Goal: Find specific page/section: Find specific page/section

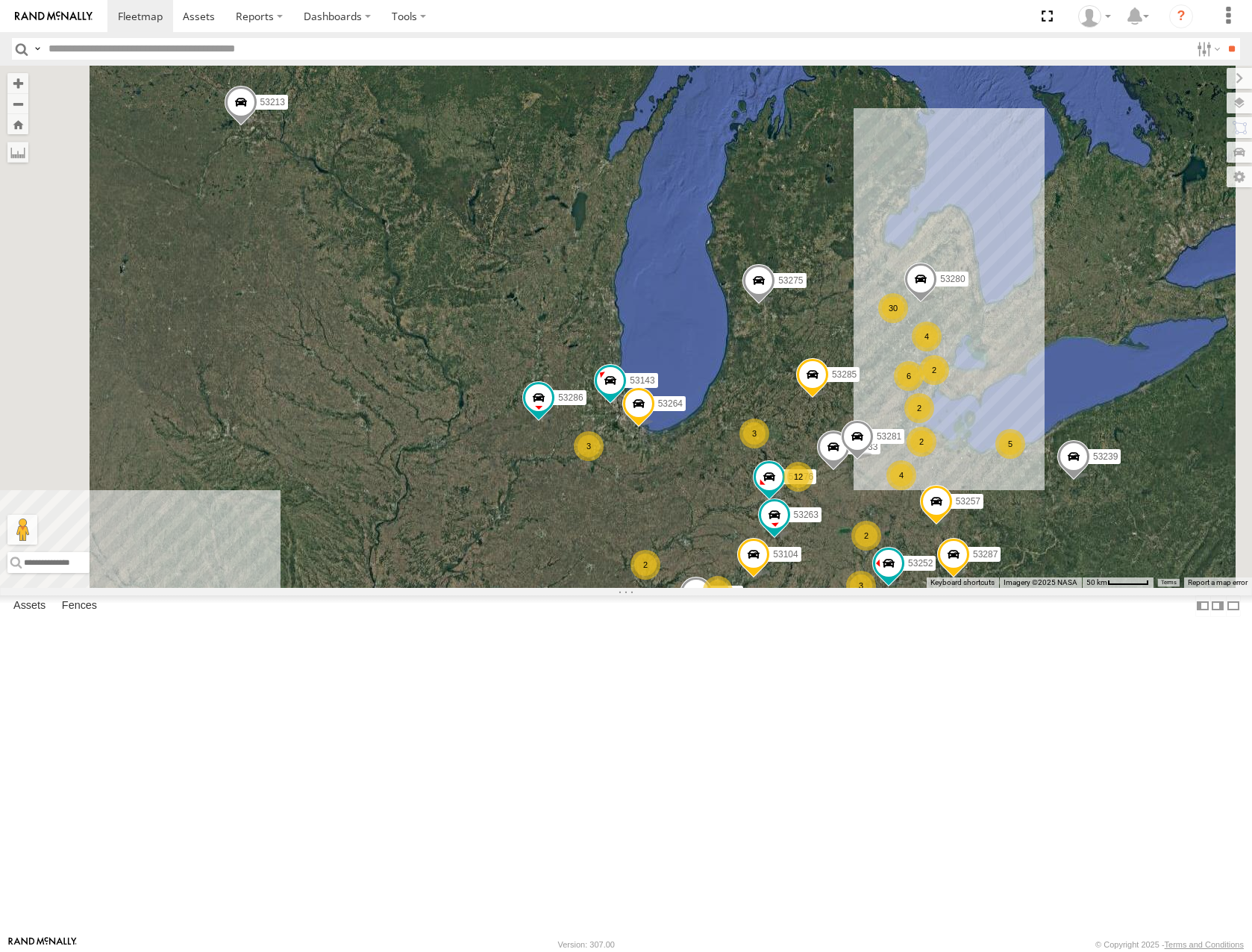
drag, startPoint x: 1019, startPoint y: 485, endPoint x: 866, endPoint y: 527, distance: 158.7
click at [866, 527] on div "53263 53216 53275 53285 53287 53213 53239 53257 53278 53286 53264 30 2 4 12 532…" at bounding box center [626, 326] width 1252 height 522
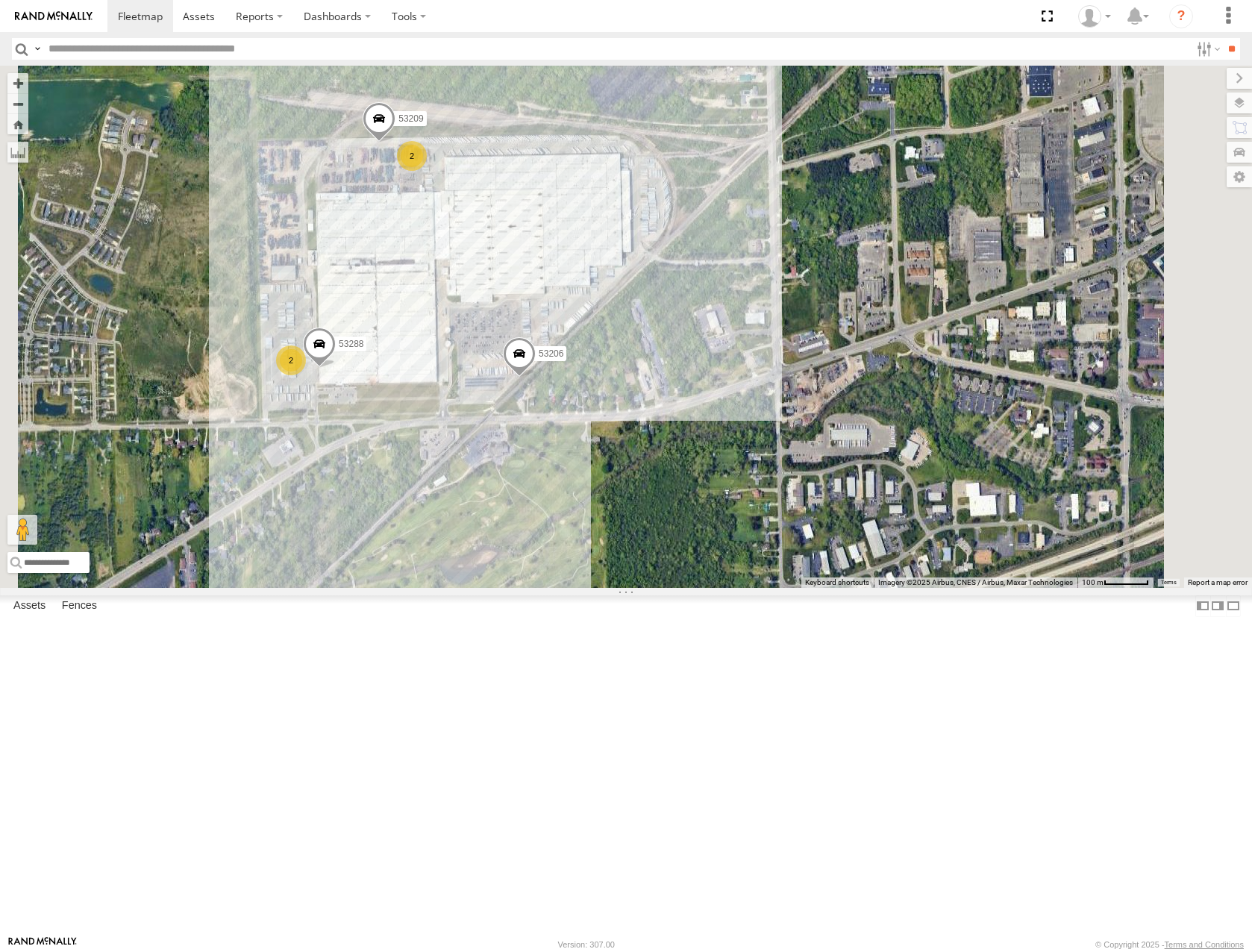
drag, startPoint x: 889, startPoint y: 441, endPoint x: 612, endPoint y: 373, distance: 285.2
click at [612, 374] on div "53263 53280 53216 53275 53285 53287 53213 53143 53239 53104 53257 53270 53278 5…" at bounding box center [626, 326] width 1252 height 522
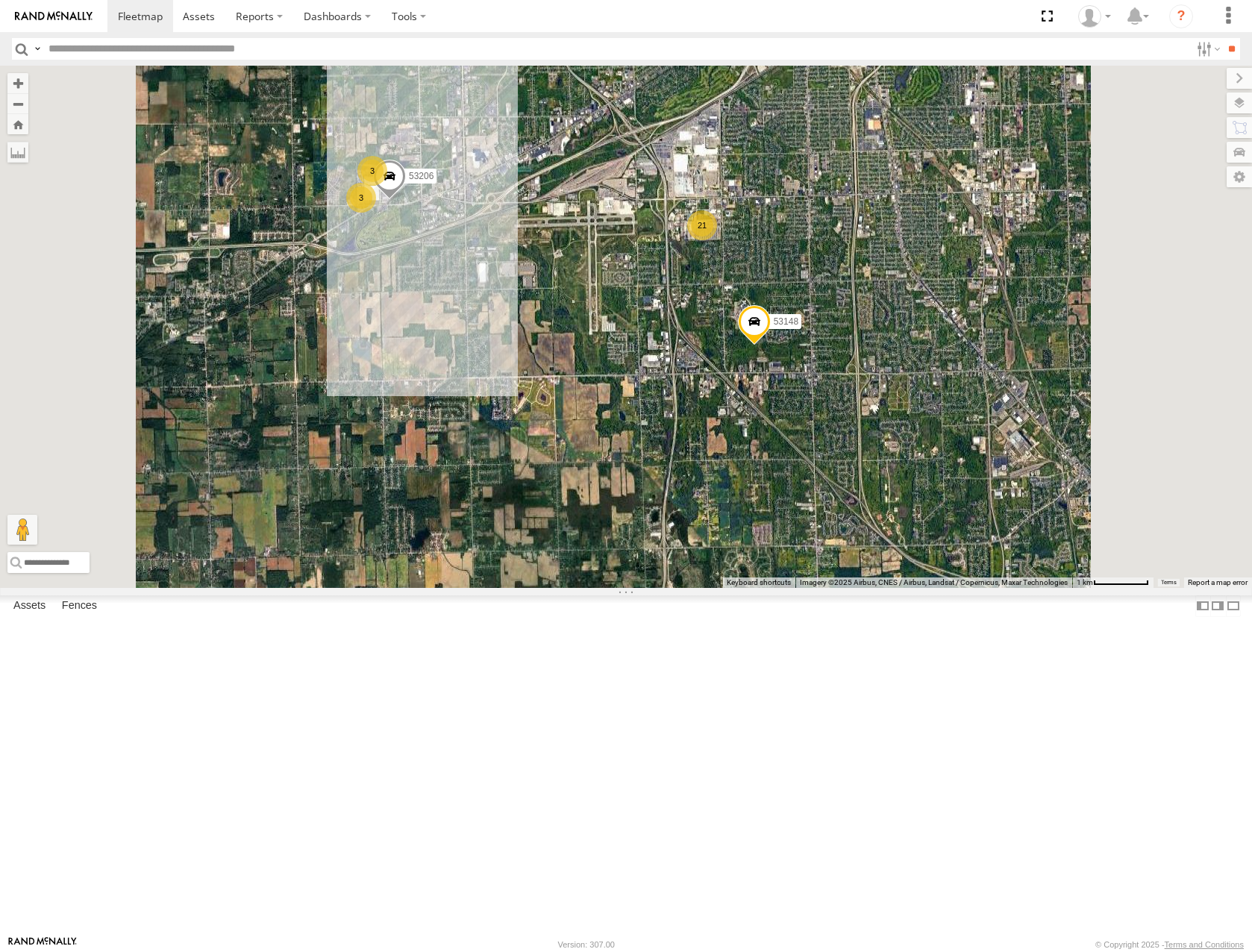
drag, startPoint x: 835, startPoint y: 485, endPoint x: 757, endPoint y: 487, distance: 78.0
click at [757, 487] on div "53263 53280 53216 53275 53285 53287 53213 53143 53239 53104 53257 53270 53278 5…" at bounding box center [626, 326] width 1252 height 522
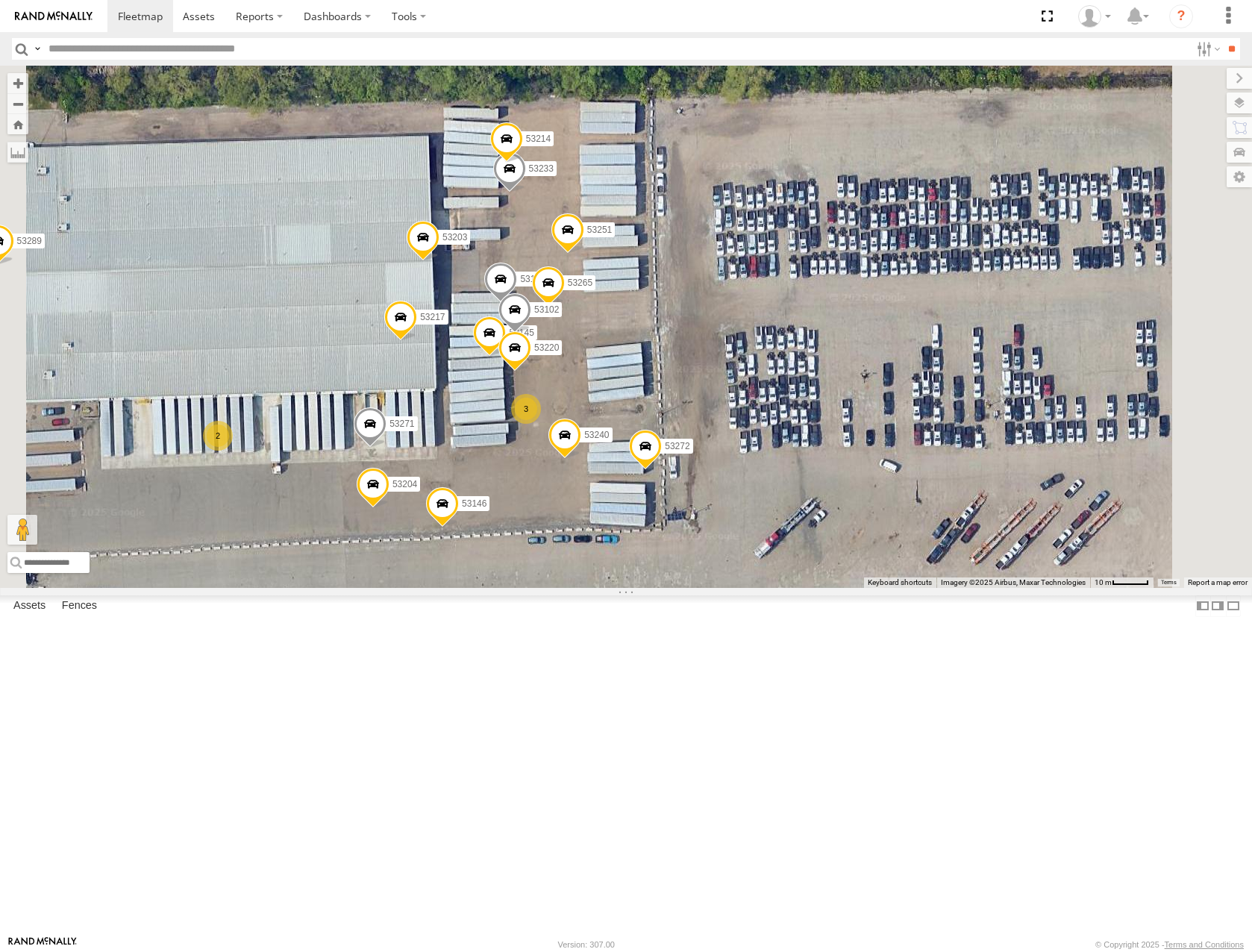
click at [526, 193] on span at bounding box center [509, 172] width 33 height 41
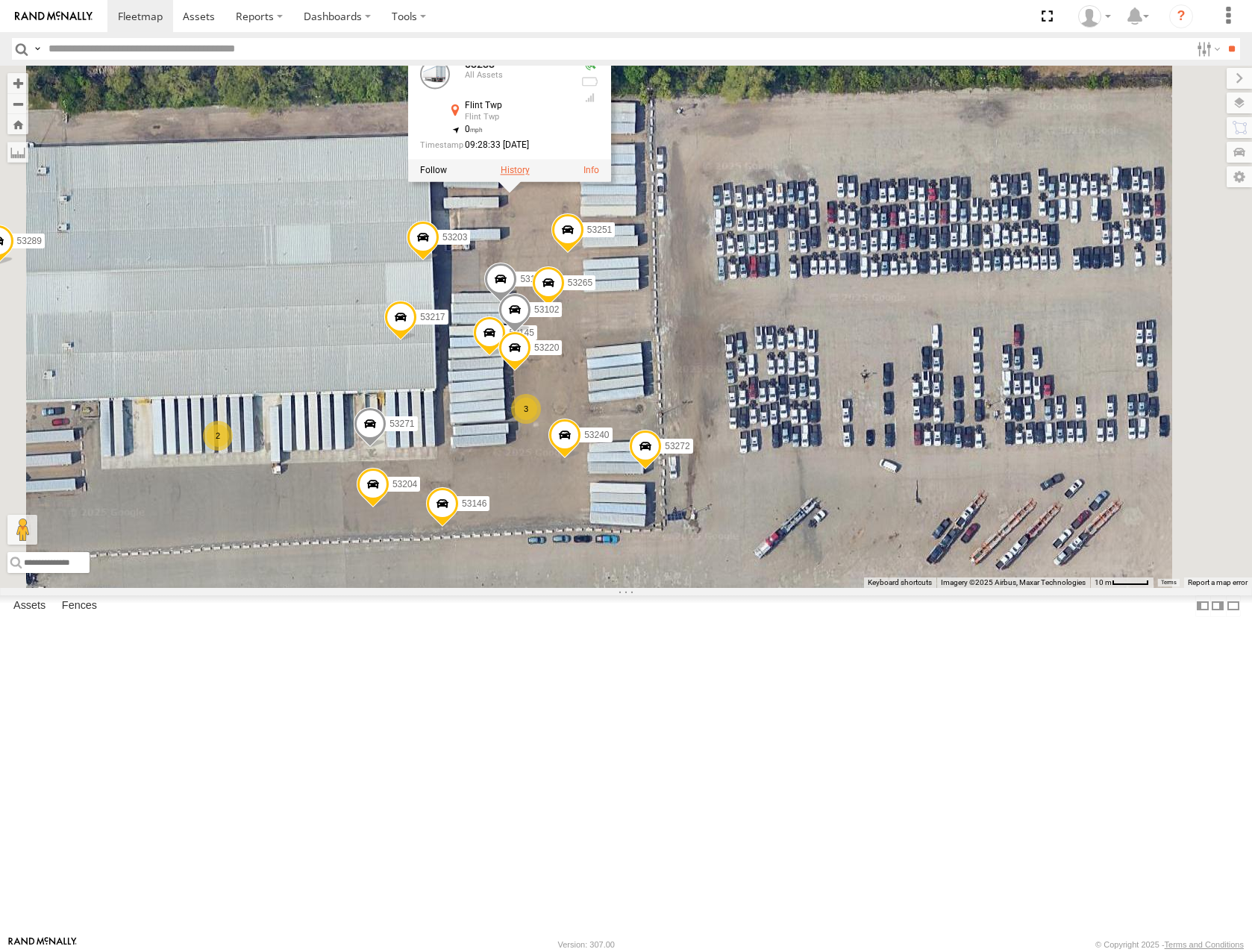
click at [530, 175] on label at bounding box center [514, 170] width 29 height 10
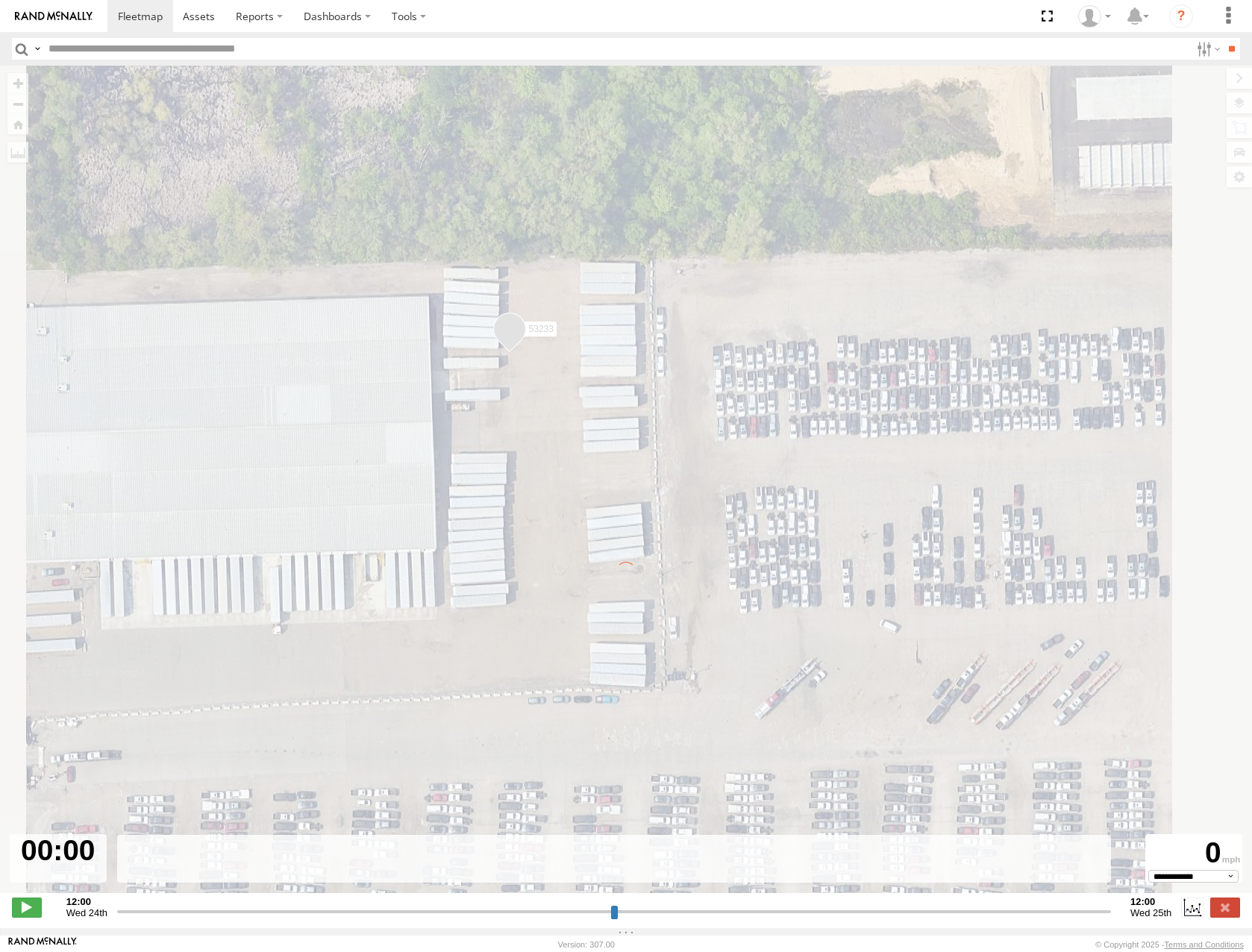
type input "**********"
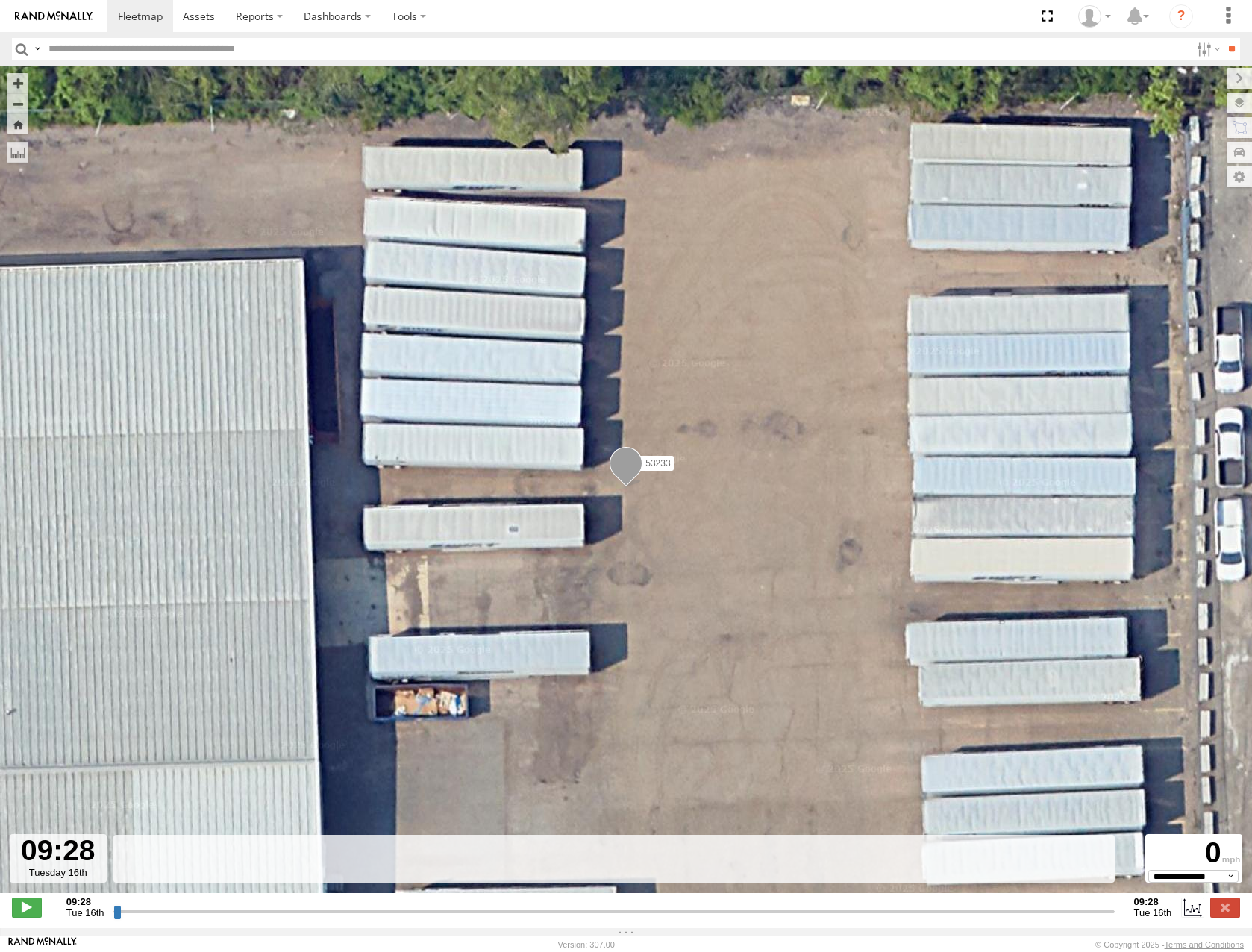
drag, startPoint x: 116, startPoint y: 919, endPoint x: 366, endPoint y: 890, distance: 251.7
click at [361, 904] on input "range" at bounding box center [613, 911] width 1000 height 14
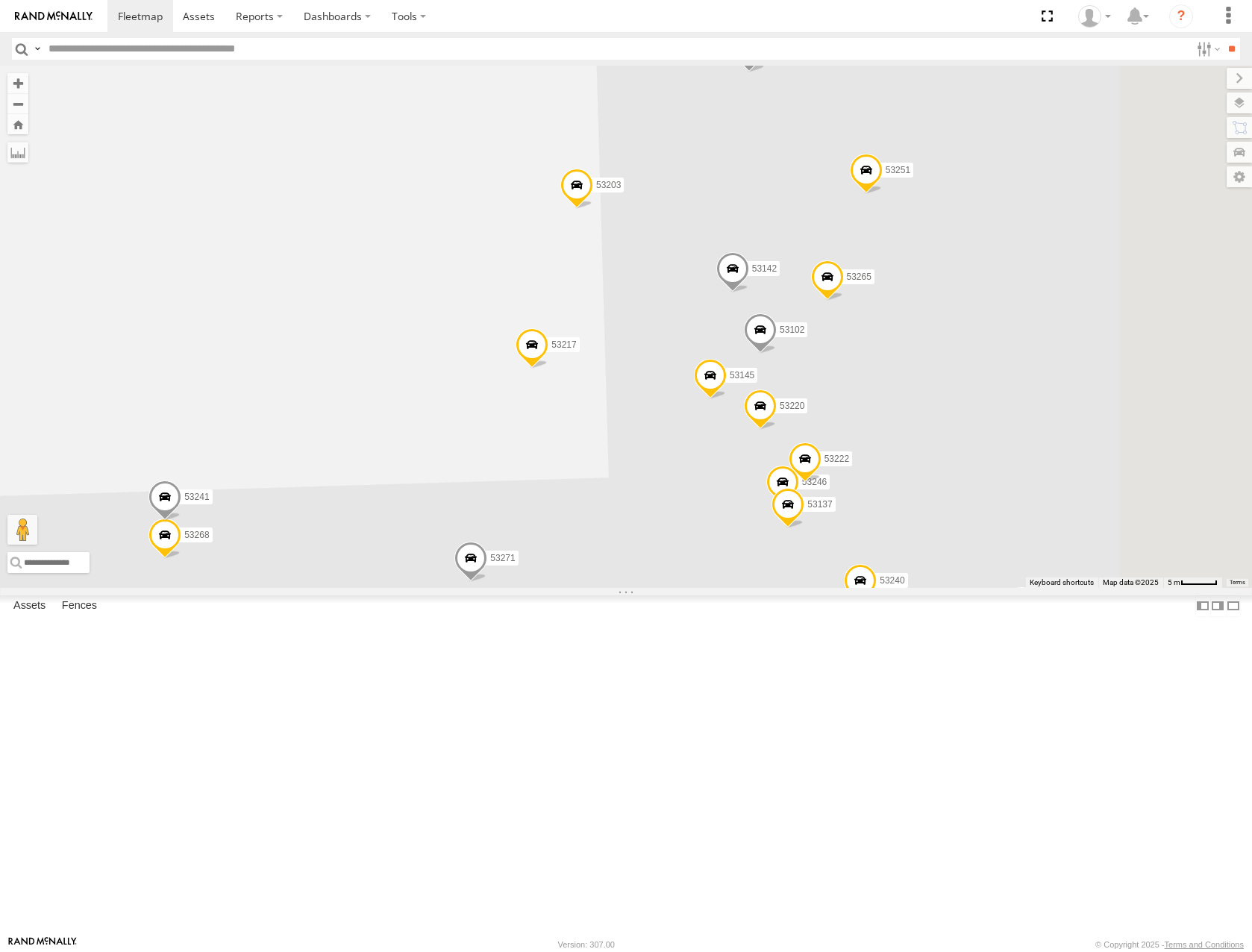
drag, startPoint x: 1014, startPoint y: 185, endPoint x: 973, endPoint y: 315, distance: 136.3
click at [975, 317] on div "53213 53280 53216 53275 53287 53143 53257 53278 53286 53276 53264 53263 53285 5…" at bounding box center [626, 326] width 1252 height 522
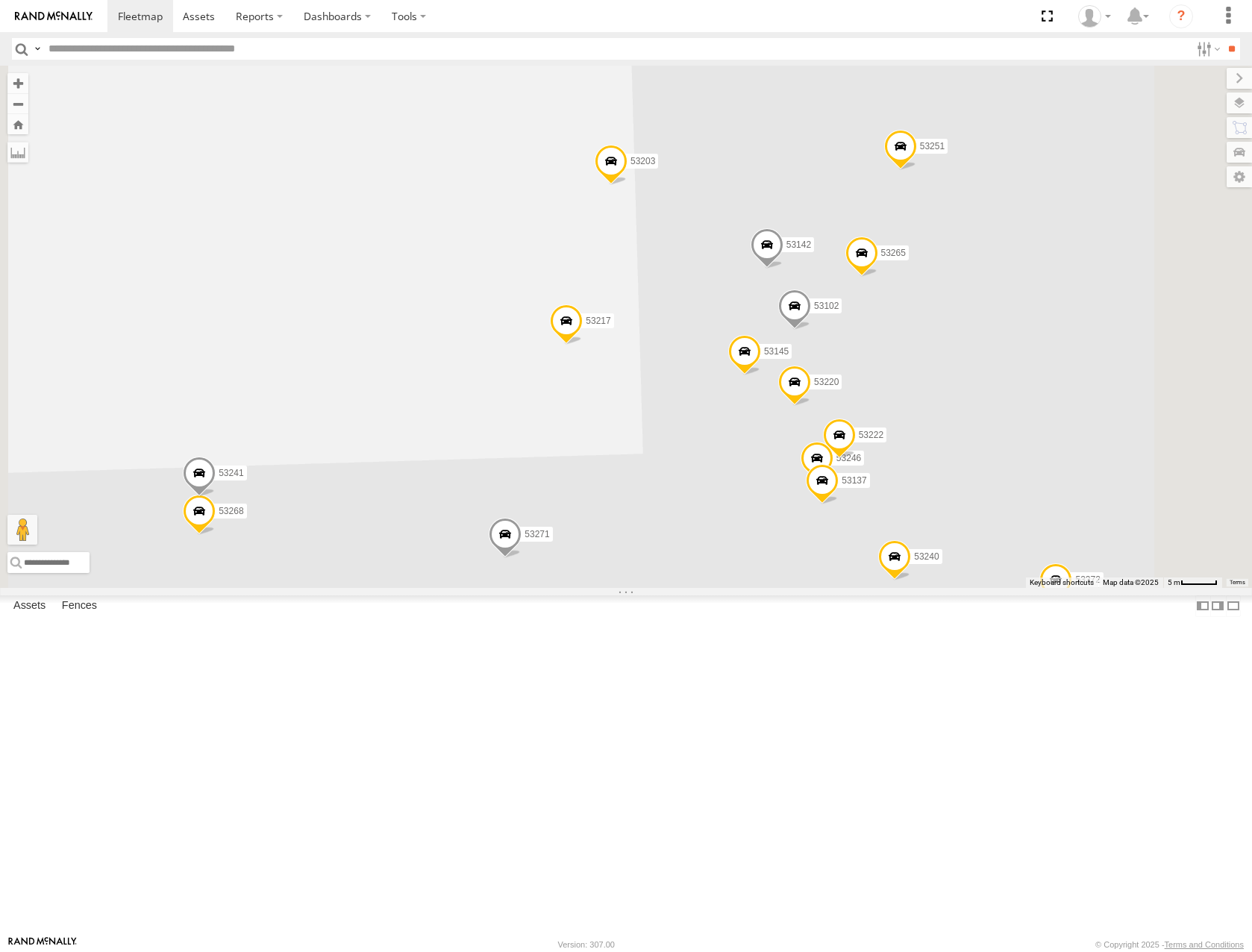
drag, startPoint x: 924, startPoint y: 415, endPoint x: 953, endPoint y: 339, distance: 81.3
click at [953, 341] on div "53213 53280 53216 53275 53287 53143 53257 53278 53286 53276 53264 53263 53285 5…" at bounding box center [626, 326] width 1252 height 522
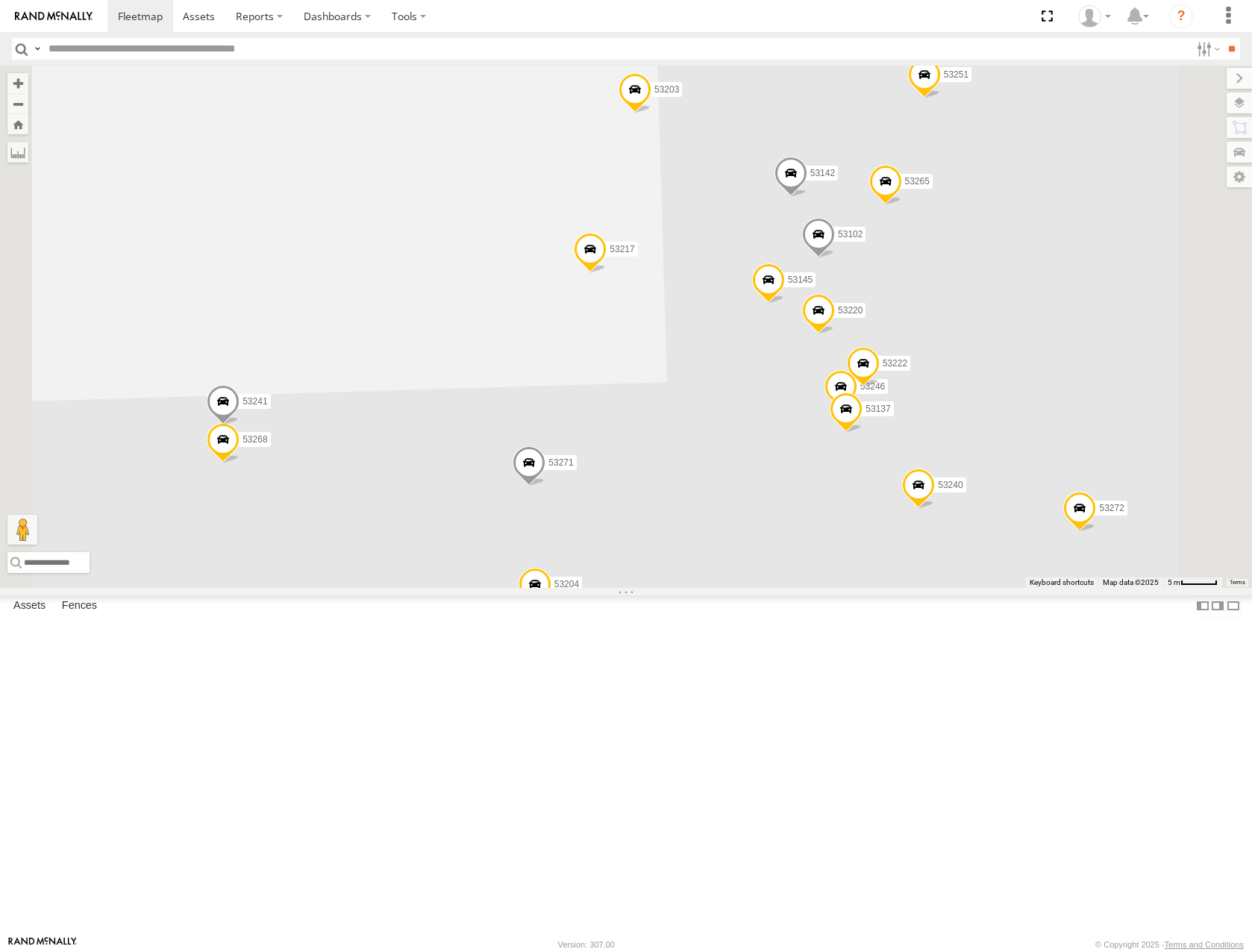
drag, startPoint x: 917, startPoint y: 464, endPoint x: 927, endPoint y: 456, distance: 12.8
click at [927, 456] on div "53213 53280 53216 53275 53287 53143 53257 53278 53286 53276 53264 53263 53285 5…" at bounding box center [626, 326] width 1252 height 522
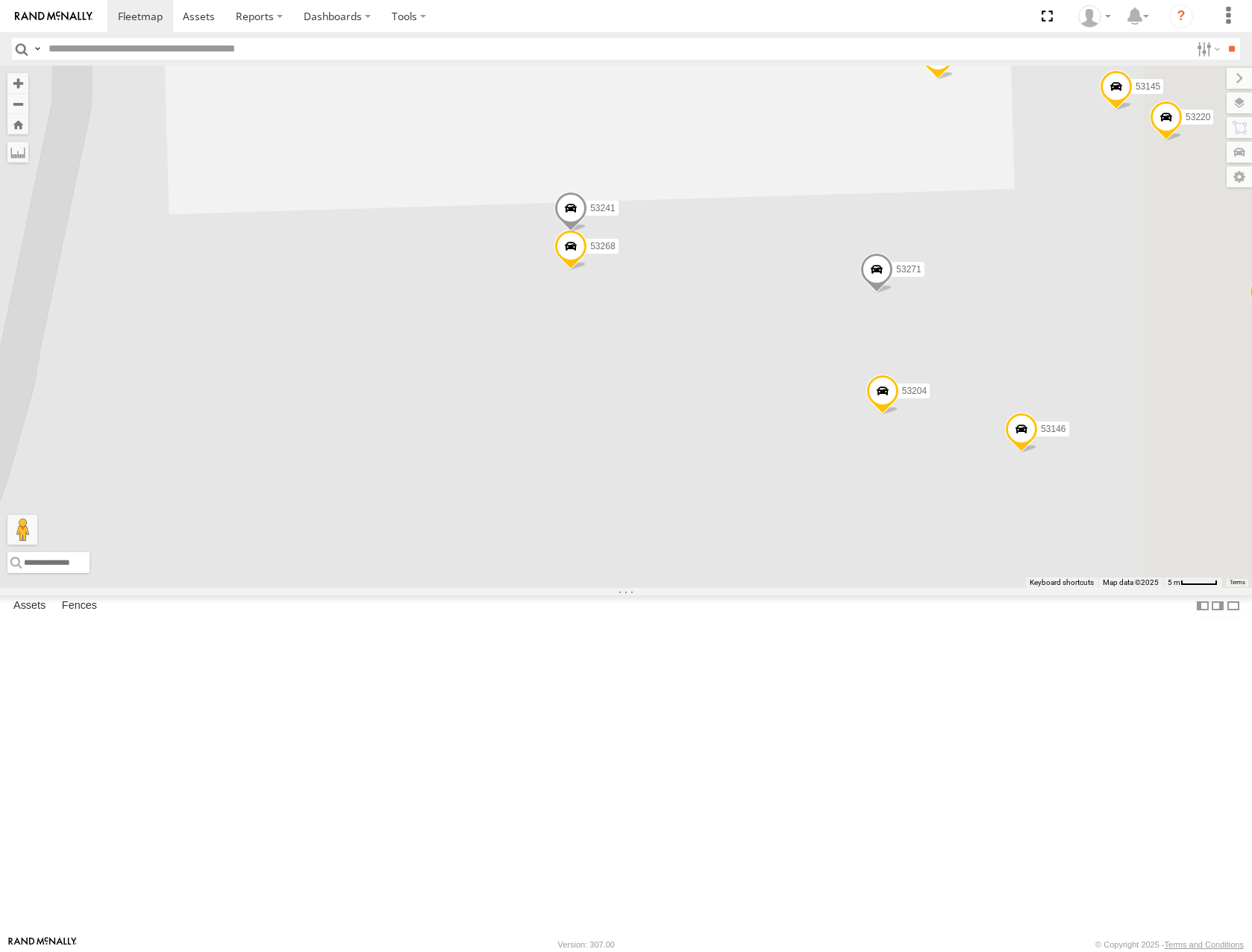
drag, startPoint x: 881, startPoint y: 395, endPoint x: 874, endPoint y: 392, distance: 7.6
click at [874, 392] on div "53213 53280 53216 53275 53287 53143 53257 53278 53286 53276 53264 53263 53285 5…" at bounding box center [626, 326] width 1252 height 522
drag, startPoint x: 941, startPoint y: 454, endPoint x: 811, endPoint y: 438, distance: 131.0
click at [815, 439] on div "53213 53280 53216 53275 53287 53143 53257 53278 53286 53276 53264 53263 53285 5…" at bounding box center [626, 326] width 1252 height 522
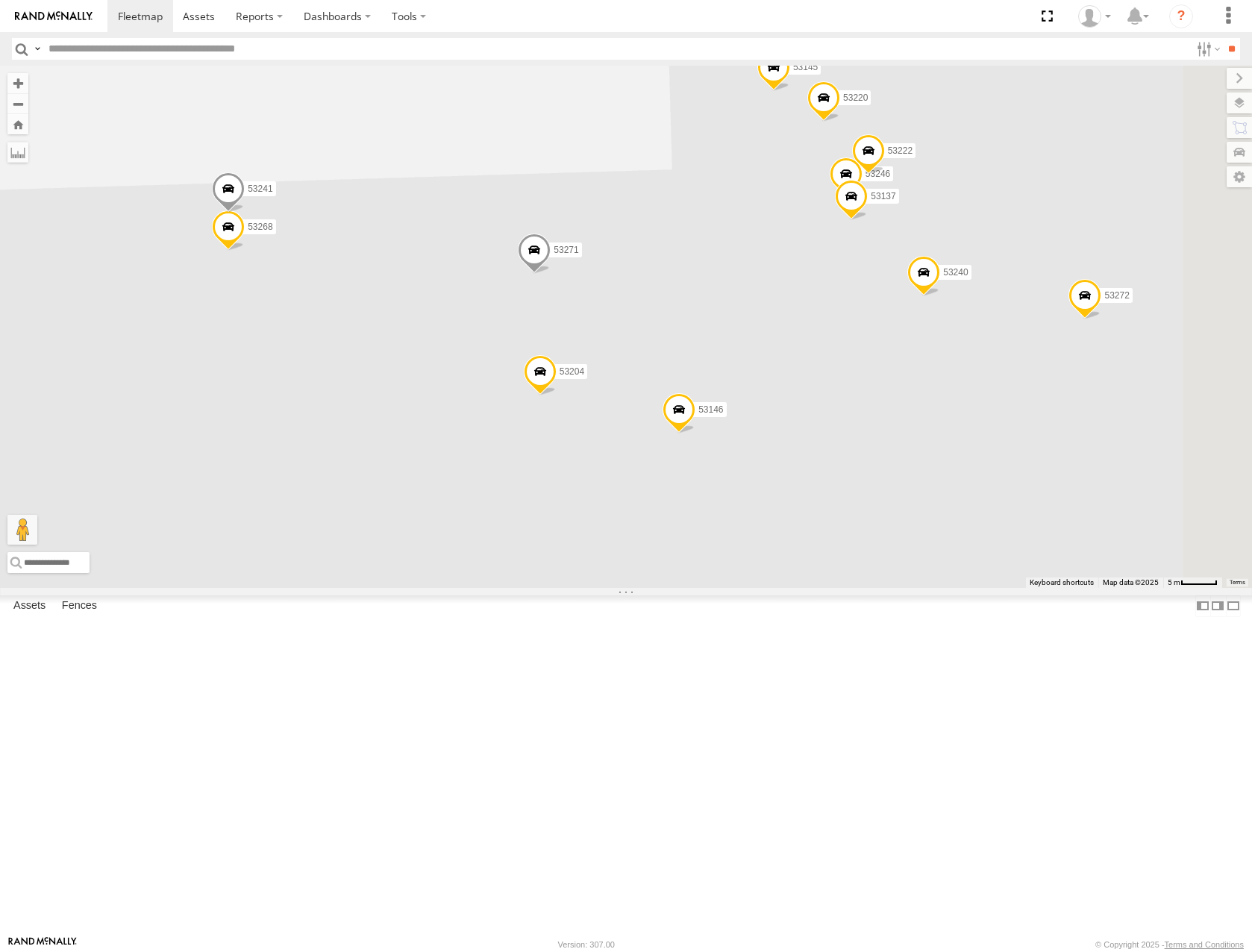
drag, startPoint x: 1026, startPoint y: 419, endPoint x: 893, endPoint y: 441, distance: 134.8
click at [894, 441] on div "53213 53280 53216 53275 53287 53143 53257 53278 53286 53276 53264 53263 53285 5…" at bounding box center [626, 326] width 1252 height 522
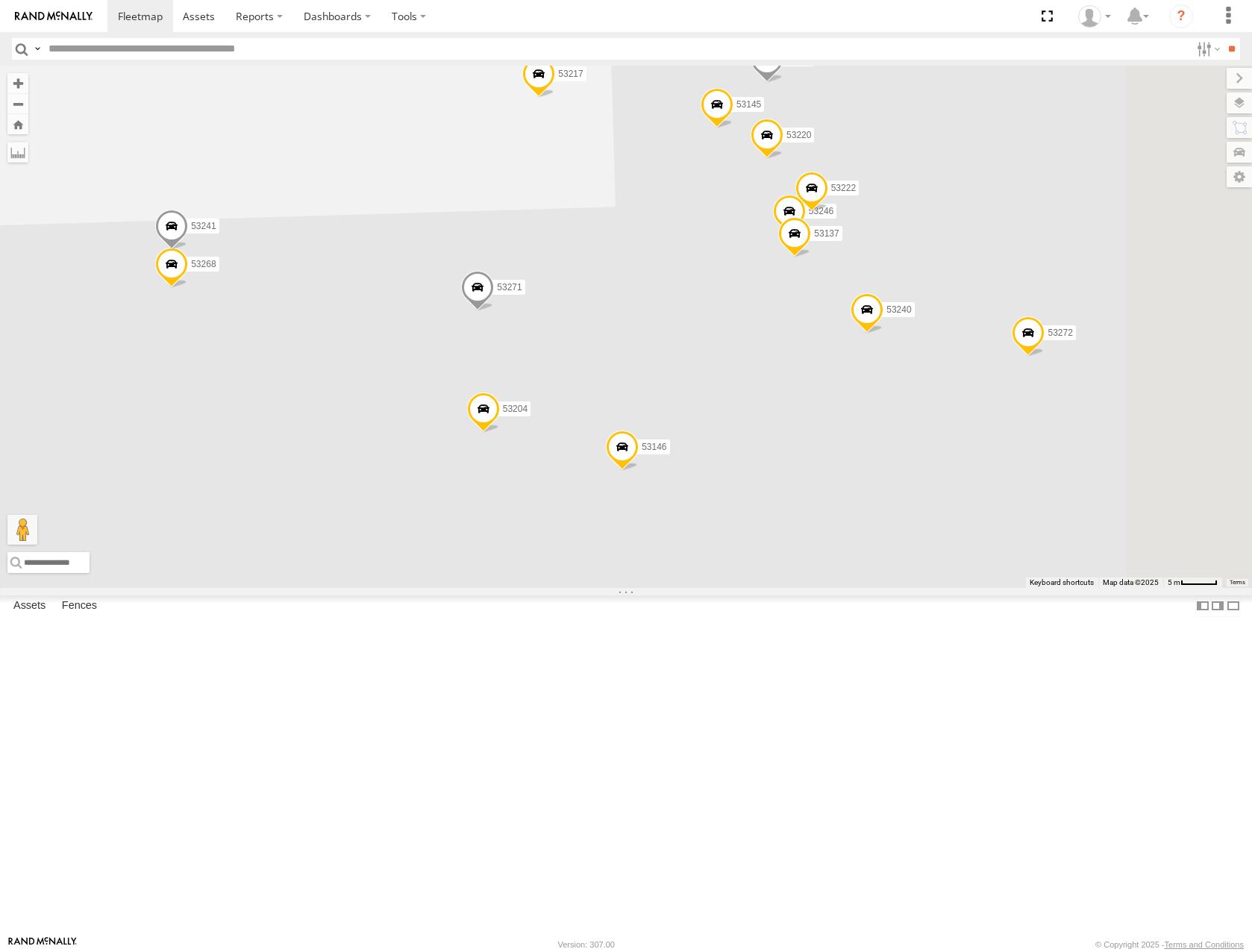
drag, startPoint x: 1125, startPoint y: 272, endPoint x: 1113, endPoint y: 347, distance: 76.0
click at [1113, 347] on div "53213 53280 53216 53275 53287 53143 53257 53278 53286 53276 53264 53263 53285 5…" at bounding box center [626, 326] width 1252 height 522
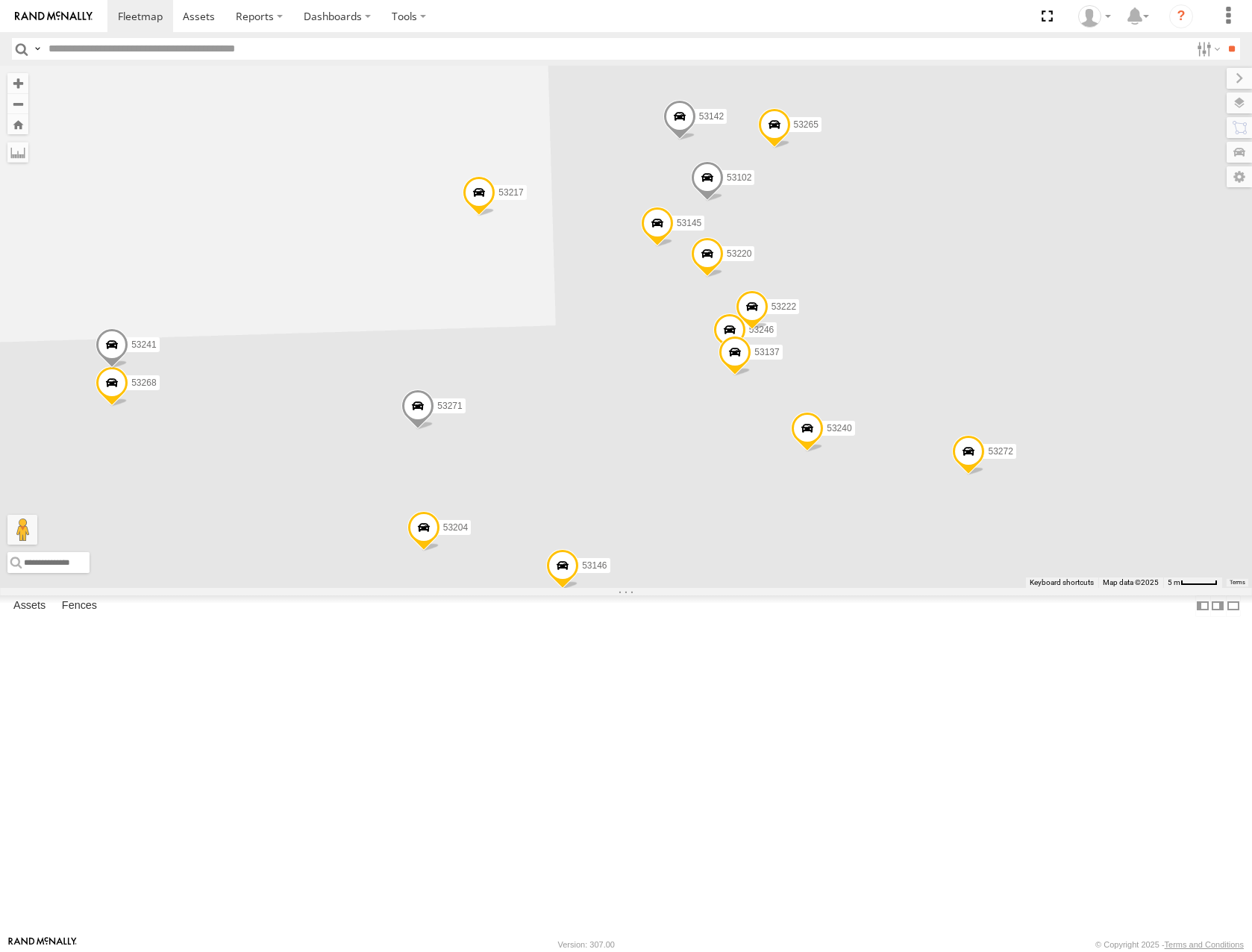
drag, startPoint x: 1117, startPoint y: 337, endPoint x: 1062, endPoint y: 423, distance: 102.1
click at [1062, 423] on div "53213 53280 53216 53275 53287 53143 53257 53278 53286 53276 53264 53263 53285 5…" at bounding box center [626, 326] width 1252 height 522
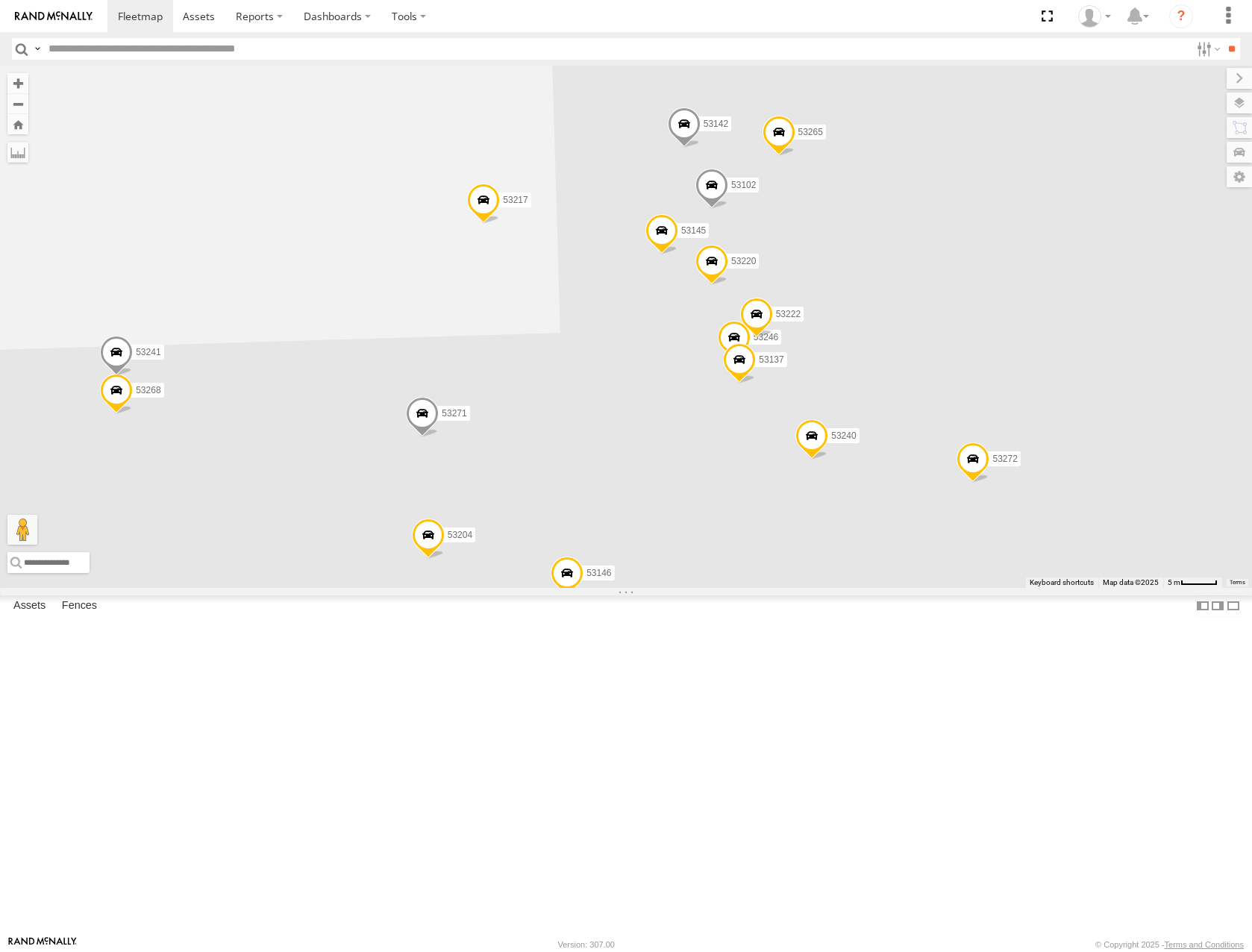
drag, startPoint x: 1122, startPoint y: 332, endPoint x: 1205, endPoint y: 420, distance: 121.0
click at [1205, 420] on div "53213 53280 53216 53275 53287 53143 53257 53278 53286 53276 53264 53263 53285 5…" at bounding box center [626, 326] width 1252 height 522
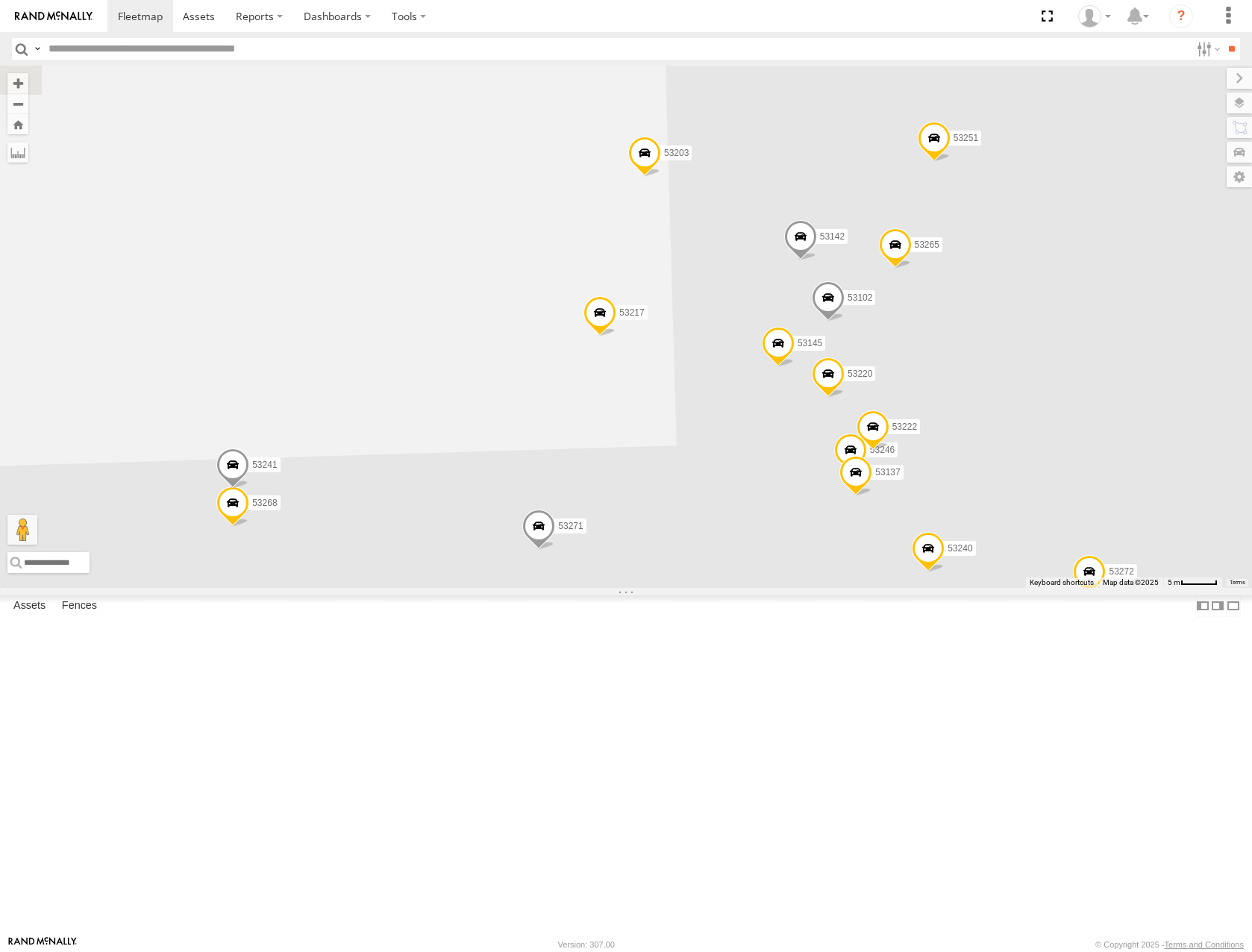
click at [475, 56] on input "text" at bounding box center [616, 49] width 1148 height 22
click at [258, 49] on input "text" at bounding box center [616, 49] width 1148 height 22
type input "*****"
click at [1223, 38] on input "**" at bounding box center [1231, 49] width 18 height 22
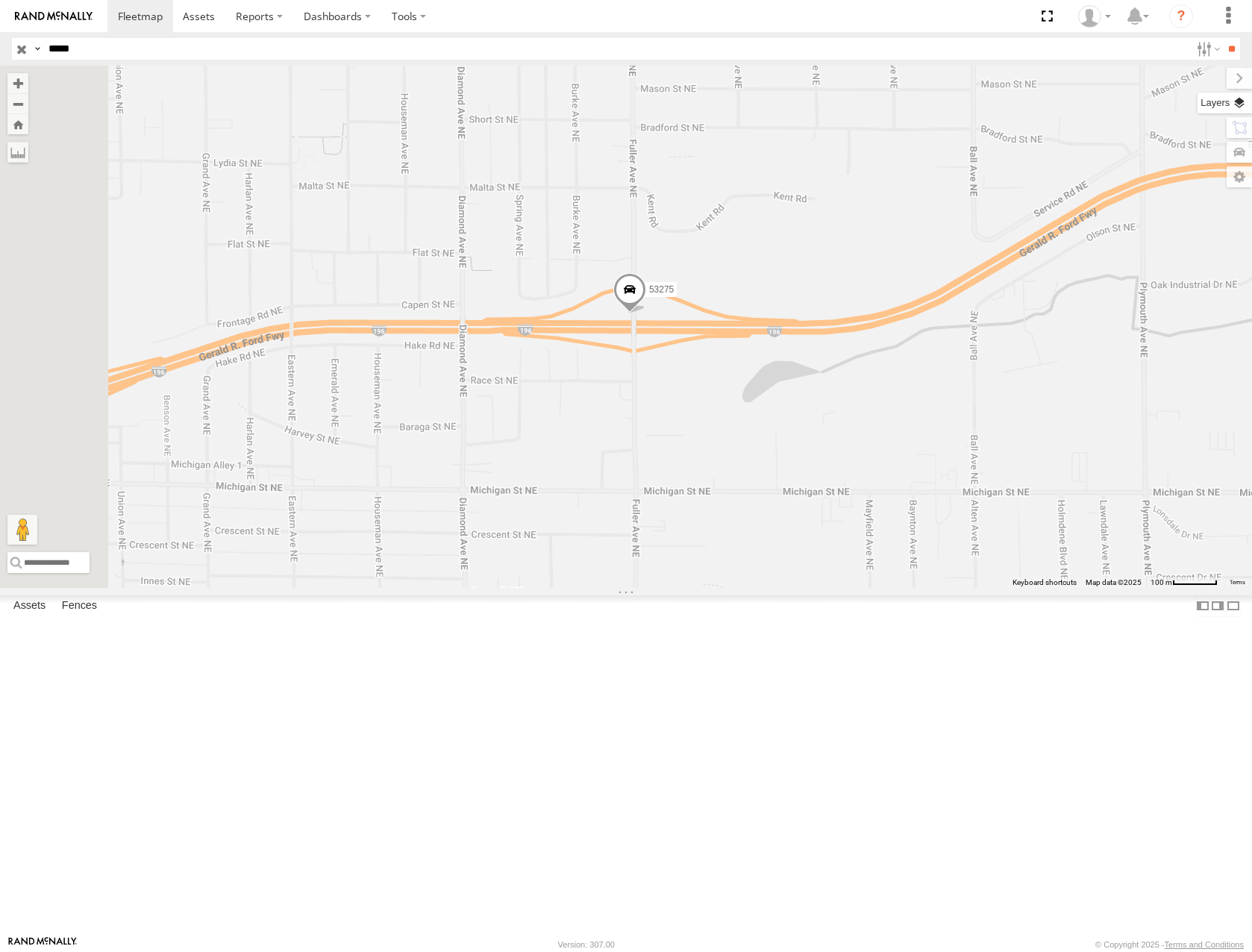
click at [1243, 104] on label at bounding box center [1224, 103] width 54 height 21
click at [0, 0] on span "Basemaps" at bounding box center [0, 0] width 0 height 0
click at [0, 0] on span "Satellite" at bounding box center [0, 0] width 0 height 0
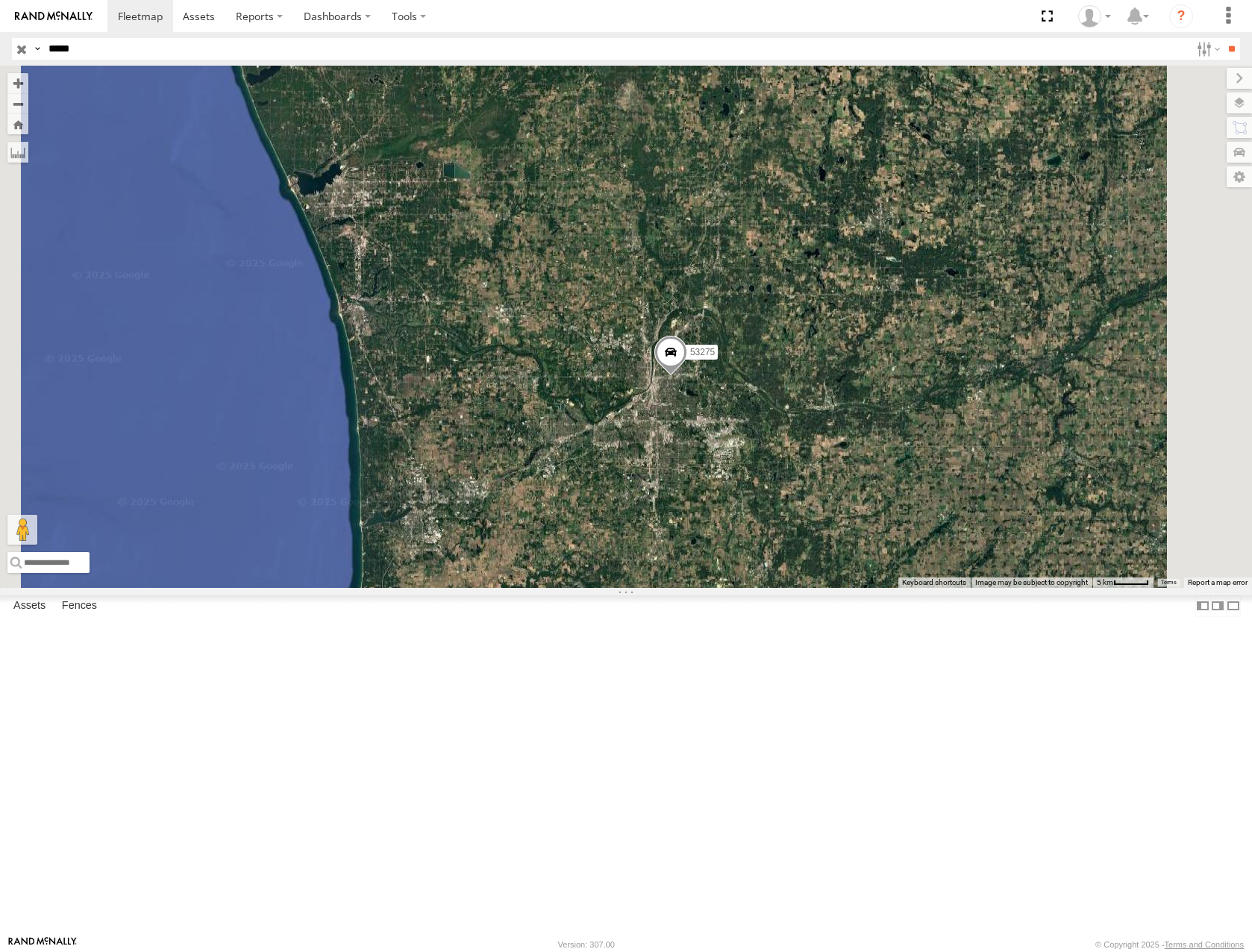
drag, startPoint x: 909, startPoint y: 589, endPoint x: 889, endPoint y: 577, distance: 23.3
click at [889, 577] on div "53275" at bounding box center [626, 326] width 1252 height 522
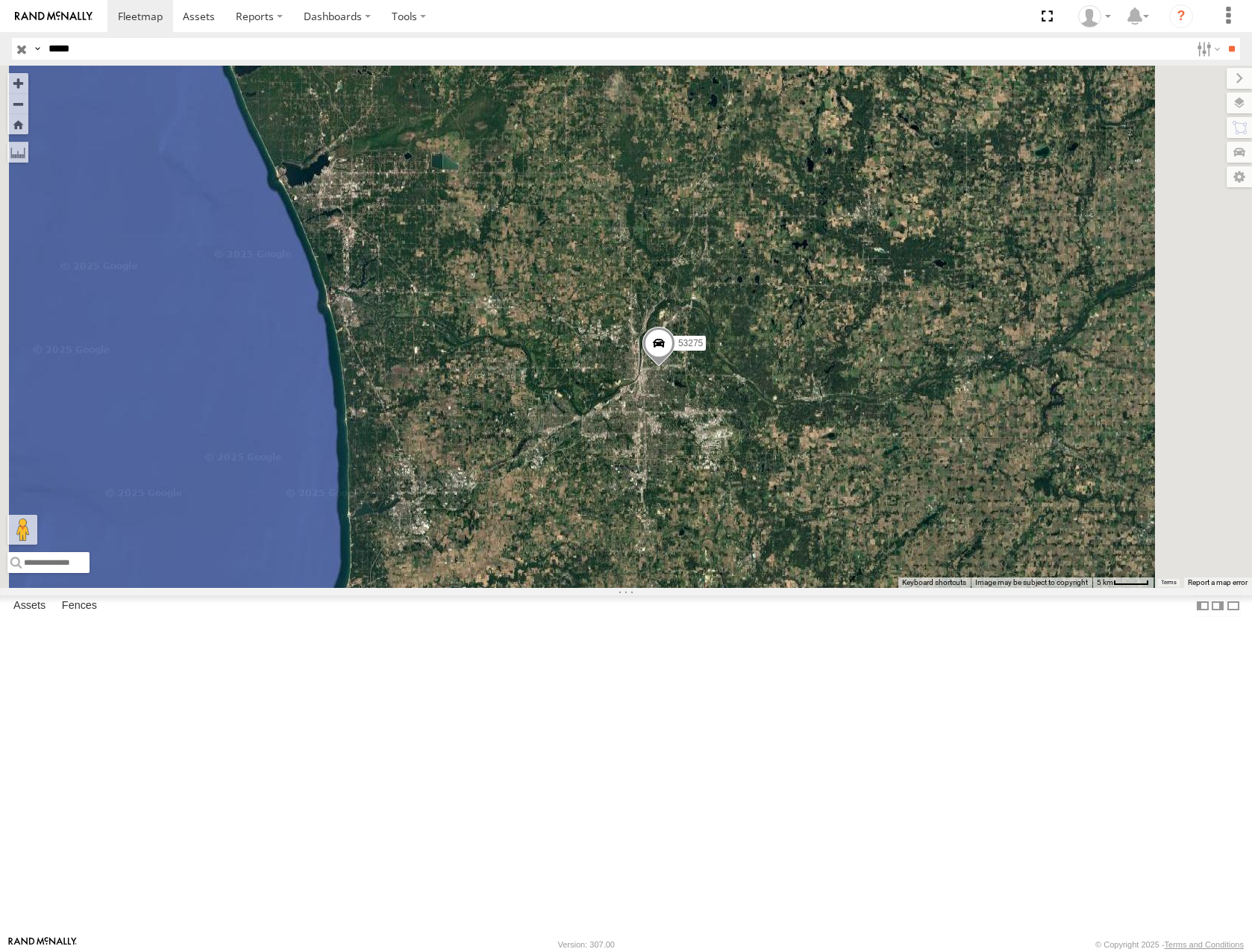
click at [18, 49] on input "button" at bounding box center [22, 49] width 19 height 22
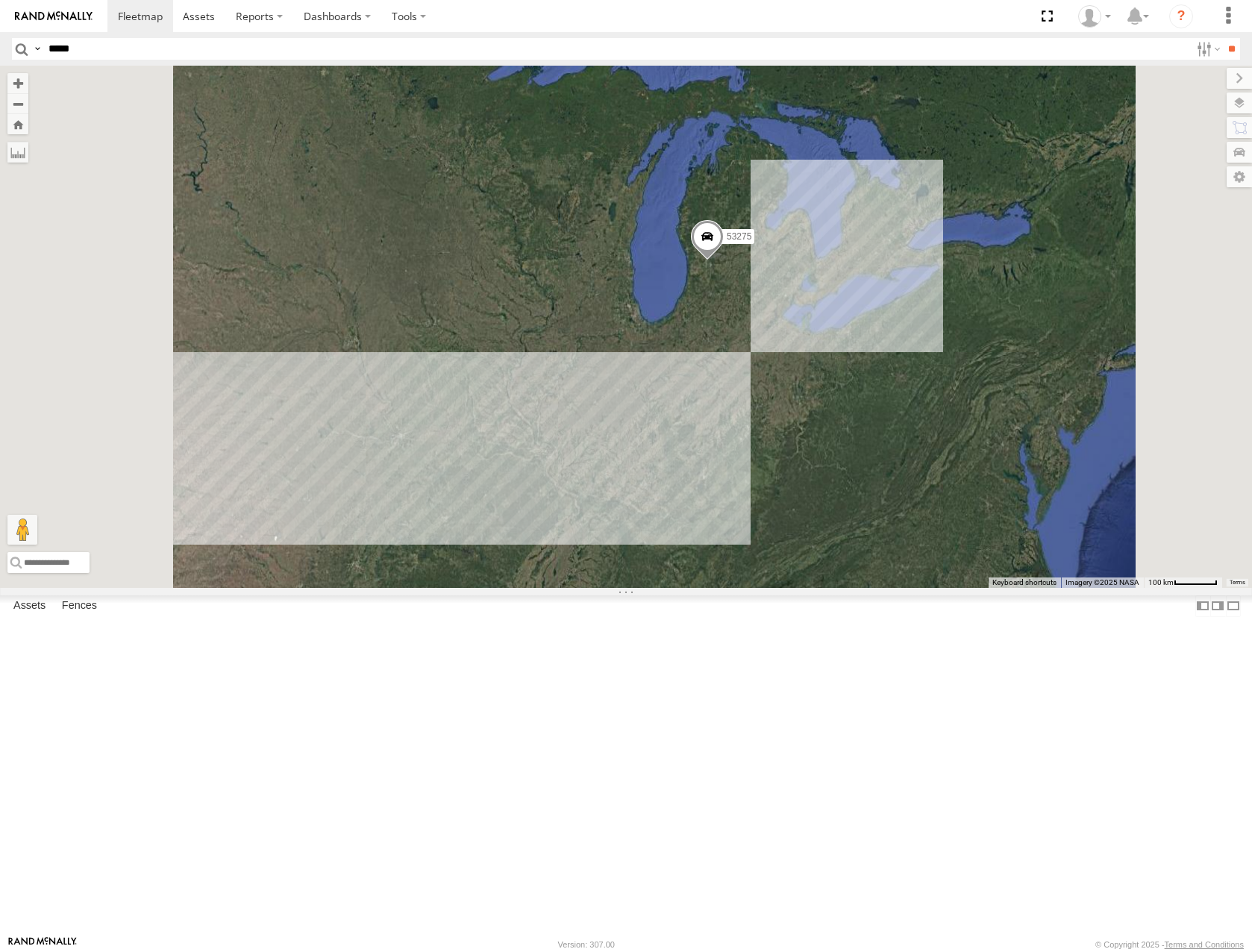
drag, startPoint x: 953, startPoint y: 516, endPoint x: 611, endPoint y: 606, distance: 353.6
click at [611, 587] on div "53275" at bounding box center [626, 326] width 1252 height 522
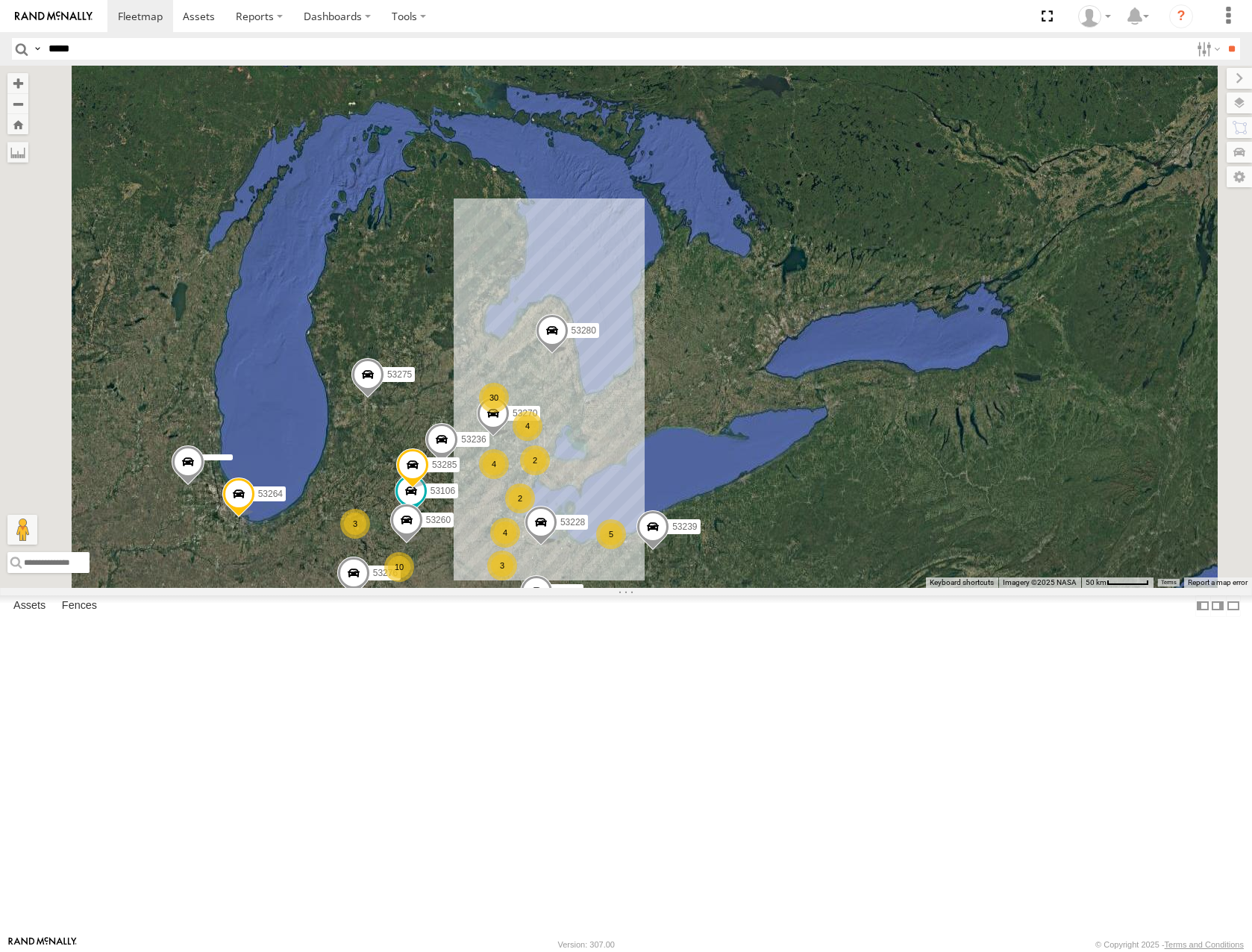
drag, startPoint x: 510, startPoint y: 544, endPoint x: 714, endPoint y: 431, distance: 233.2
click at [722, 431] on div "53275 53280 53216 53287 53257 53278 53276 53264 53236 30 10 53263 53106 3 5 4 5…" at bounding box center [626, 326] width 1252 height 522
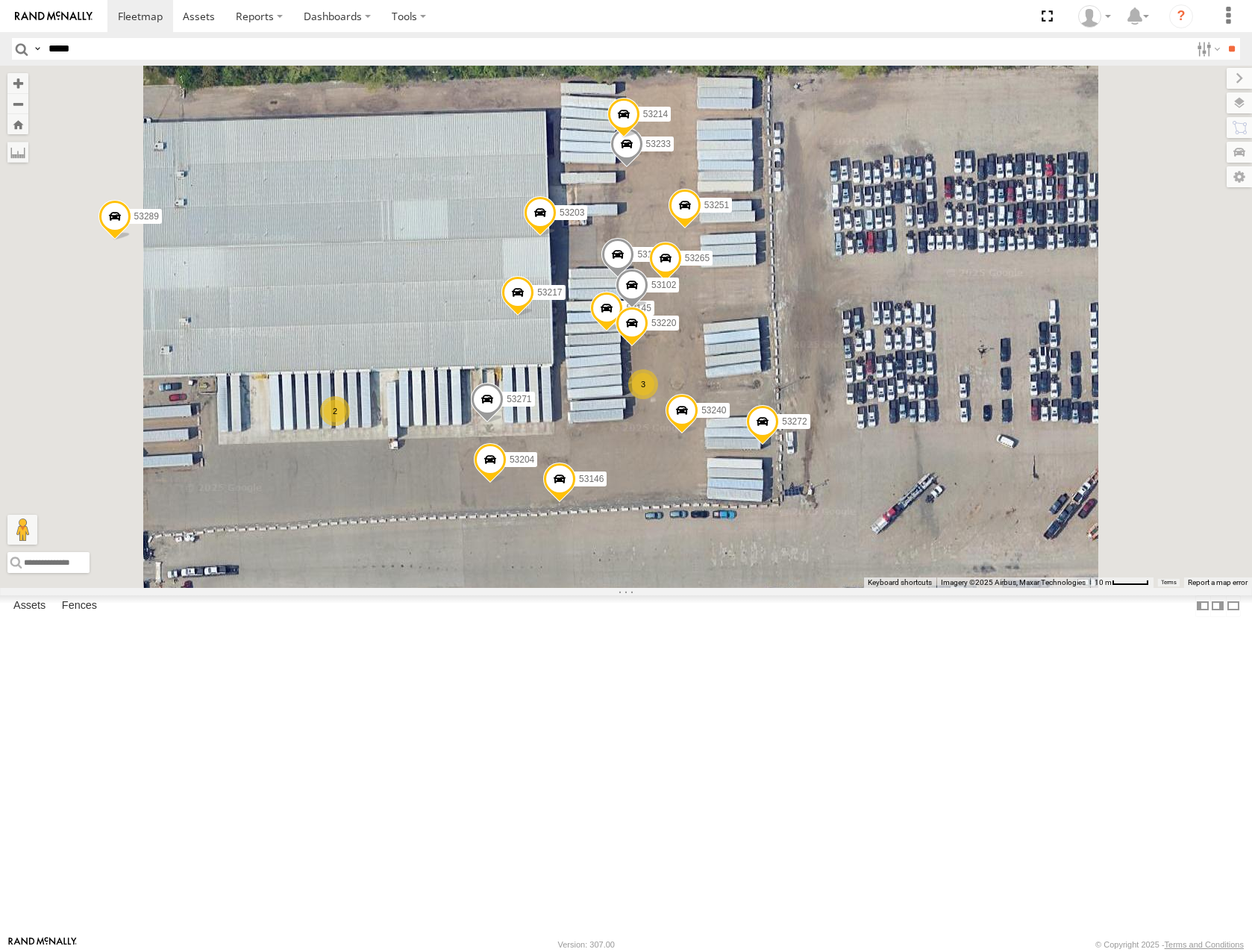
drag, startPoint x: 747, startPoint y: 572, endPoint x: 773, endPoint y: 527, distance: 52.0
click at [773, 528] on div "53275 53280 53216 53287 53143 53257 53278 53276 53264 53236 53263 53106 53285 5…" at bounding box center [626, 326] width 1252 height 522
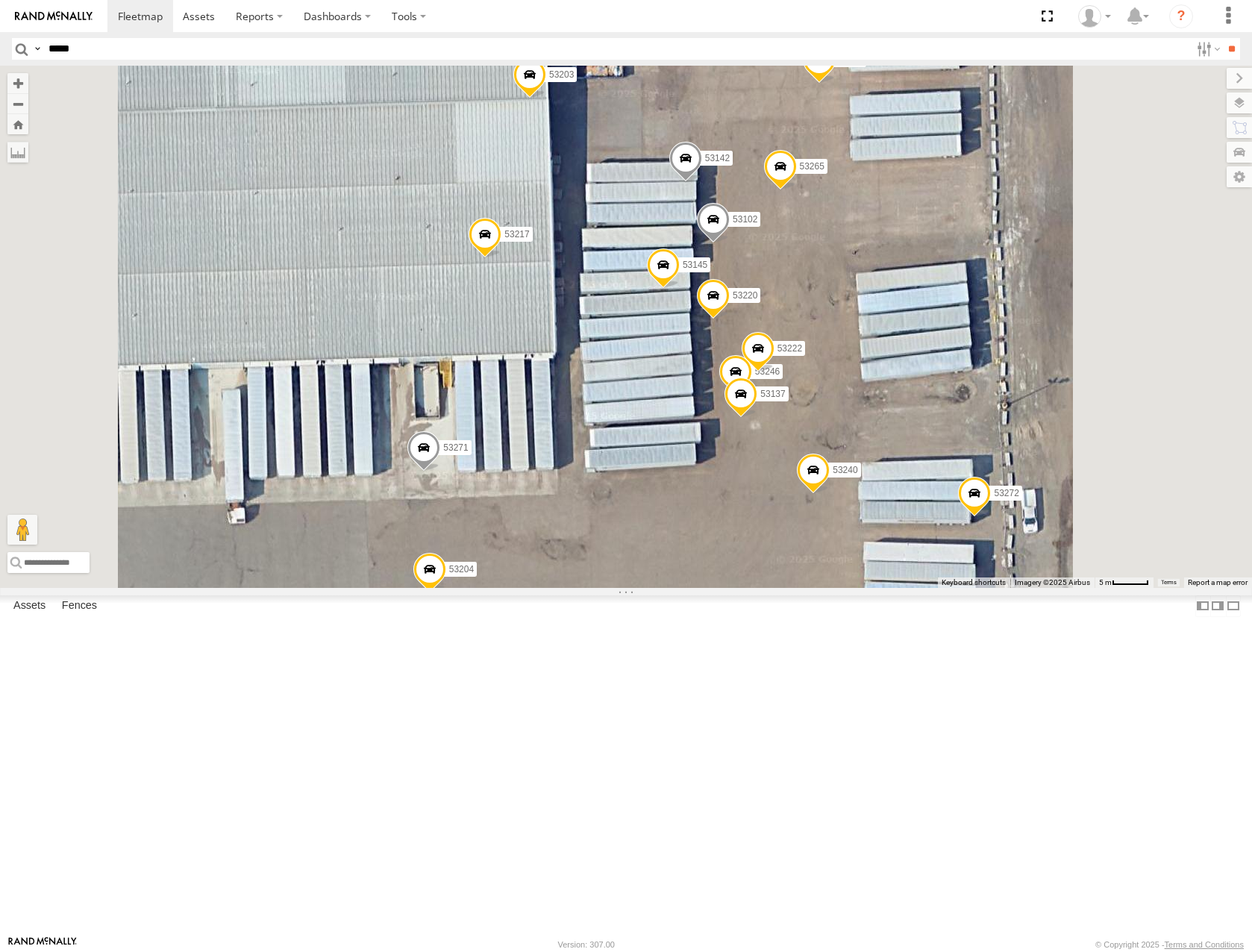
click at [774, 568] on div "53275 53280 53216 53287 53143 53257 53278 53276 53264 53236 53263 53106 53285 5…" at bounding box center [626, 326] width 1252 height 522
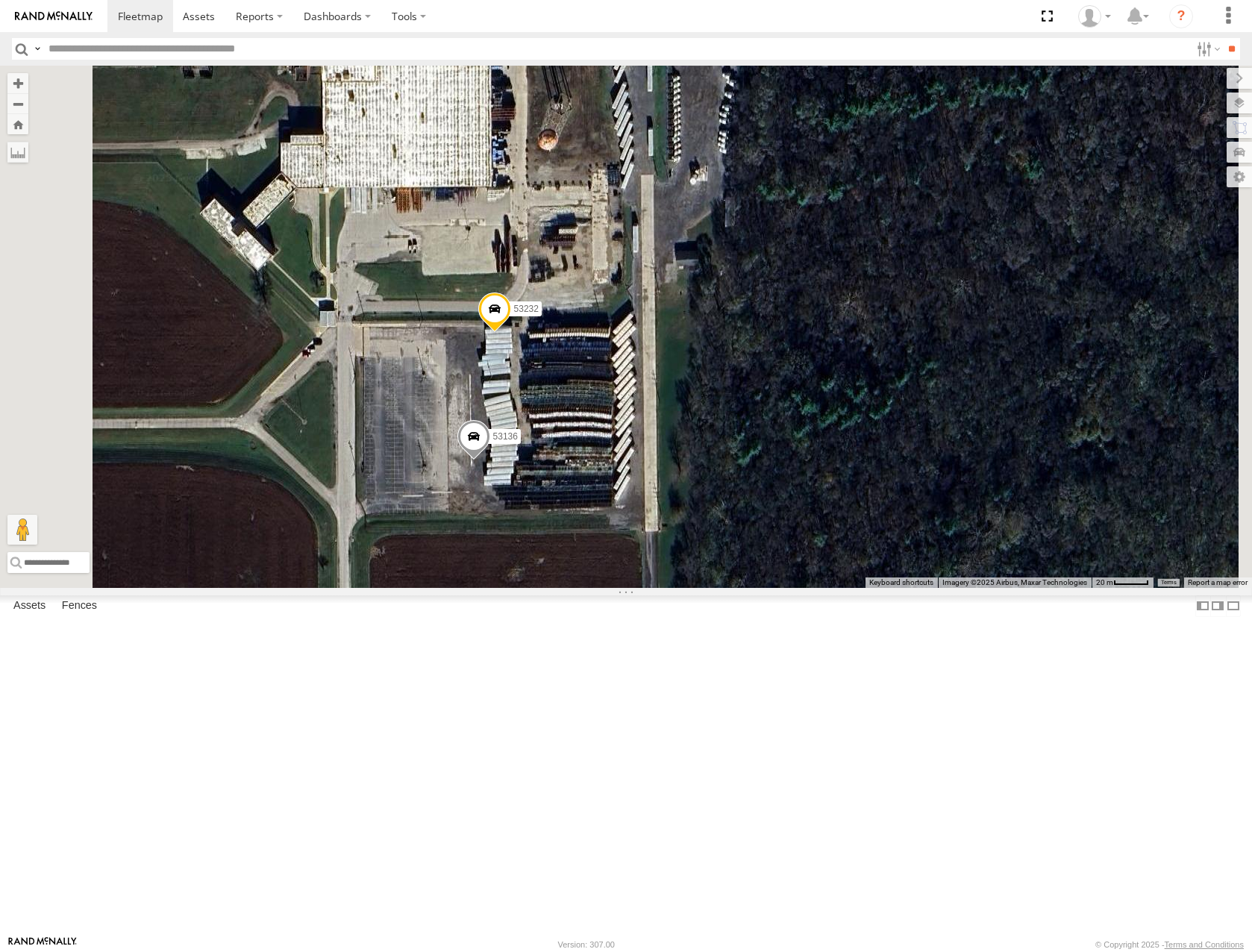
click at [490, 460] on span at bounding box center [473, 440] width 33 height 41
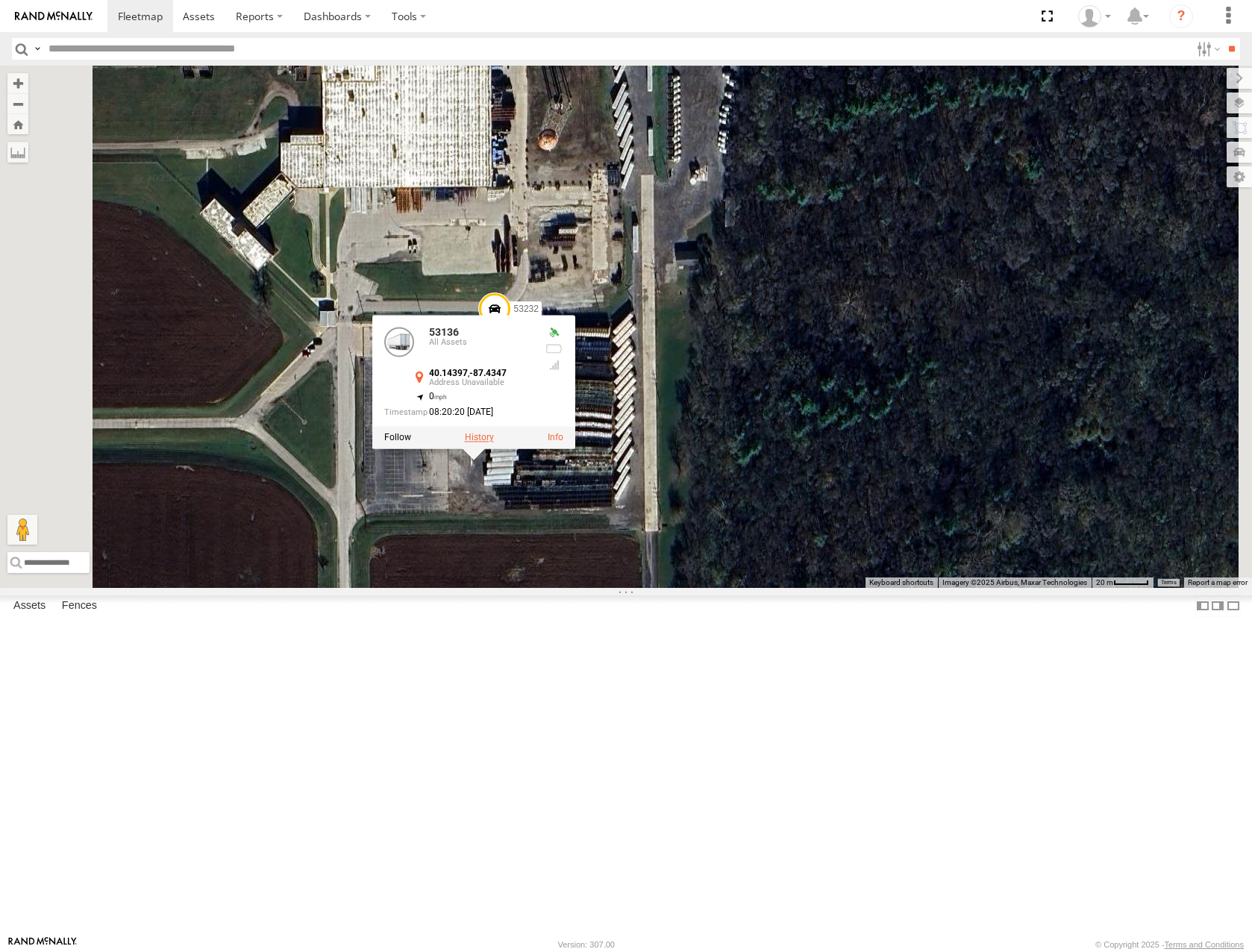
click at [494, 443] on label at bounding box center [479, 437] width 29 height 10
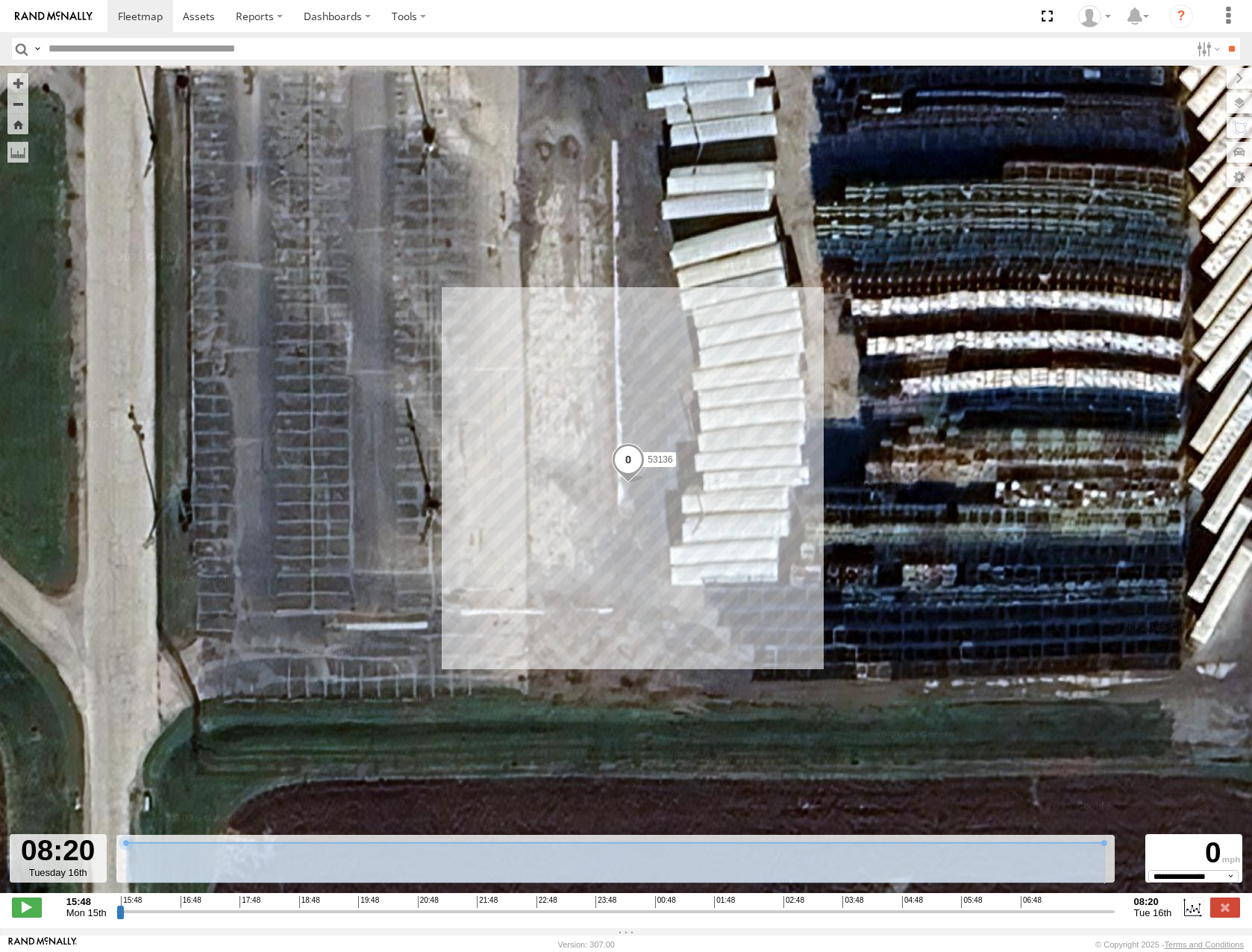
drag, startPoint x: 121, startPoint y: 921, endPoint x: 1172, endPoint y: 943, distance: 1051.2
type input "**********"
click at [1114, 919] on input "range" at bounding box center [615, 911] width 998 height 14
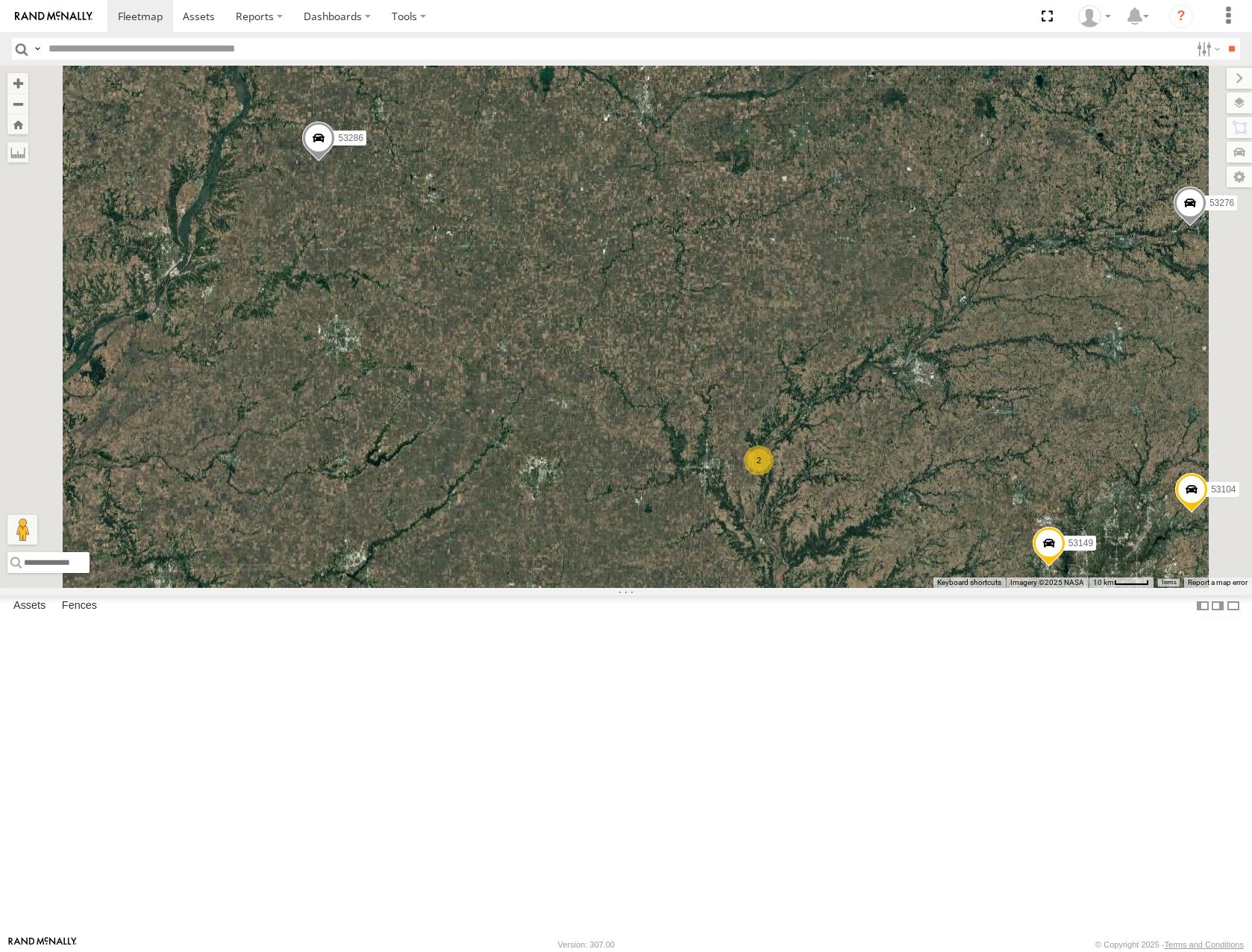
drag, startPoint x: 981, startPoint y: 497, endPoint x: 970, endPoint y: 476, distance: 23.7
click at [970, 476] on div "53213 53263 53280 53216 53106 53275 53285 53287 53143 53104 53257 53270 53278 5…" at bounding box center [626, 326] width 1252 height 522
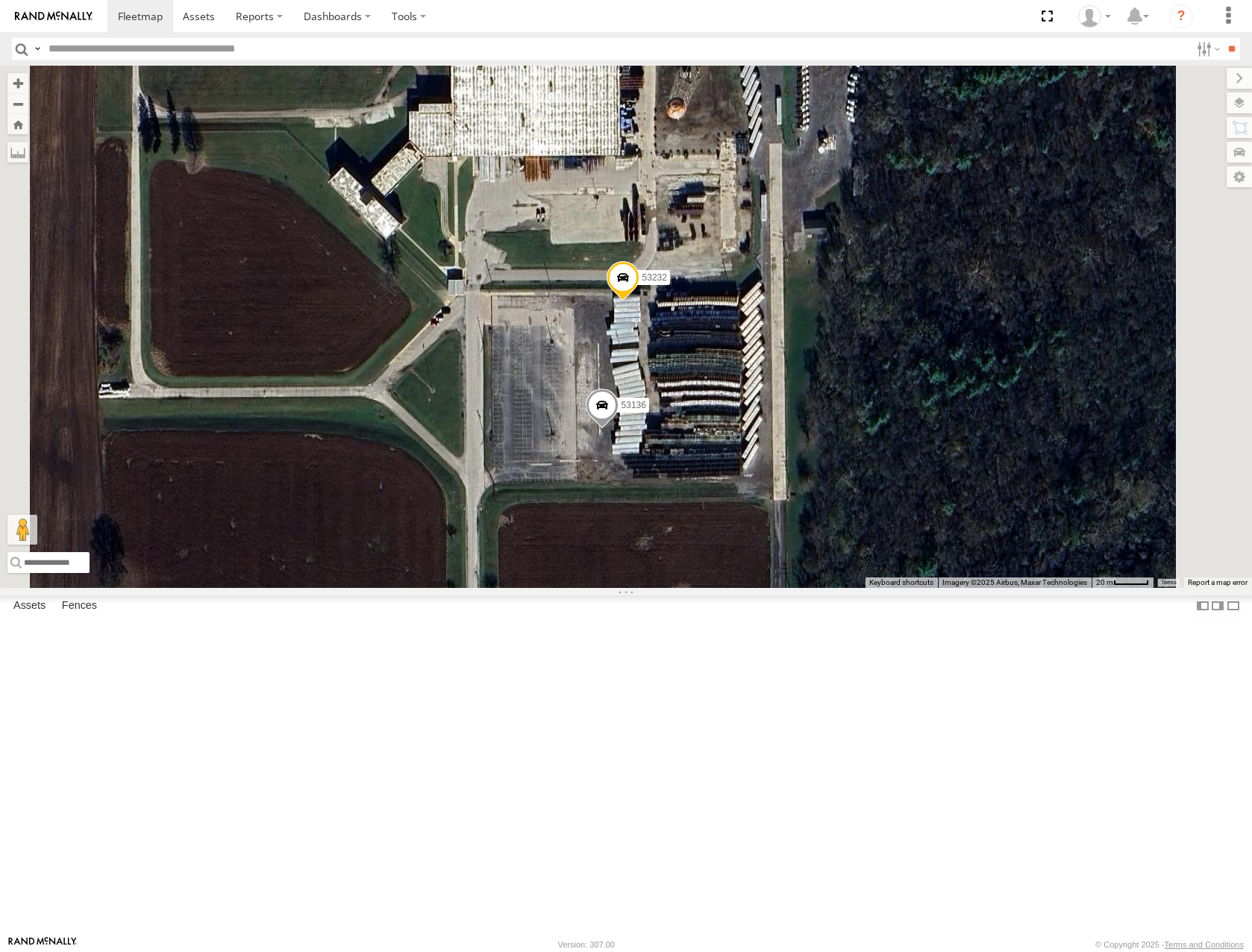
click at [640, 301] on span at bounding box center [622, 281] width 33 height 41
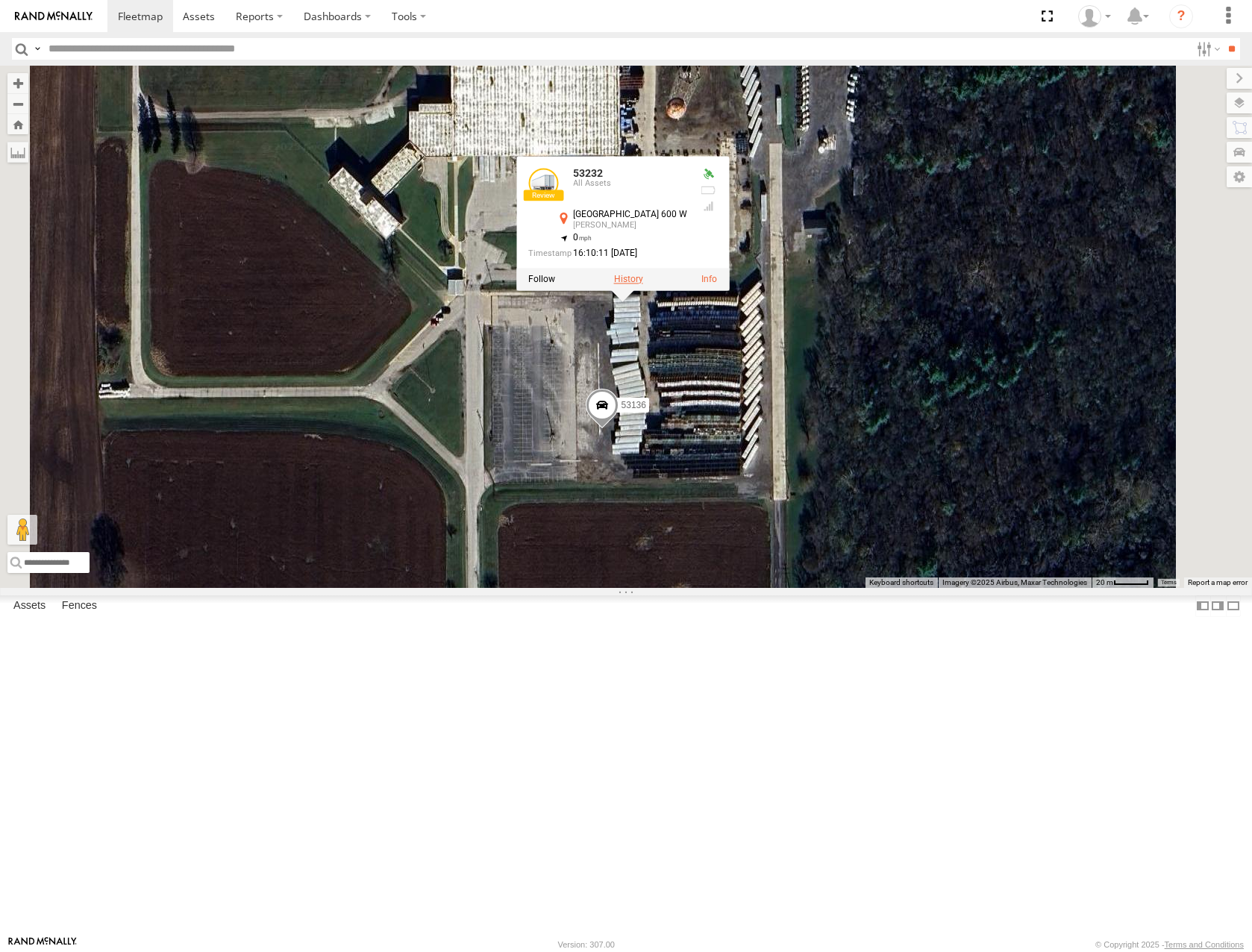
click at [643, 284] on label at bounding box center [628, 279] width 29 height 10
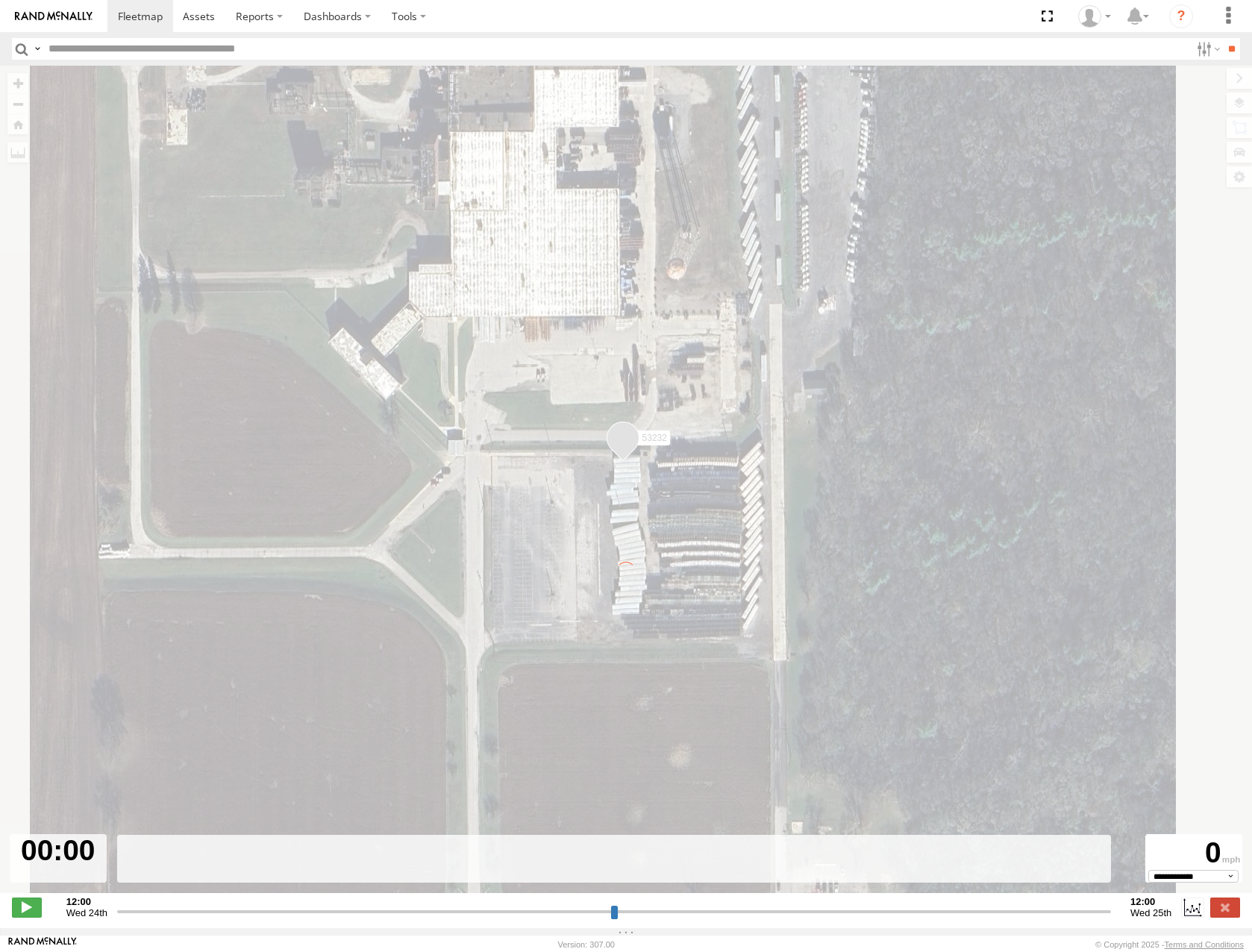
type input "**********"
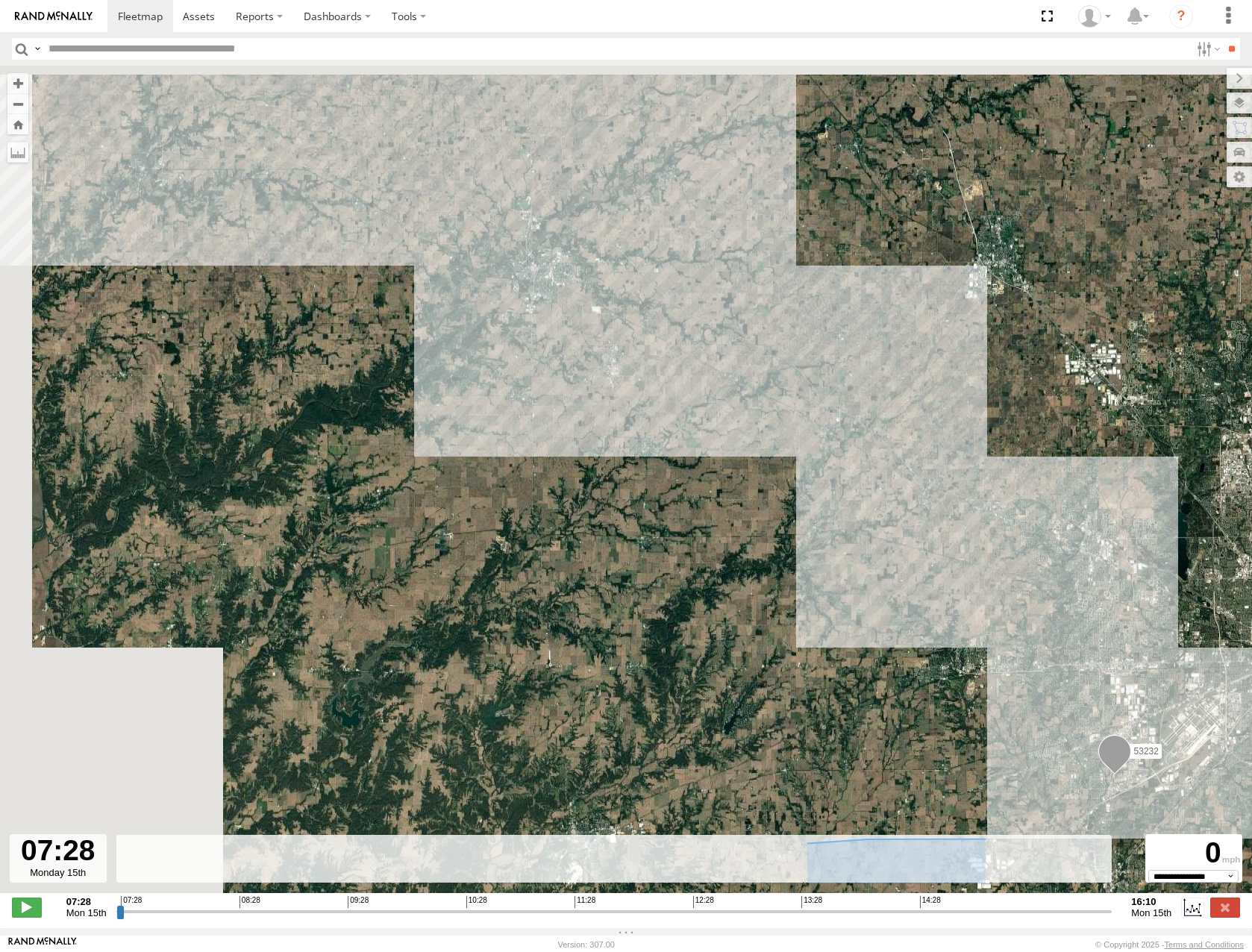
drag, startPoint x: 496, startPoint y: 382, endPoint x: 1134, endPoint y: 699, distance: 712.4
click at [1134, 699] on div "53232" at bounding box center [626, 487] width 1252 height 843
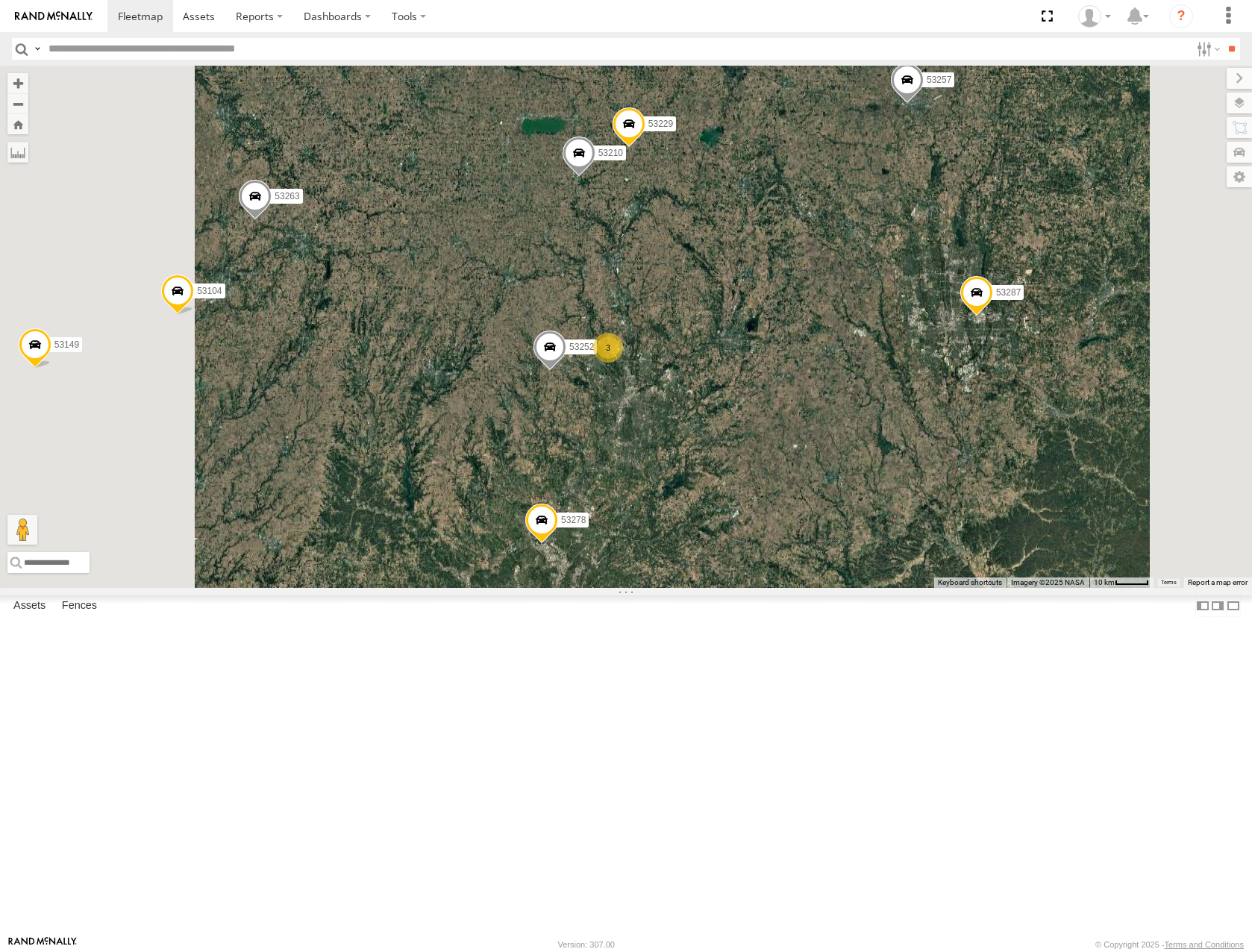
drag, startPoint x: 908, startPoint y: 610, endPoint x: 998, endPoint y: 586, distance: 93.1
click at [998, 586] on div "53213 53280 53216 53275 53287 53143 53257 53278 53286 53276 53292 53264 53236 5…" at bounding box center [626, 326] width 1252 height 522
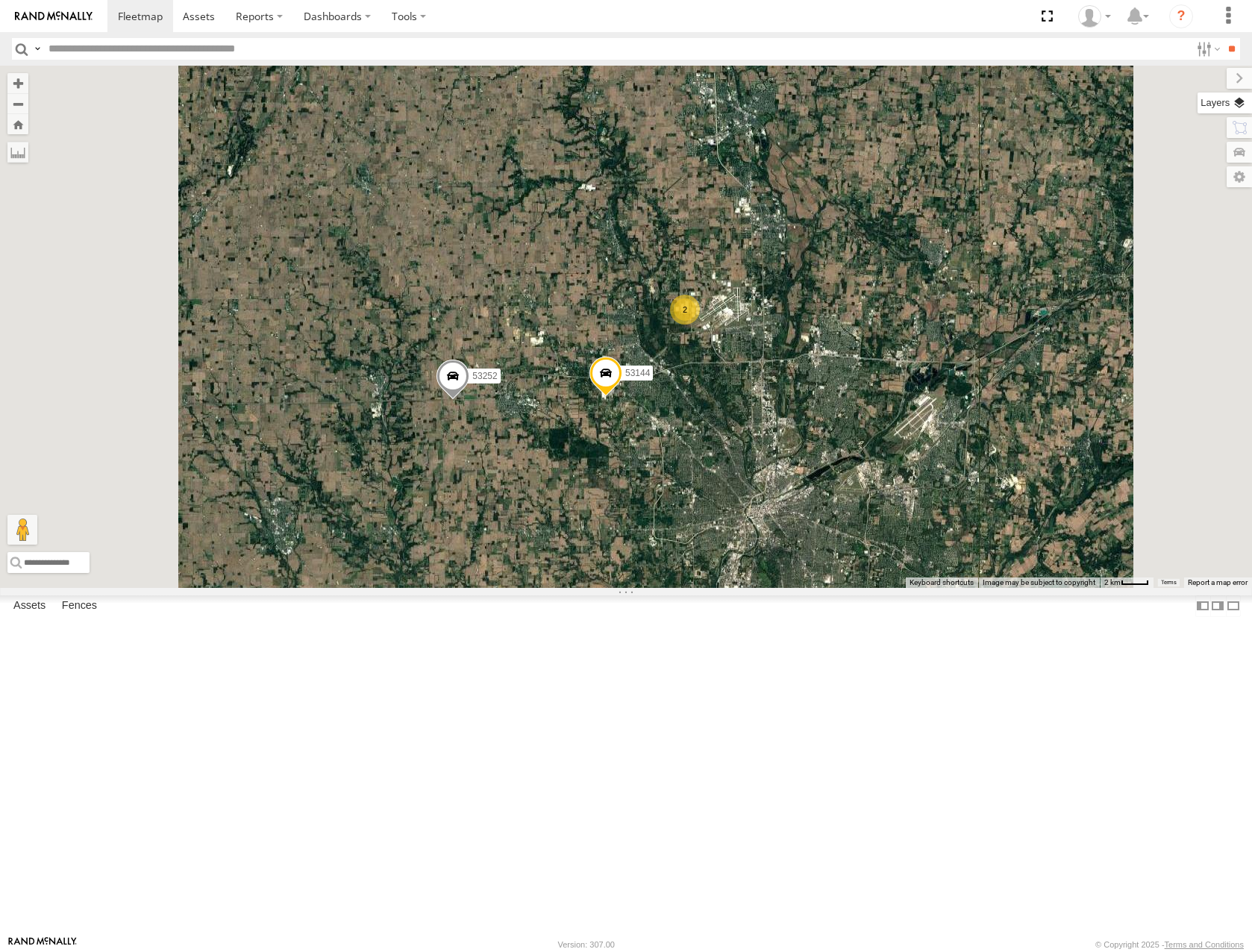
click at [1242, 97] on label at bounding box center [1224, 103] width 54 height 21
click at [0, 0] on span "Basemaps" at bounding box center [0, 0] width 0 height 0
click at [0, 0] on span "Roadmap" at bounding box center [0, 0] width 0 height 0
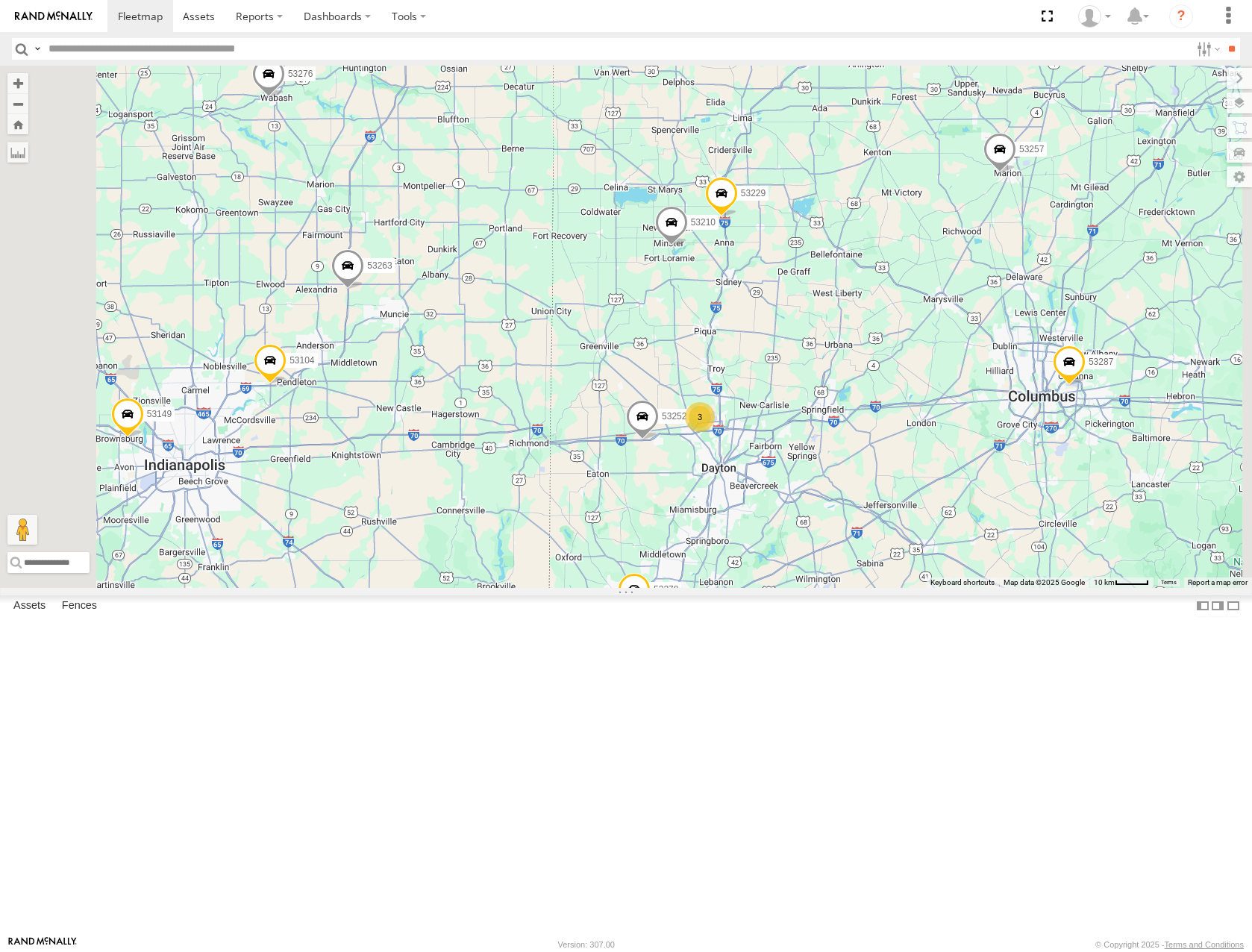
drag, startPoint x: 938, startPoint y: 756, endPoint x: 974, endPoint y: 589, distance: 170.8
click at [974, 587] on div "53213 53280 53216 53275 53287 53143 53257 53278 53286 53276 53292 53264 53236 5…" at bounding box center [626, 326] width 1252 height 522
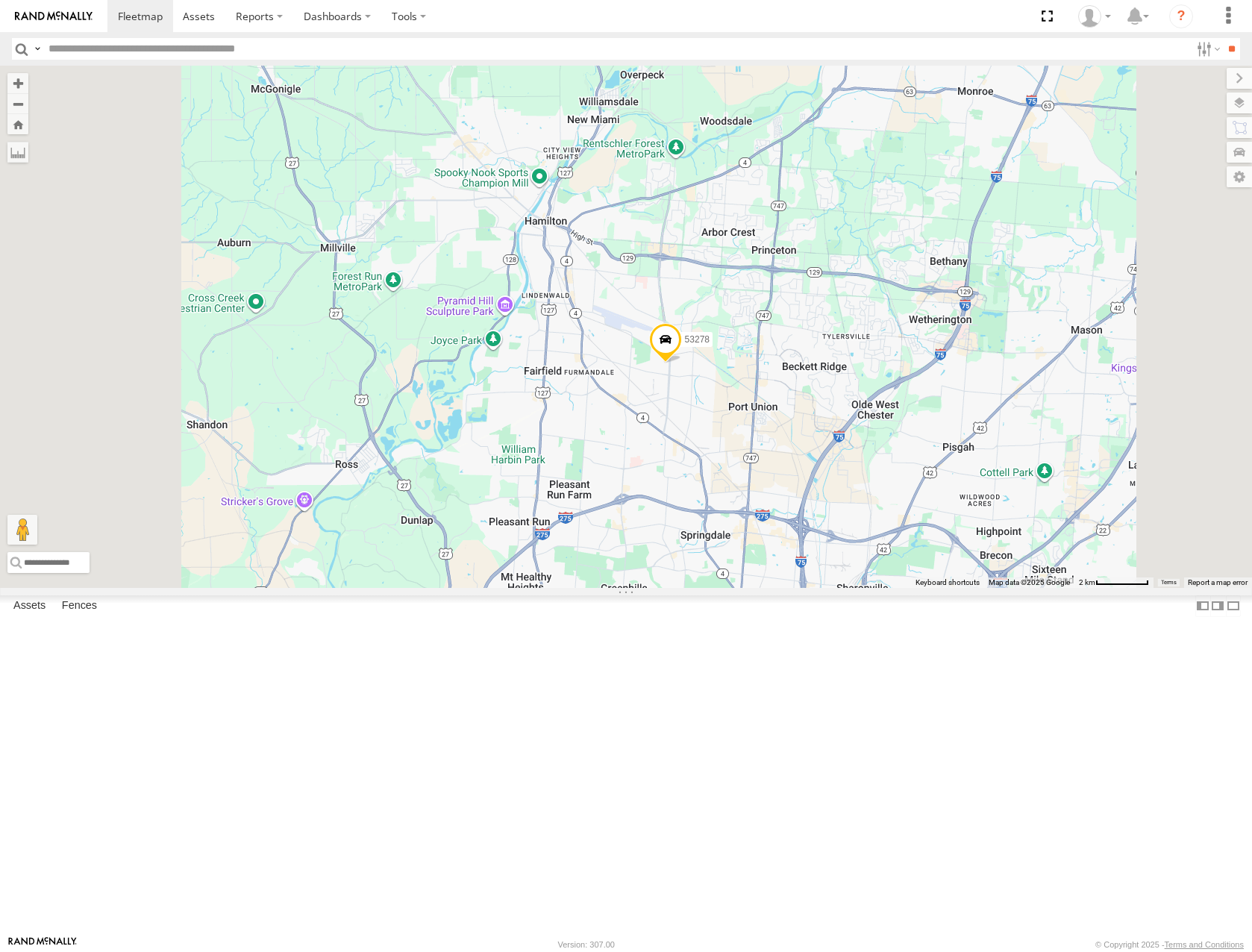
drag, startPoint x: 929, startPoint y: 557, endPoint x: 842, endPoint y: 609, distance: 101.4
click at [842, 587] on div "53213 53280 53216 53275 53287 53143 53257 53278 53286 53276 53292 53264 53236 5…" at bounding box center [626, 326] width 1252 height 522
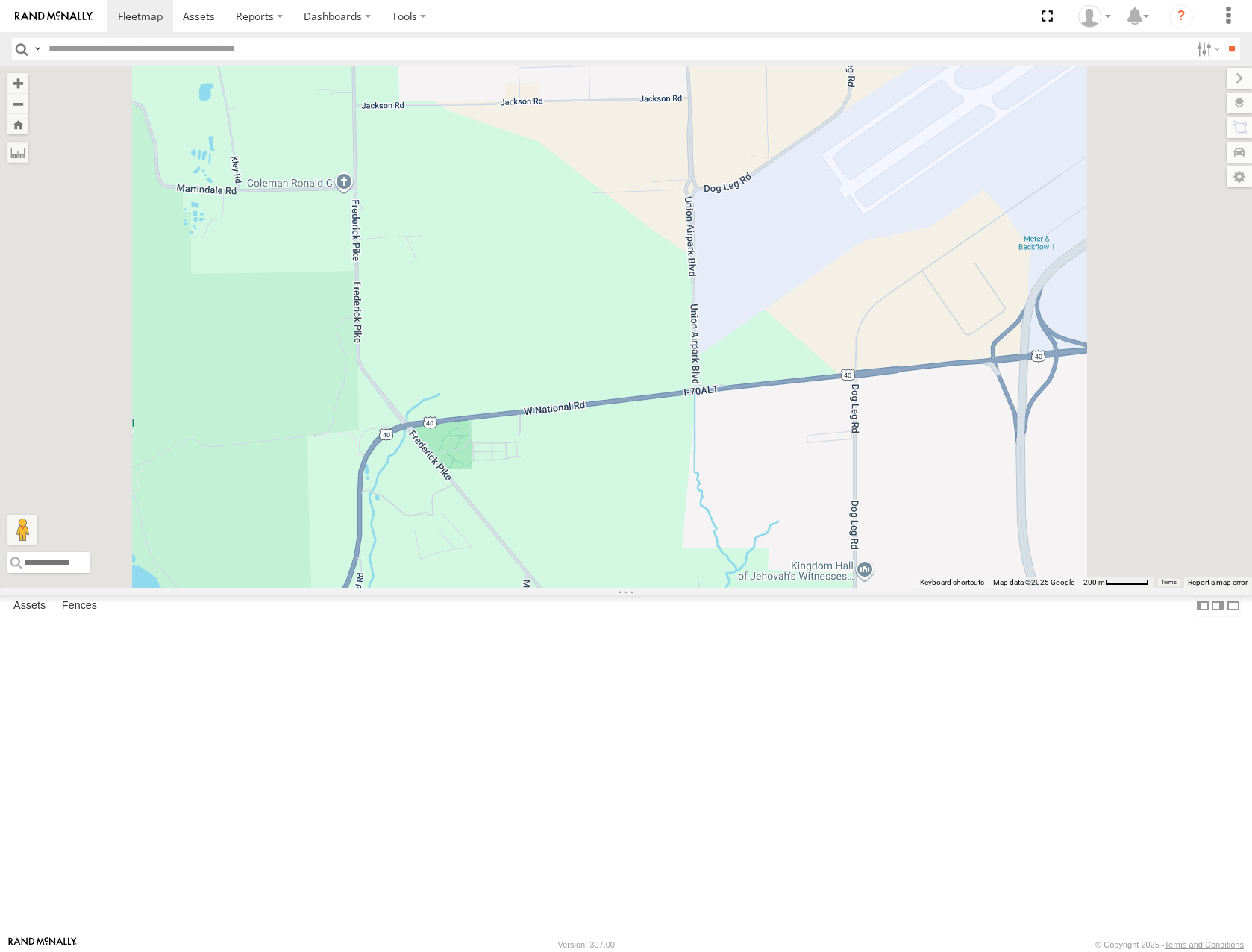
click at [0, 0] on span "Satellite" at bounding box center [0, 0] width 0 height 0
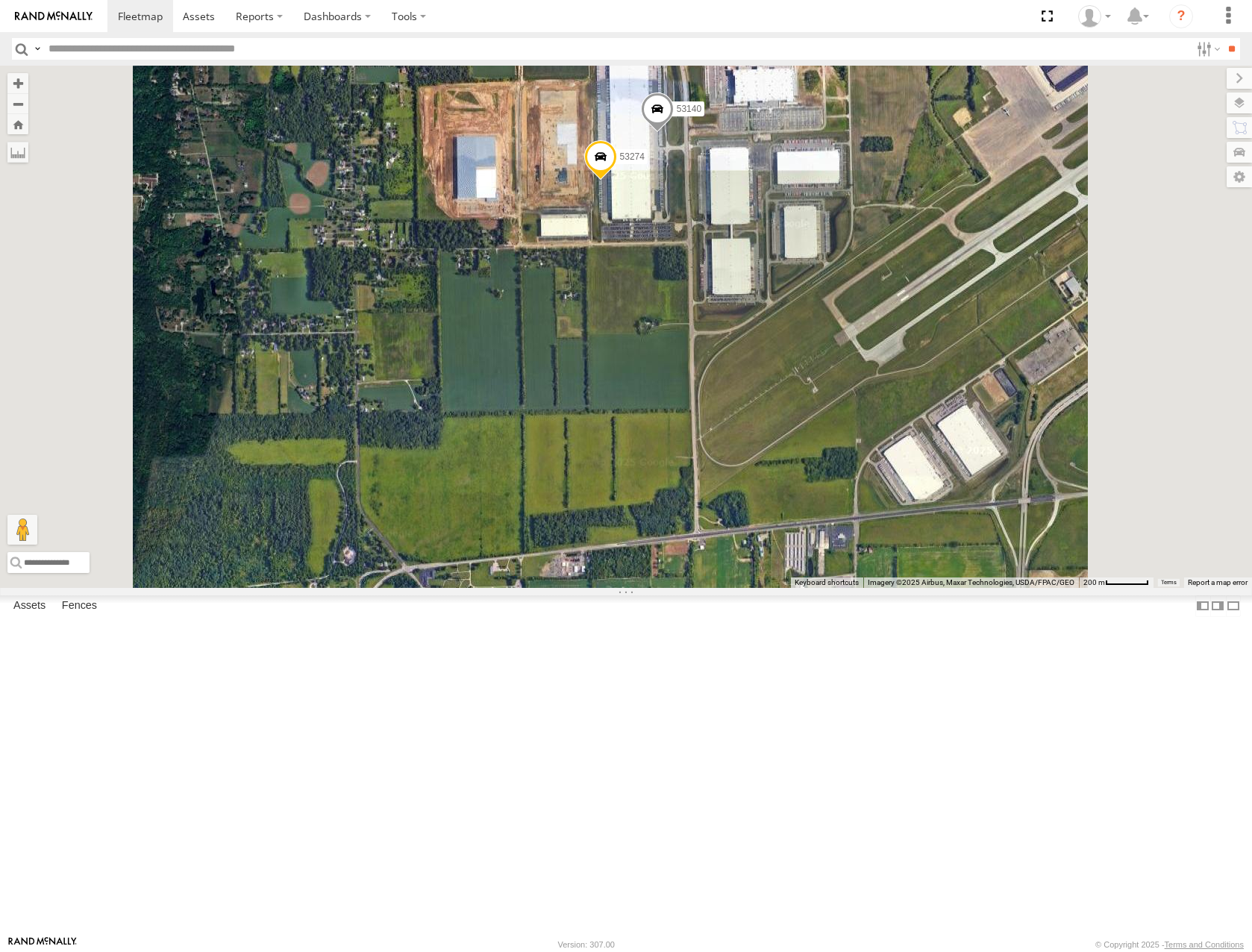
drag, startPoint x: 898, startPoint y: 207, endPoint x: 899, endPoint y: 359, distance: 152.0
click at [899, 359] on div "53213 53280 53216 53275 53287 53143 53257 53278 53286 53276 53292 53264 53236 5…" at bounding box center [626, 326] width 1252 height 522
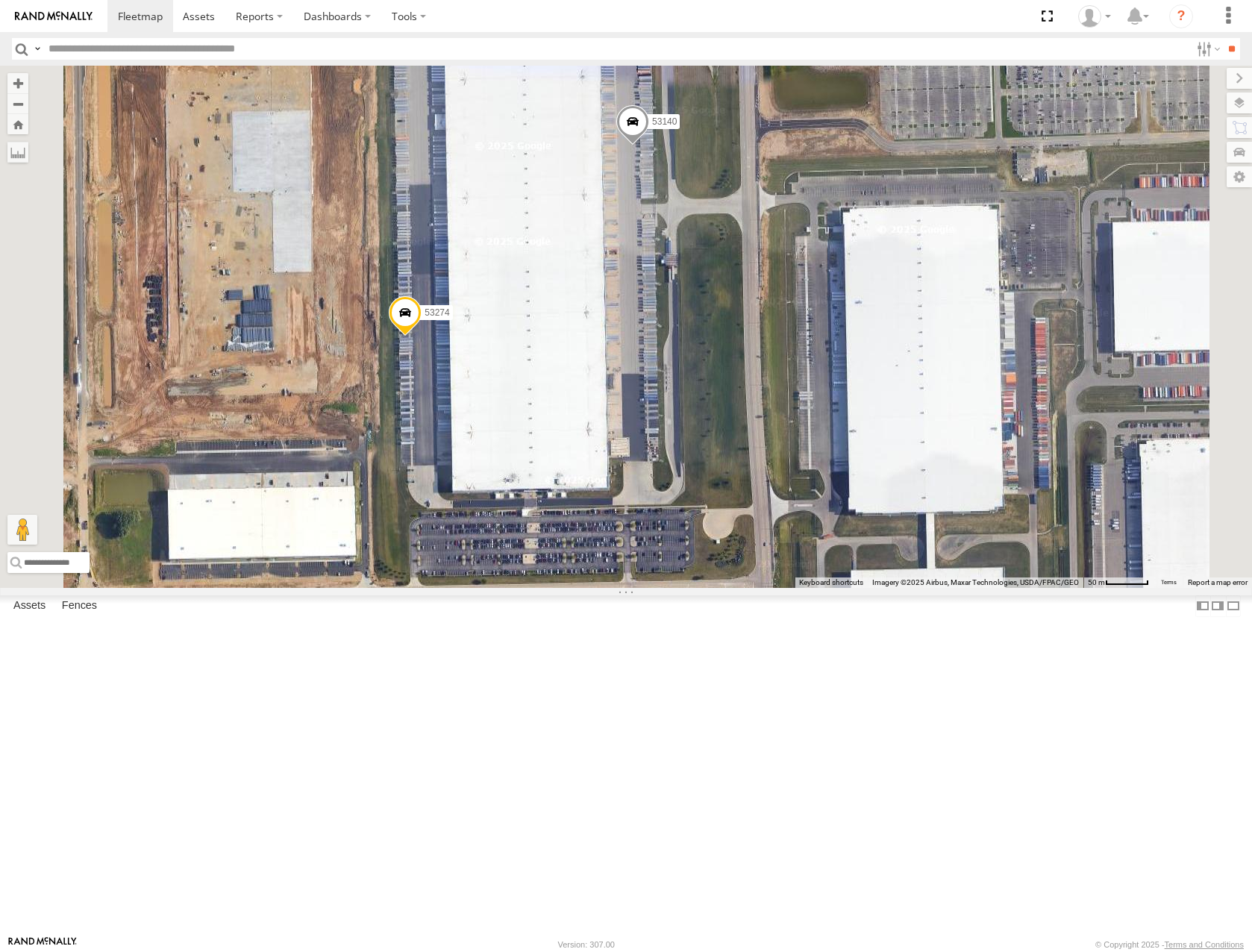
click at [649, 146] on span at bounding box center [632, 125] width 33 height 41
click at [653, 128] on label at bounding box center [638, 123] width 29 height 10
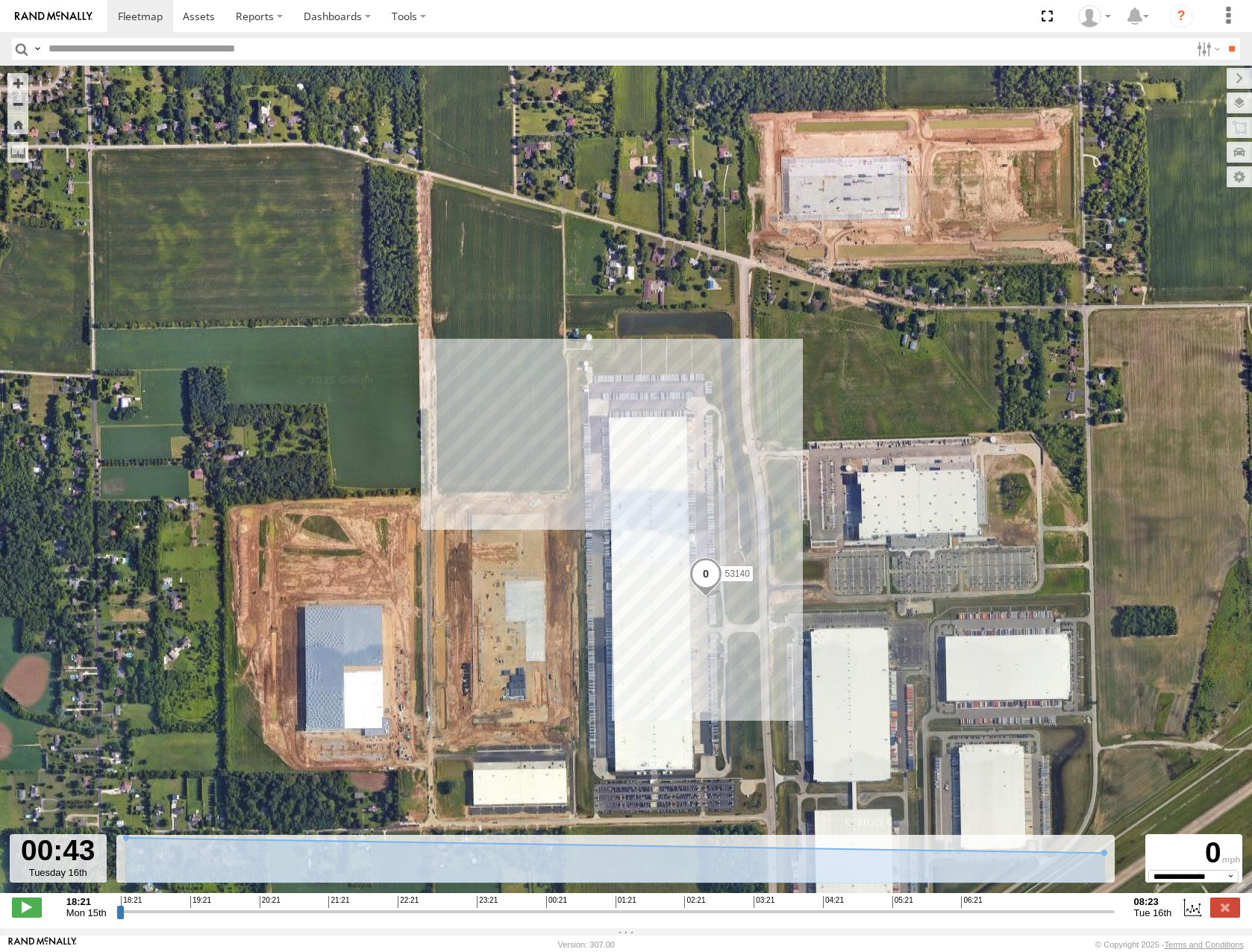
drag, startPoint x: 122, startPoint y: 919, endPoint x: 511, endPoint y: 805, distance: 405.4
type input "**********"
click at [520, 904] on input "range" at bounding box center [615, 911] width 998 height 14
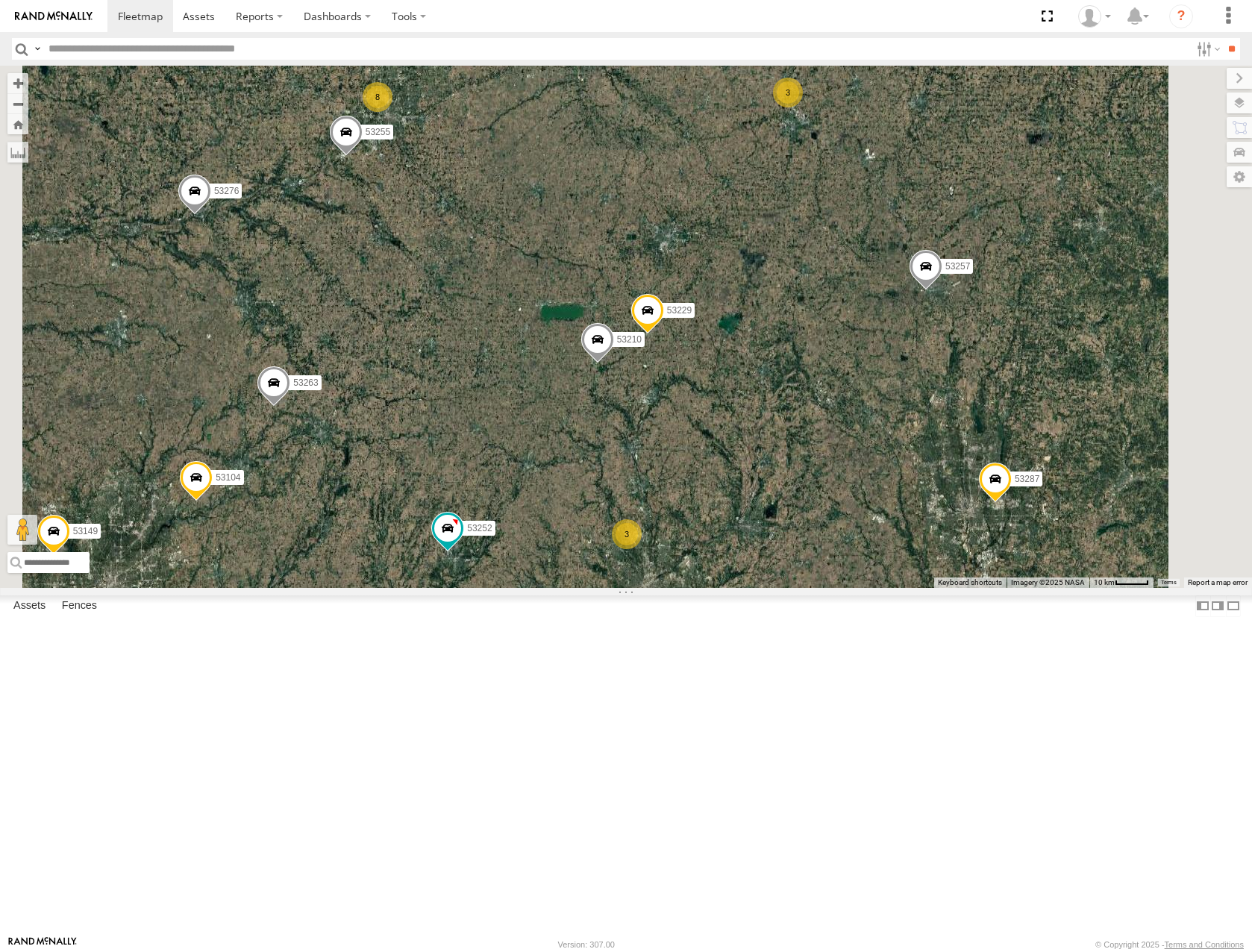
drag, startPoint x: 894, startPoint y: 652, endPoint x: 943, endPoint y: 546, distance: 116.8
click at [945, 546] on div "53213 53280 53216 53275 53287 53143 53257 53278 53286 53276 53264 53236 53263 5…" at bounding box center [626, 326] width 1252 height 522
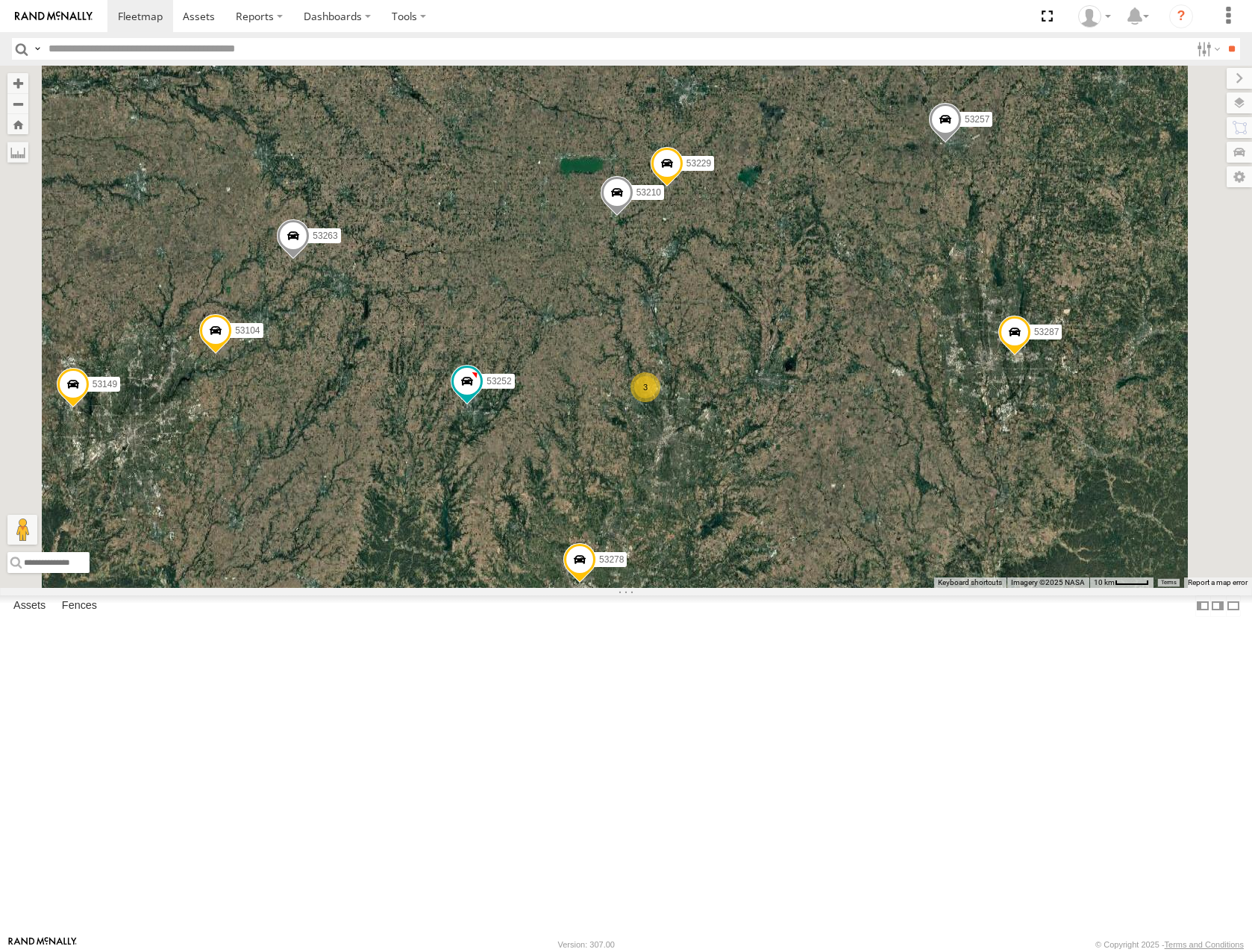
drag, startPoint x: 892, startPoint y: 714, endPoint x: 962, endPoint y: 594, distance: 138.9
click at [962, 587] on div "53213 53280 53216 53275 53287 53143 53257 53278 53286 53276 53264 53236 53263 5…" at bounding box center [626, 326] width 1252 height 522
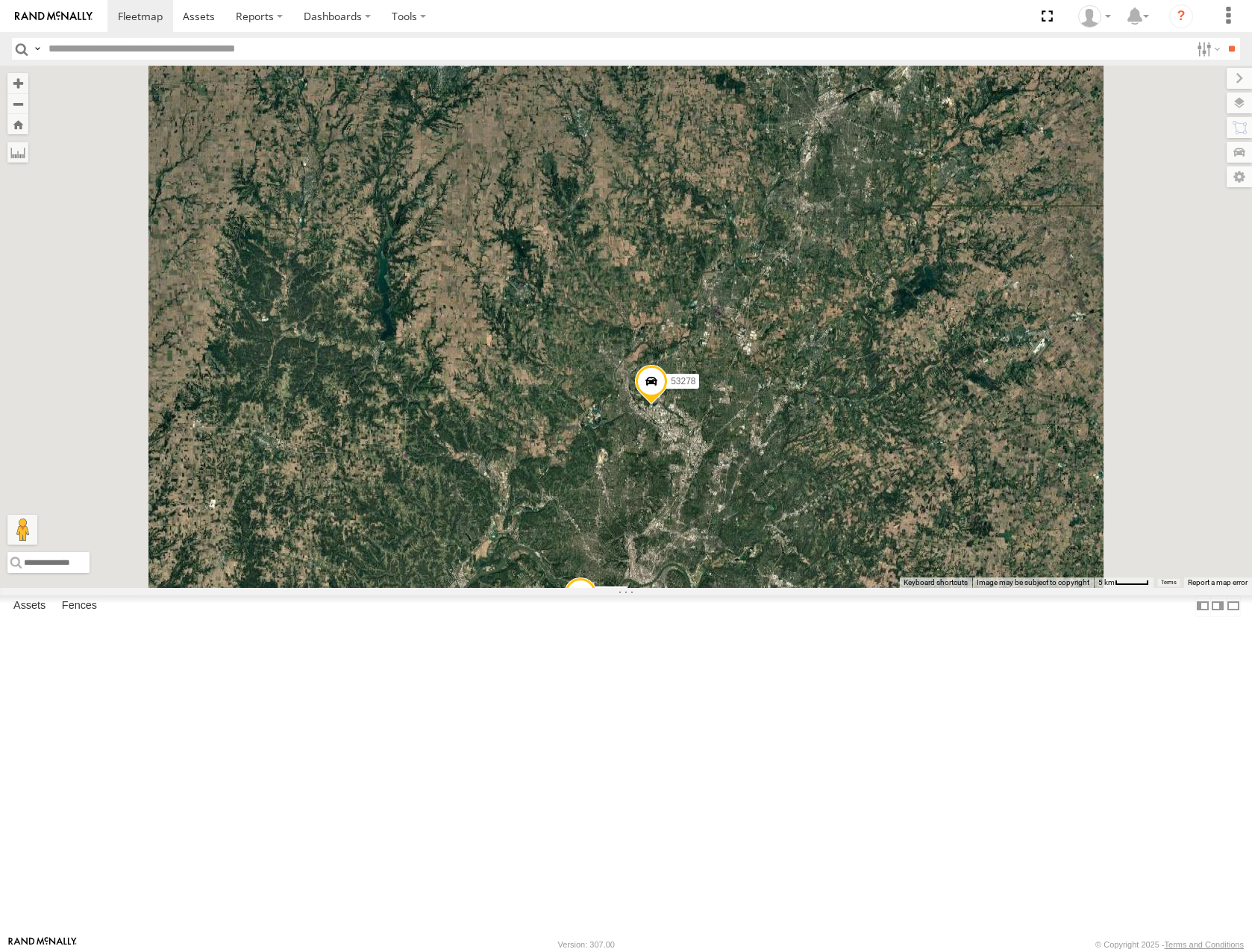
drag, startPoint x: 904, startPoint y: 688, endPoint x: 906, endPoint y: 675, distance: 13.2
click at [906, 587] on div "53213 53280 53216 53275 53287 53143 53257 53278 53286 53276 53264 53236 53263 5…" at bounding box center [626, 326] width 1252 height 522
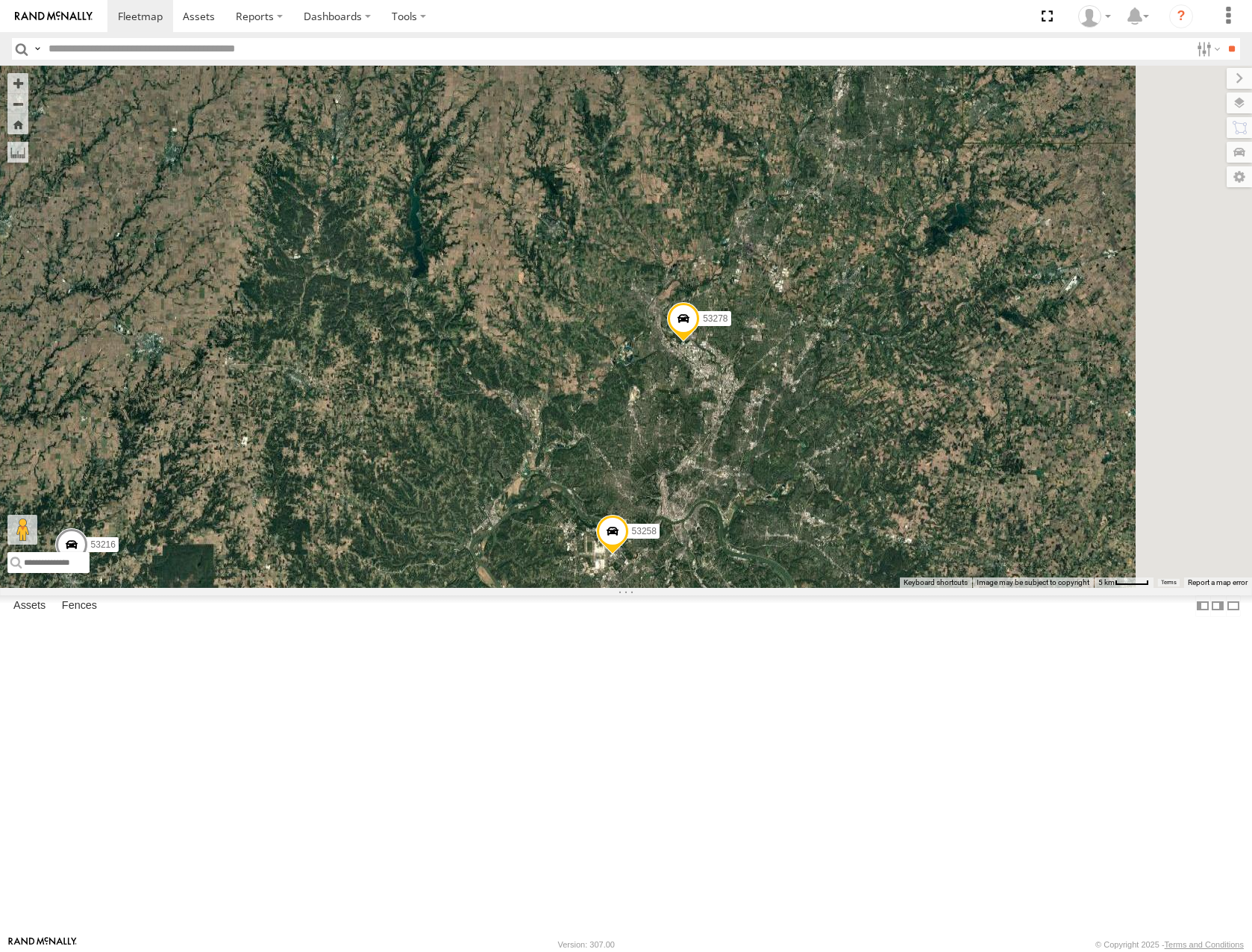
drag, startPoint x: 925, startPoint y: 571, endPoint x: 896, endPoint y: 638, distance: 73.0
click at [898, 587] on div "53213 53280 53216 53275 53287 53143 53257 53278 53286 53276 53264 53236 53263 5…" at bounding box center [626, 326] width 1252 height 522
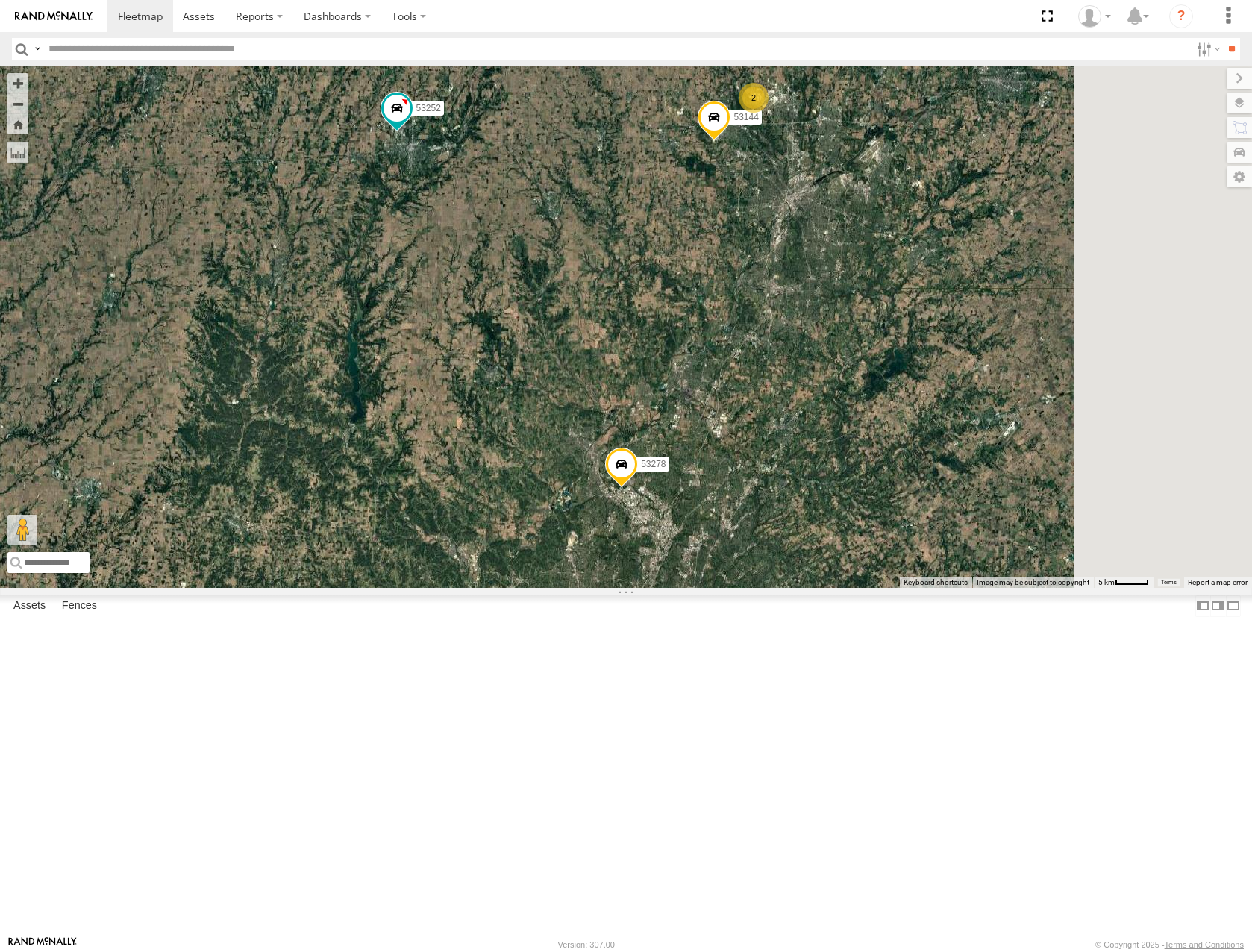
drag, startPoint x: 953, startPoint y: 500, endPoint x: 929, endPoint y: 565, distance: 69.3
click at [929, 565] on div "53213 53280 53216 53275 53287 53143 53257 53278 53286 53276 53264 53236 53263 5…" at bounding box center [626, 326] width 1252 height 522
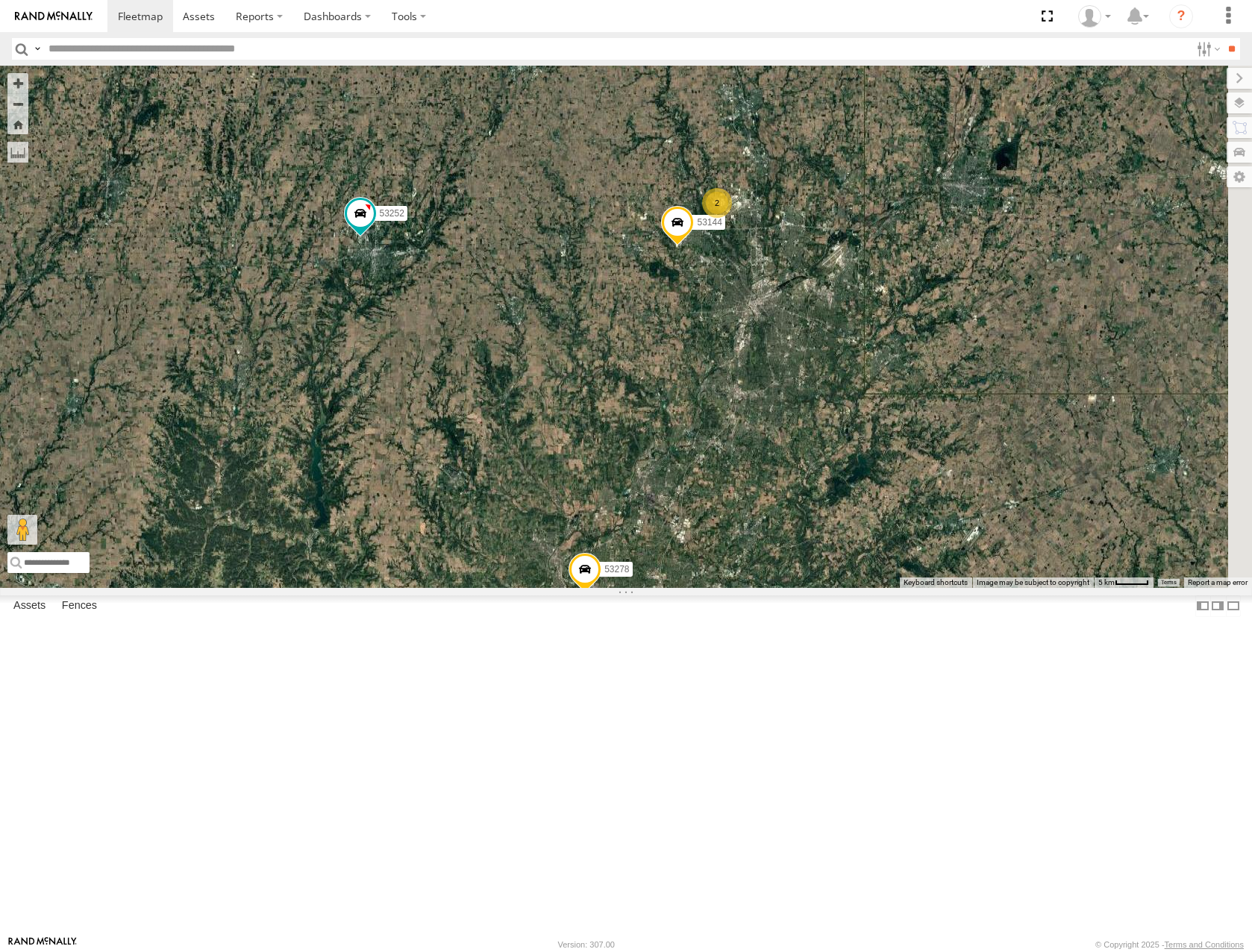
drag, startPoint x: 962, startPoint y: 477, endPoint x: 933, endPoint y: 621, distance: 146.9
click at [933, 587] on div "53213 53280 53216 53275 53287 53143 53257 53278 53286 53276 53264 53236 53263 5…" at bounding box center [626, 326] width 1252 height 522
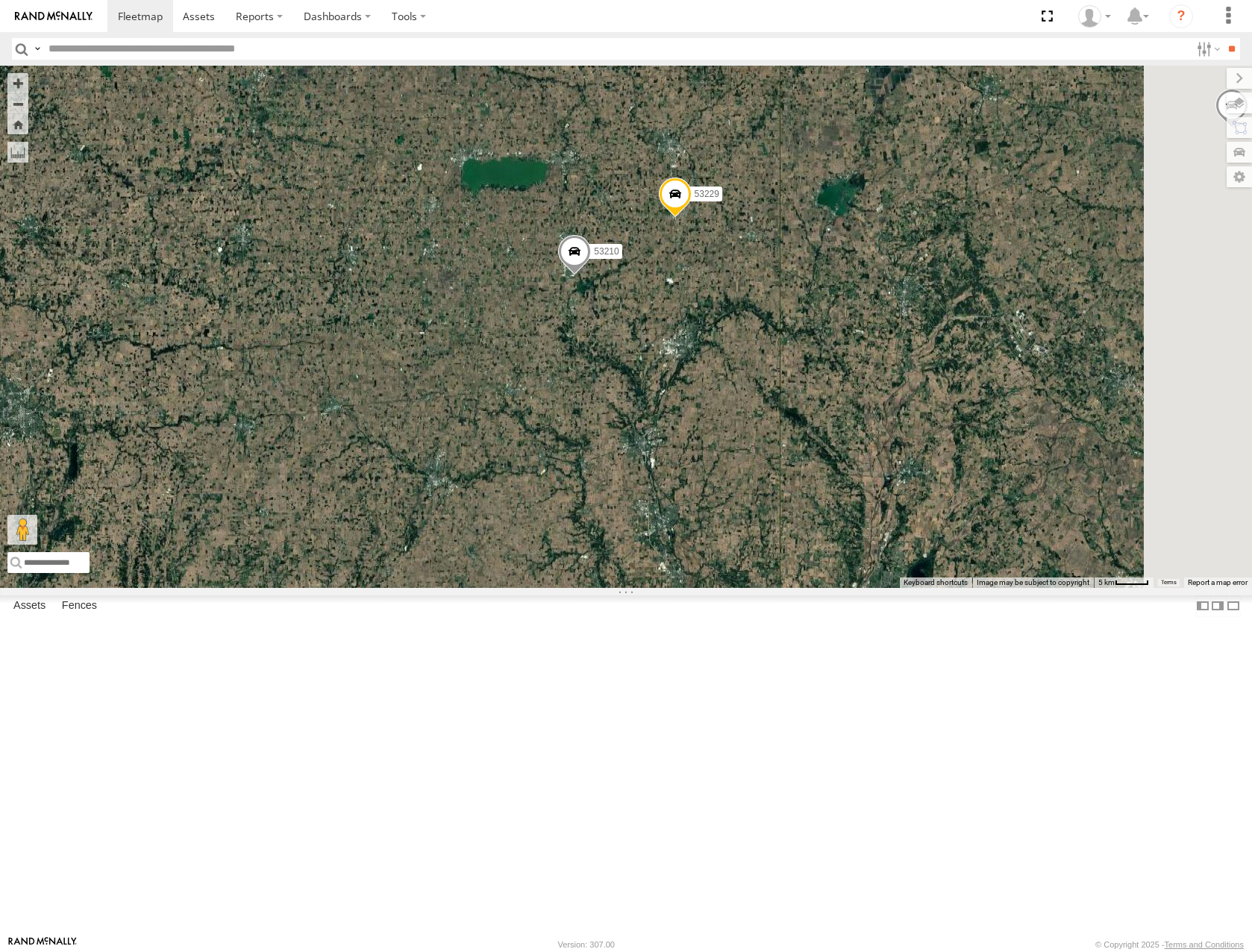
drag, startPoint x: 949, startPoint y: 507, endPoint x: 929, endPoint y: 641, distance: 135.5
click at [929, 587] on div "53213 53280 53216 53275 53287 53143 53257 53278 53286 53276 53264 53236 53263 5…" at bounding box center [626, 326] width 1252 height 522
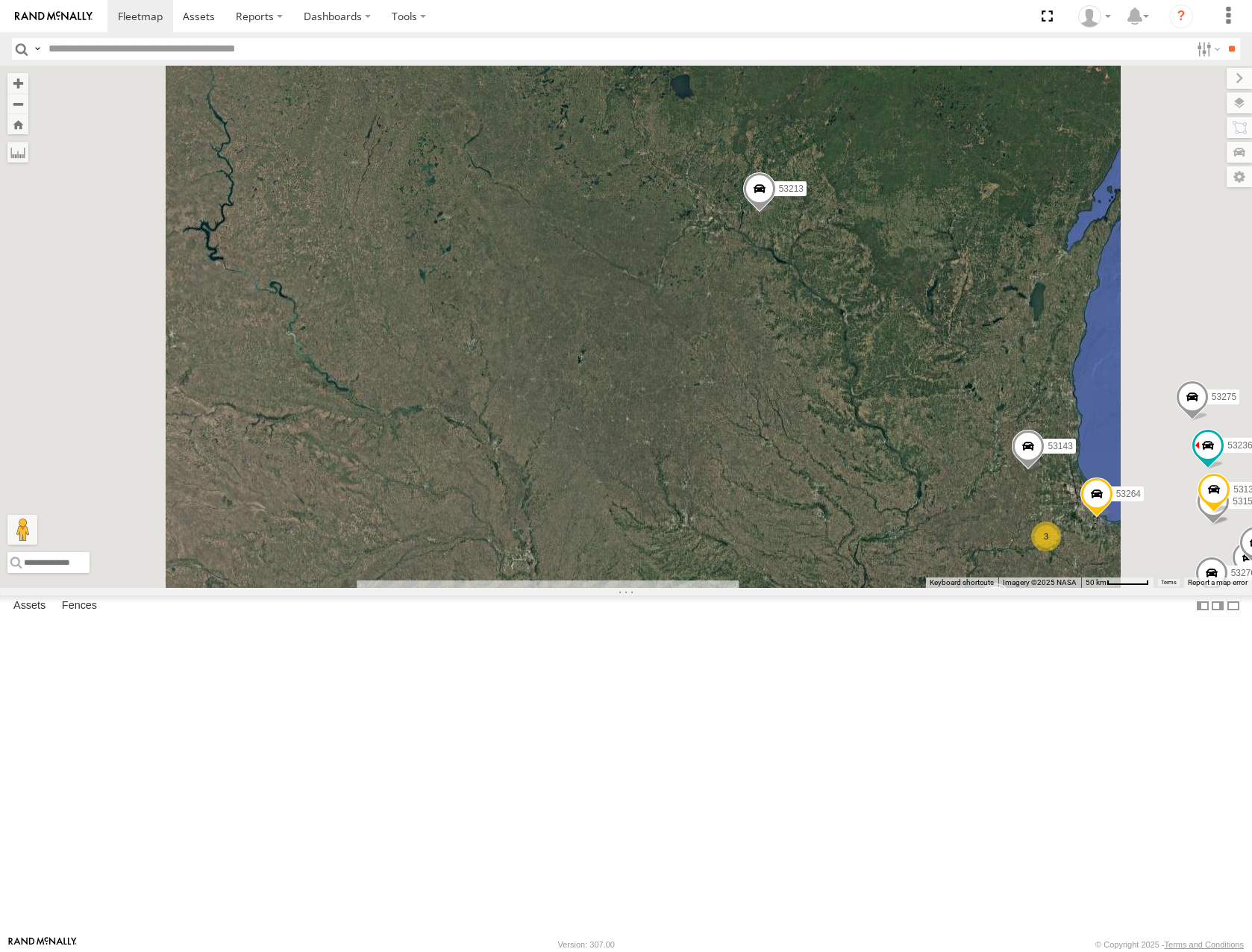
click at [122, 45] on input "text" at bounding box center [616, 49] width 1148 height 22
type input "*****"
click at [1223, 38] on input "**" at bounding box center [1231, 49] width 18 height 22
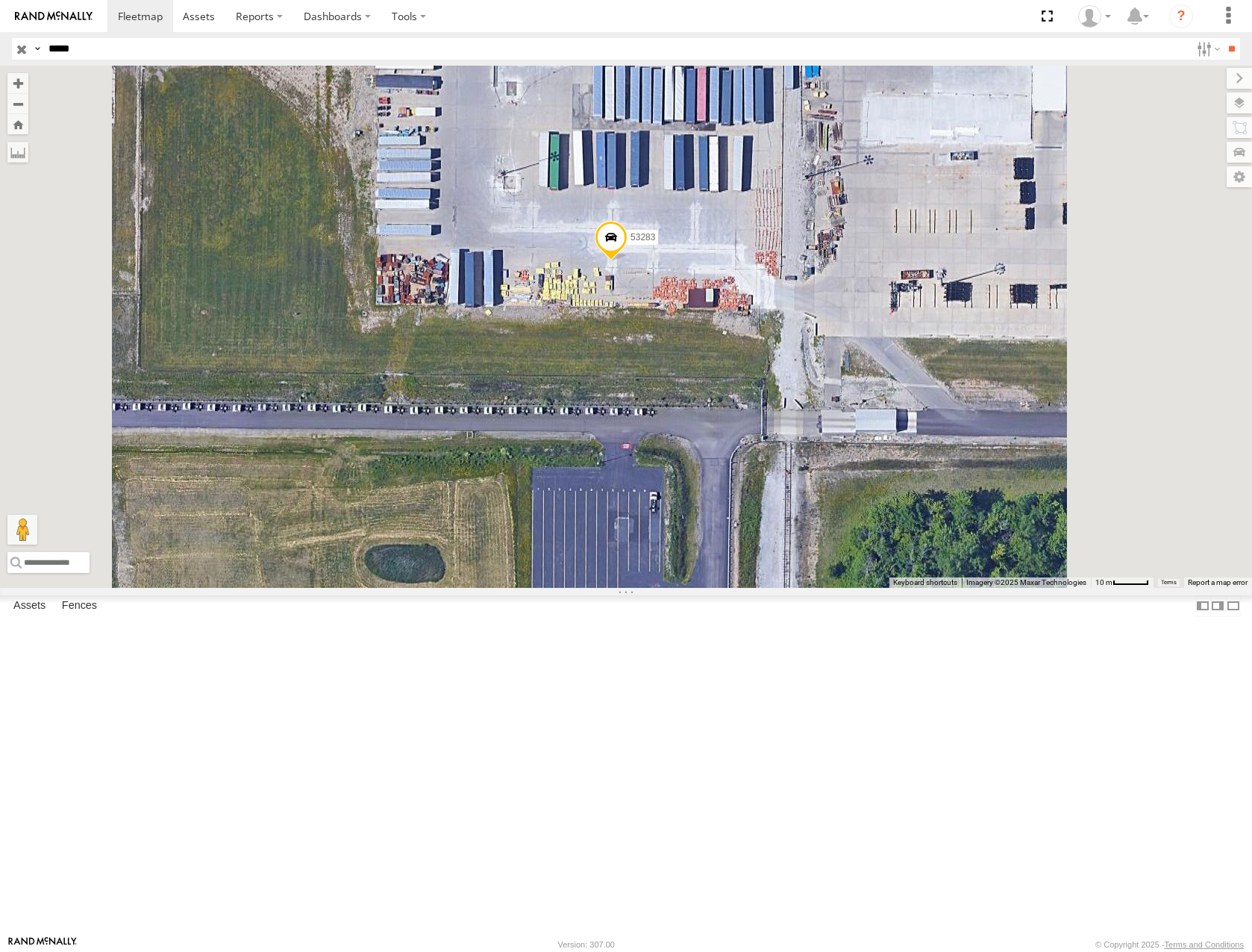
click at [628, 261] on span at bounding box center [611, 241] width 33 height 41
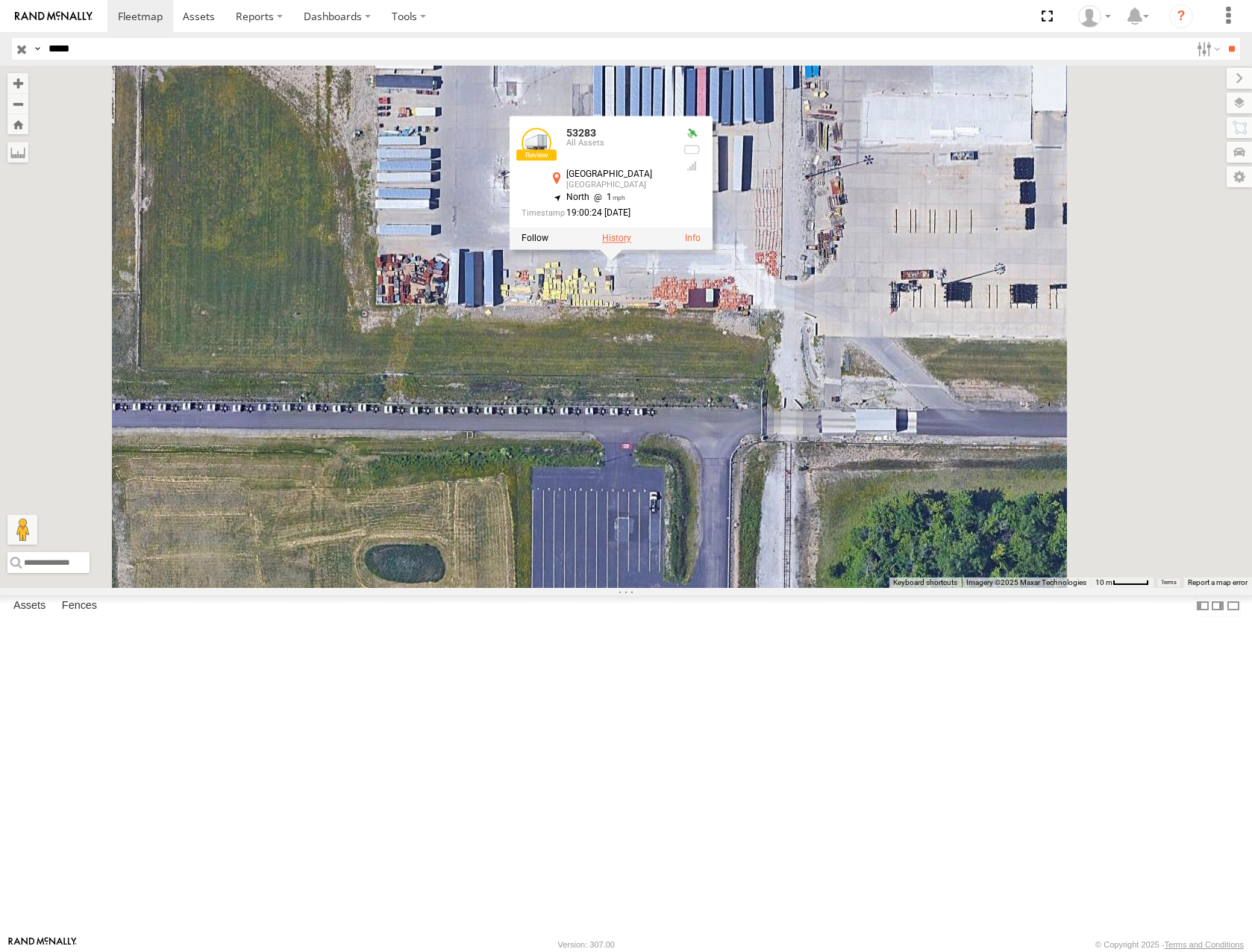
click at [631, 244] on label at bounding box center [616, 238] width 29 height 10
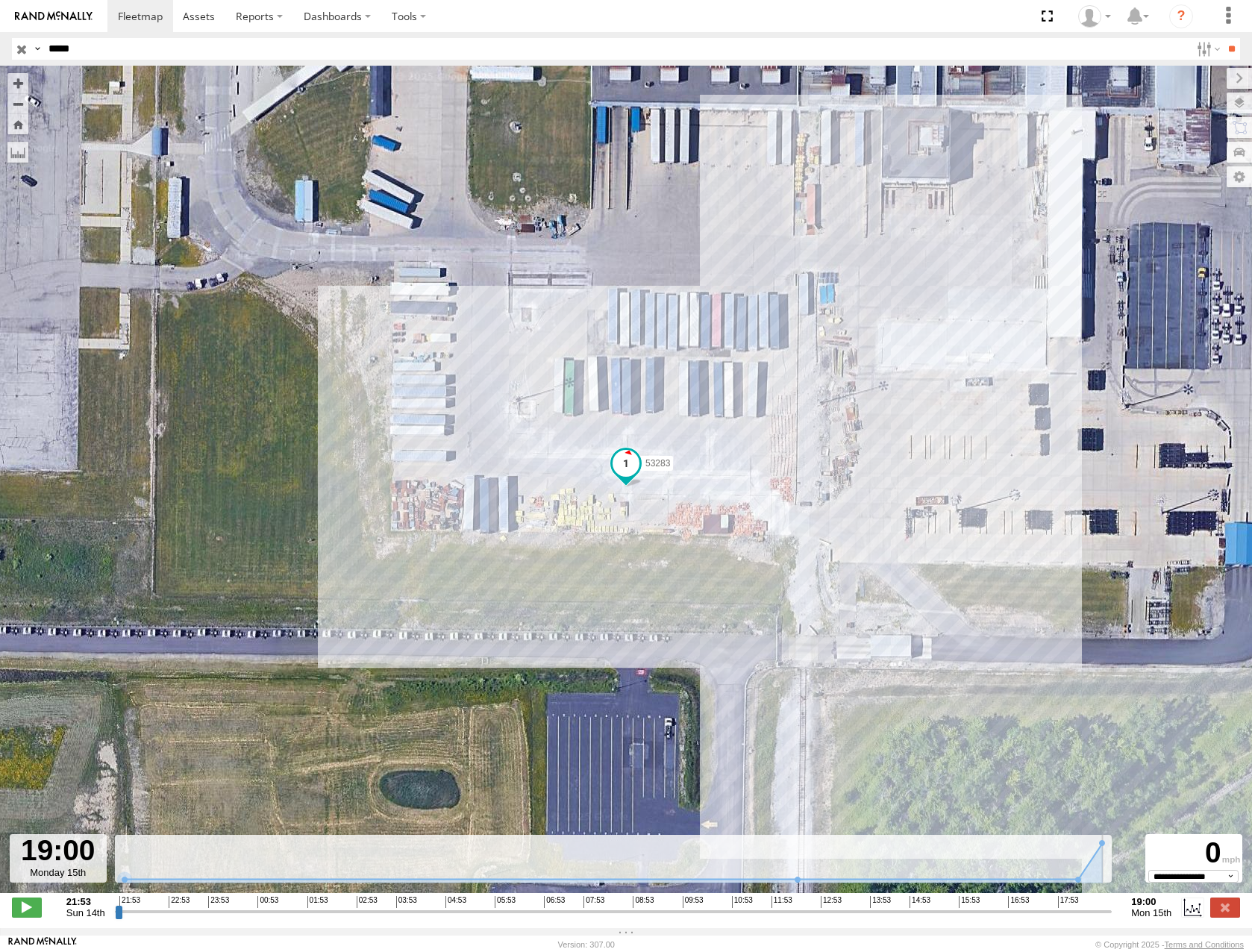
drag, startPoint x: 116, startPoint y: 923, endPoint x: 1191, endPoint y: 866, distance: 1076.5
type input "**********"
click at [1113, 904] on input "range" at bounding box center [613, 911] width 997 height 14
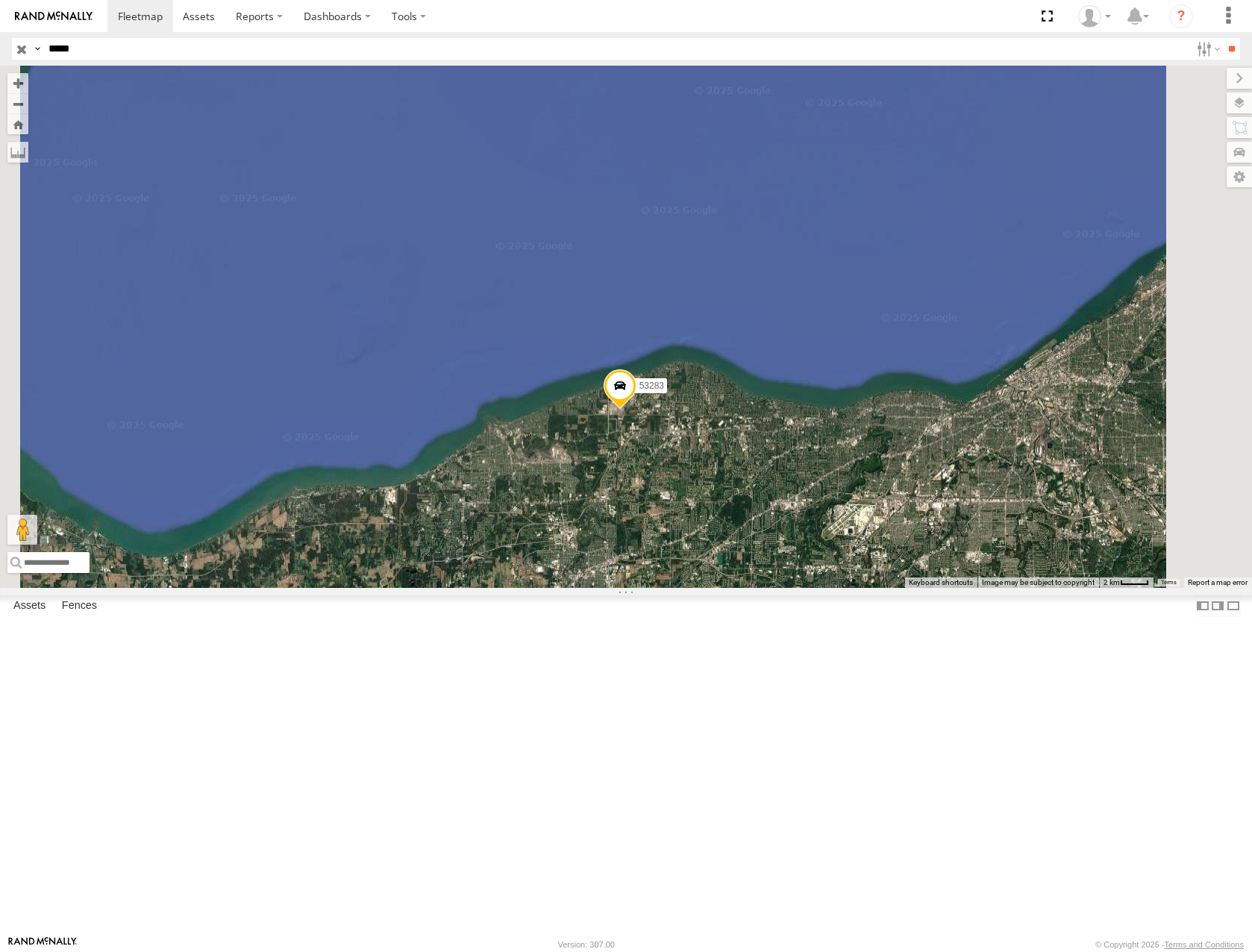
click at [20, 46] on input "button" at bounding box center [22, 49] width 19 height 22
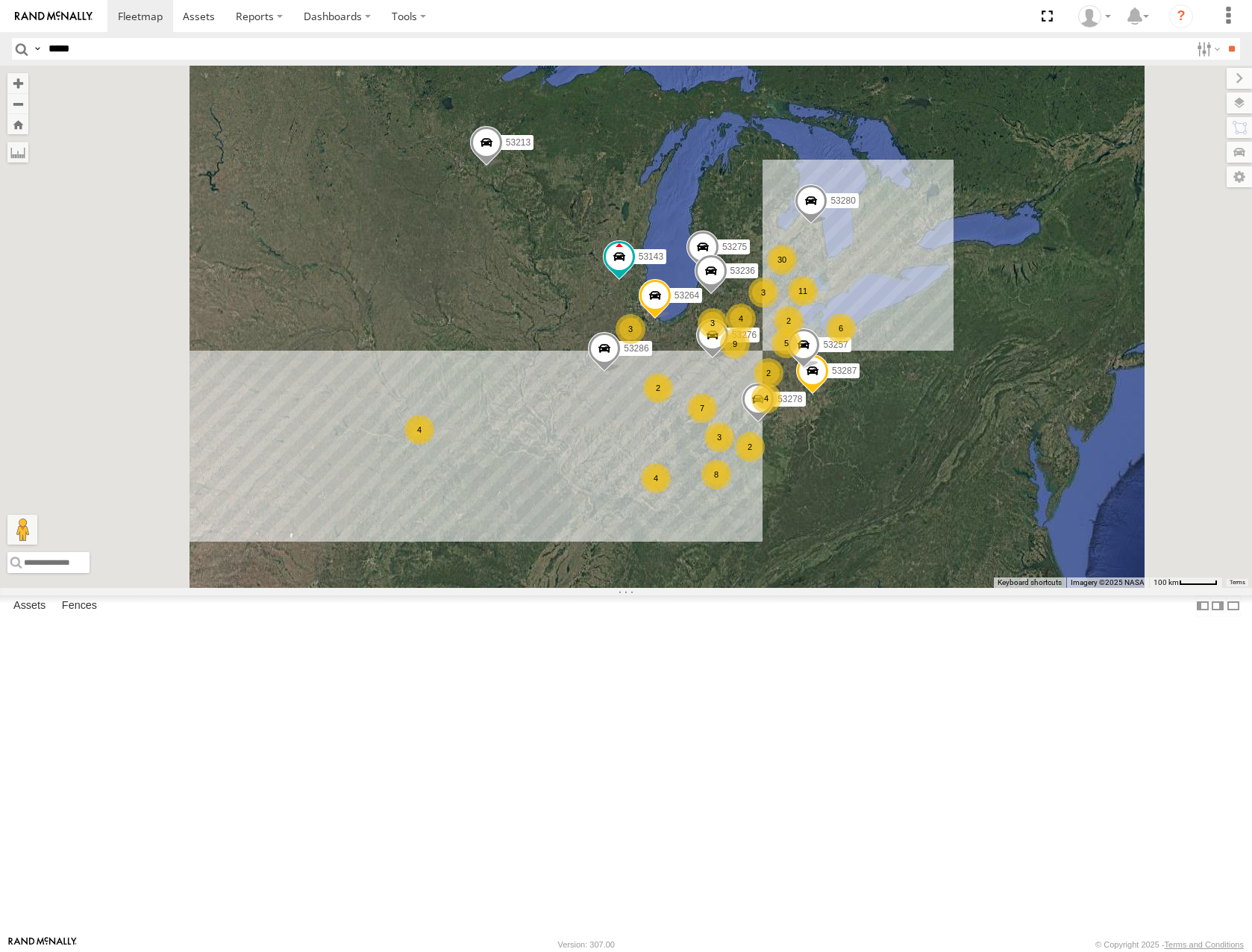
drag, startPoint x: 735, startPoint y: 662, endPoint x: 773, endPoint y: 637, distance: 45.5
click at [773, 587] on div "30 4 4 9 7 53280 3 3 4 3 8 3 2 53275 11 2 5 53287 6 53213 53143 53257 53278 532…" at bounding box center [626, 326] width 1252 height 522
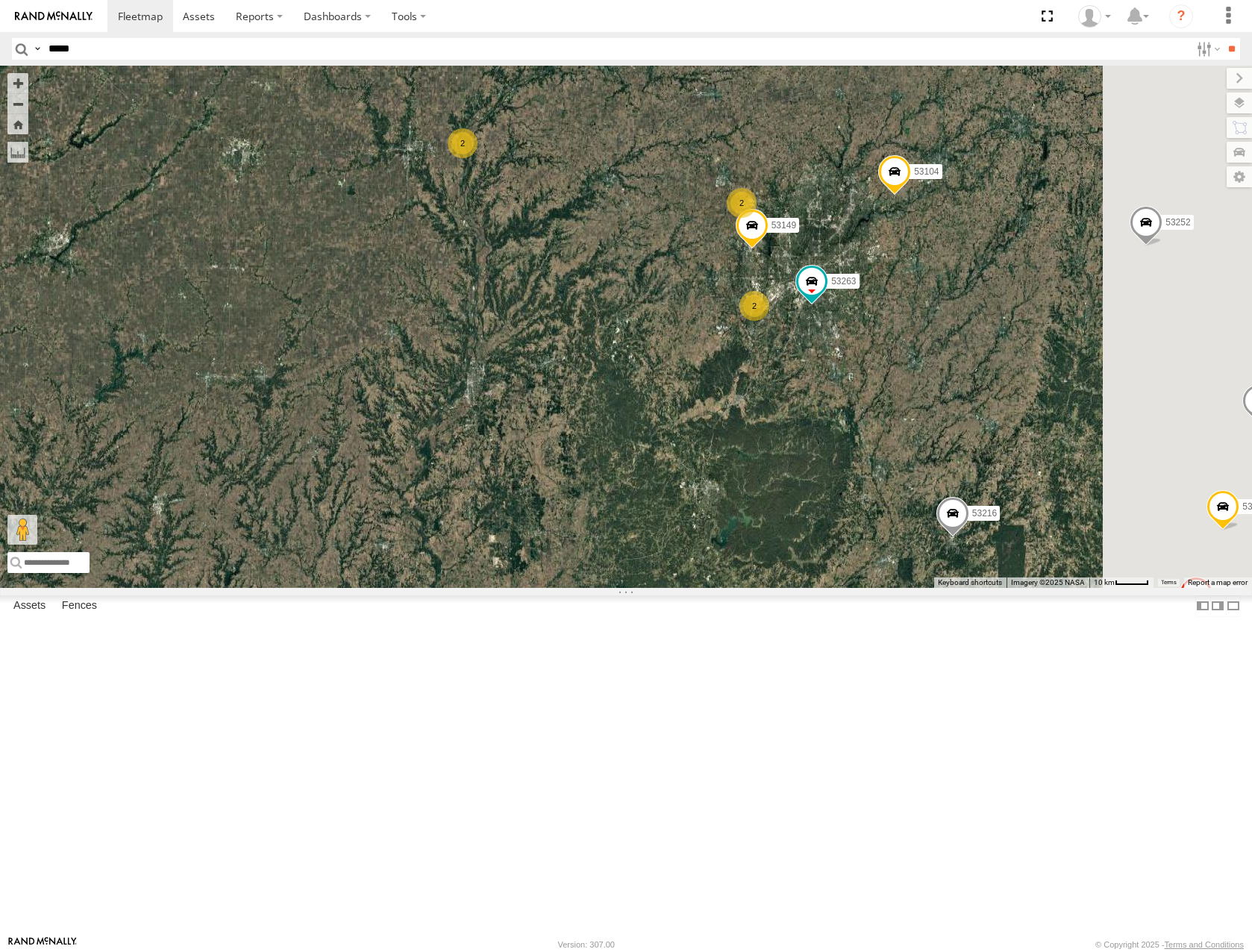
drag, startPoint x: 1018, startPoint y: 568, endPoint x: 967, endPoint y: 613, distance: 68.0
click at [967, 587] on div "53280 53275 53287 53213 53143 53257 53278 53286 53276 53264 53236 53216 53279 5…" at bounding box center [626, 326] width 1252 height 522
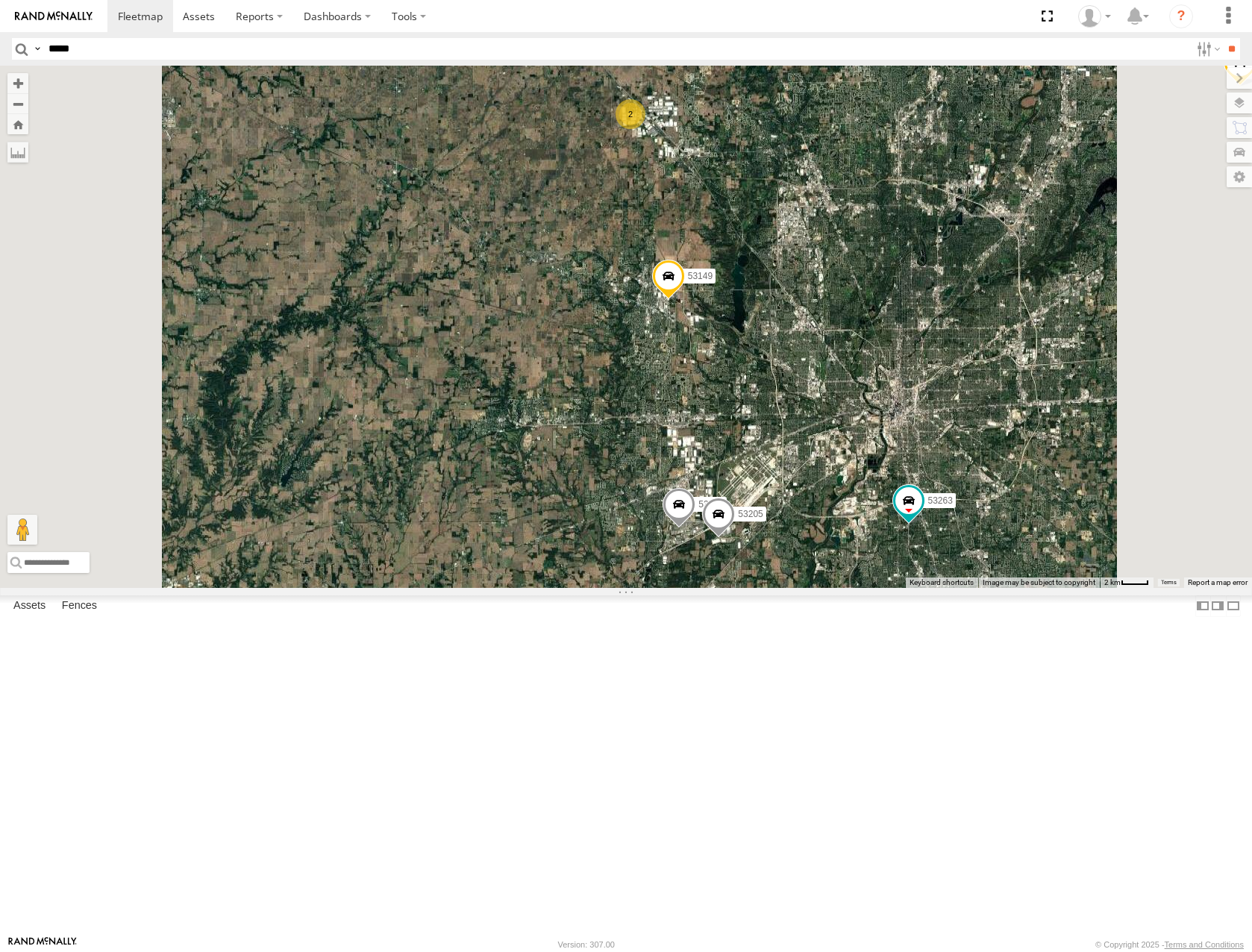
drag, startPoint x: 954, startPoint y: 499, endPoint x: 948, endPoint y: 468, distance: 31.6
click at [949, 471] on div "53280 53275 53287 53213 53143 53257 53278 53286 53276 53264 53236 53216 53279 5…" at bounding box center [626, 326] width 1252 height 522
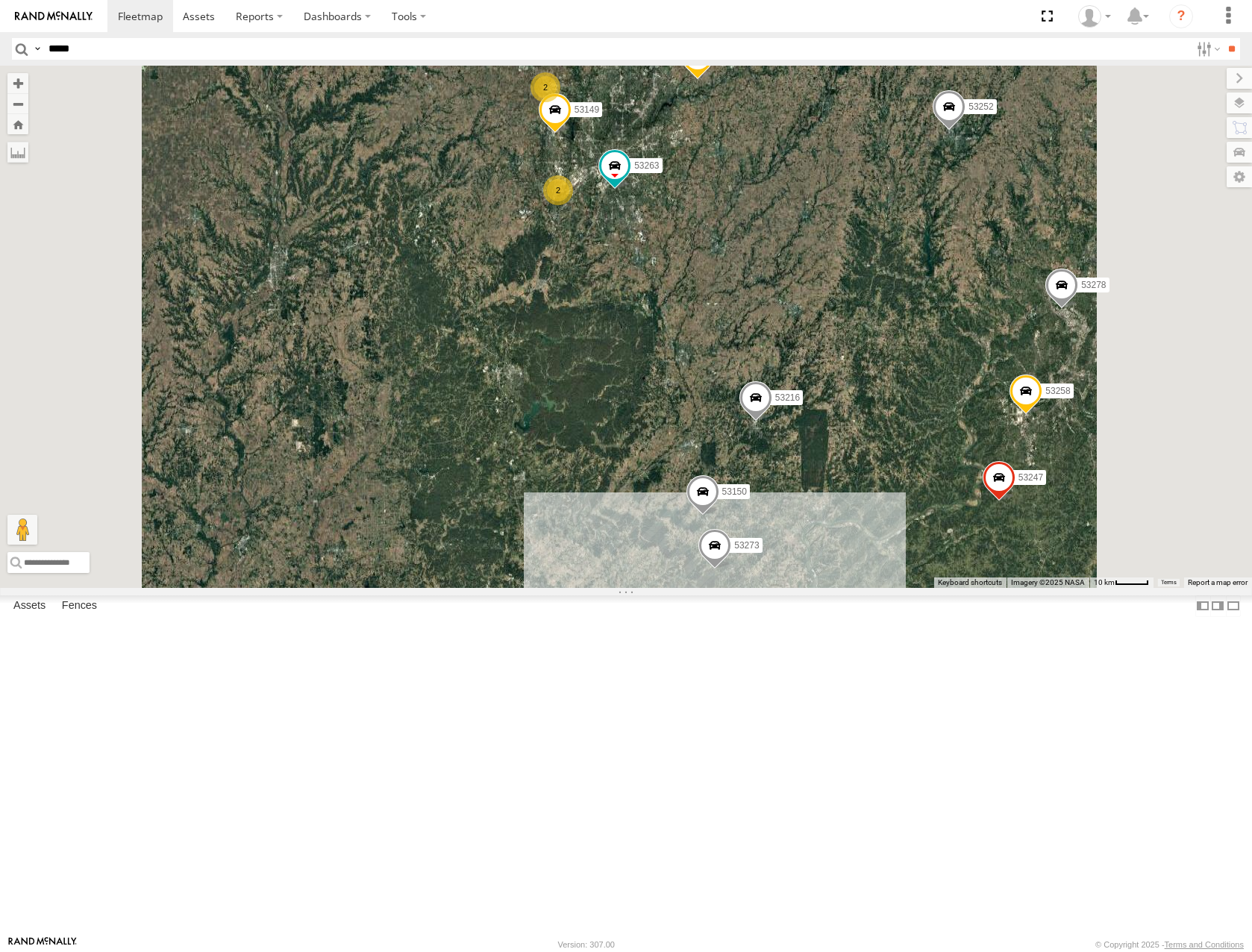
drag, startPoint x: 1071, startPoint y: 577, endPoint x: 1058, endPoint y: 529, distance: 49.7
click at [1062, 543] on div "53280 53275 53287 53213 53143 53257 53278 53286 53276 53264 53236 53216 53279 5…" at bounding box center [626, 326] width 1252 height 522
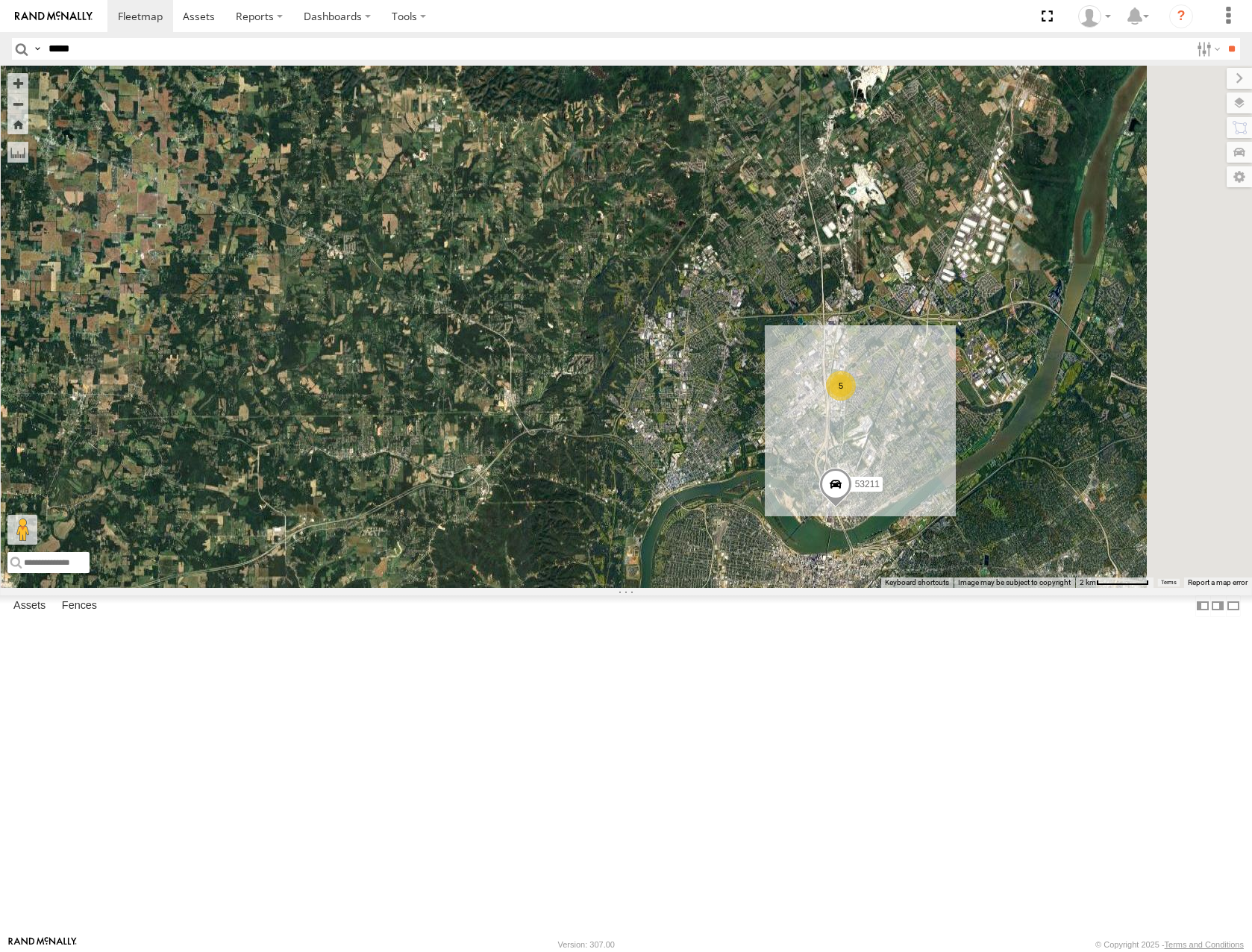
drag, startPoint x: 1035, startPoint y: 629, endPoint x: 1000, endPoint y: 582, distance: 58.6
click at [1000, 582] on div "53280 53275 53287 53213 53143 53257 53278 53286 53276 53264 53236 53216 53279 5…" at bounding box center [626, 326] width 1252 height 522
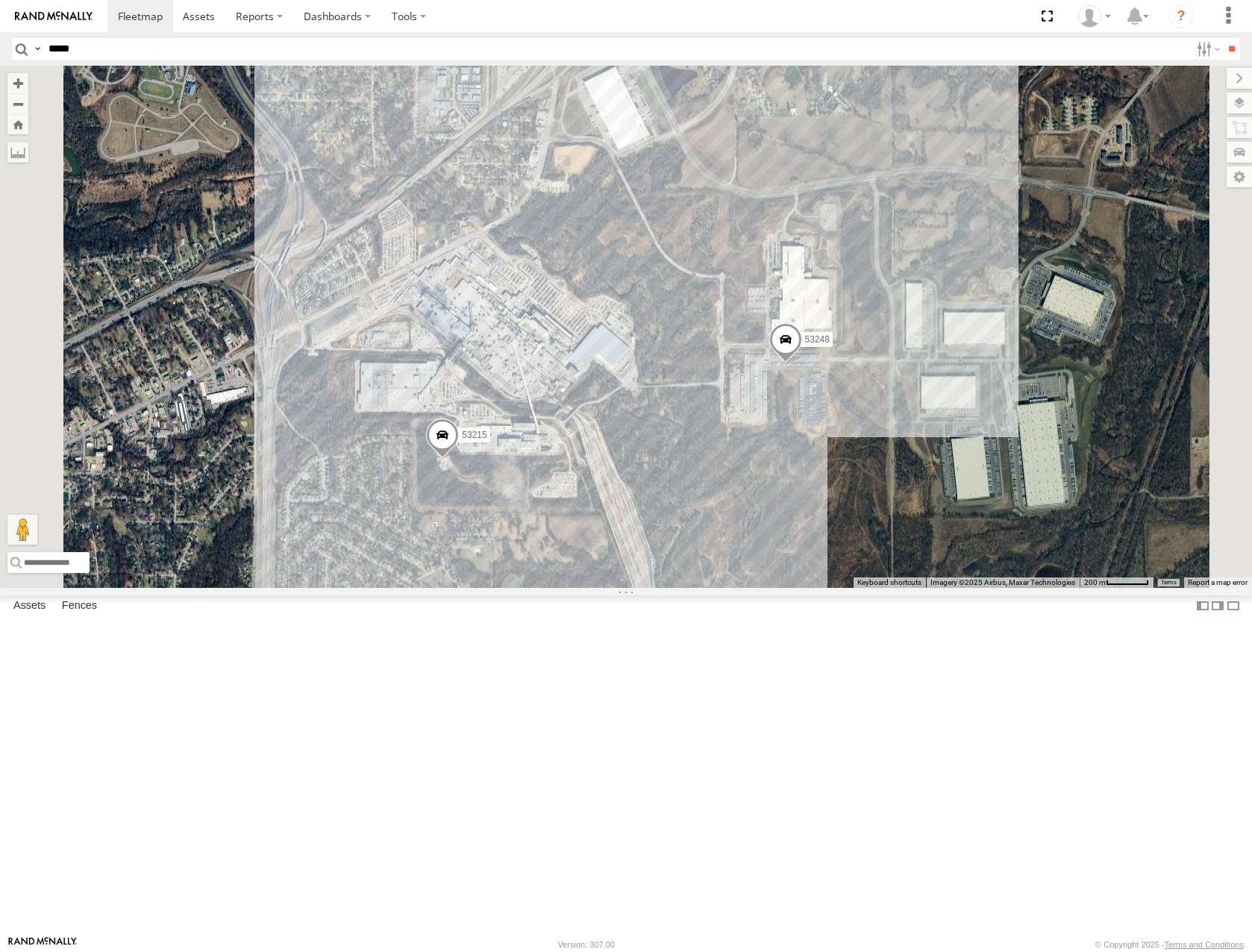
drag, startPoint x: 792, startPoint y: 569, endPoint x: 844, endPoint y: 567, distance: 52.0
click at [844, 567] on div "53280 53106 53279 53247 53285 53225 53229 53287 53210 53237 53213 53258 53143 5…" at bounding box center [626, 326] width 1252 height 522
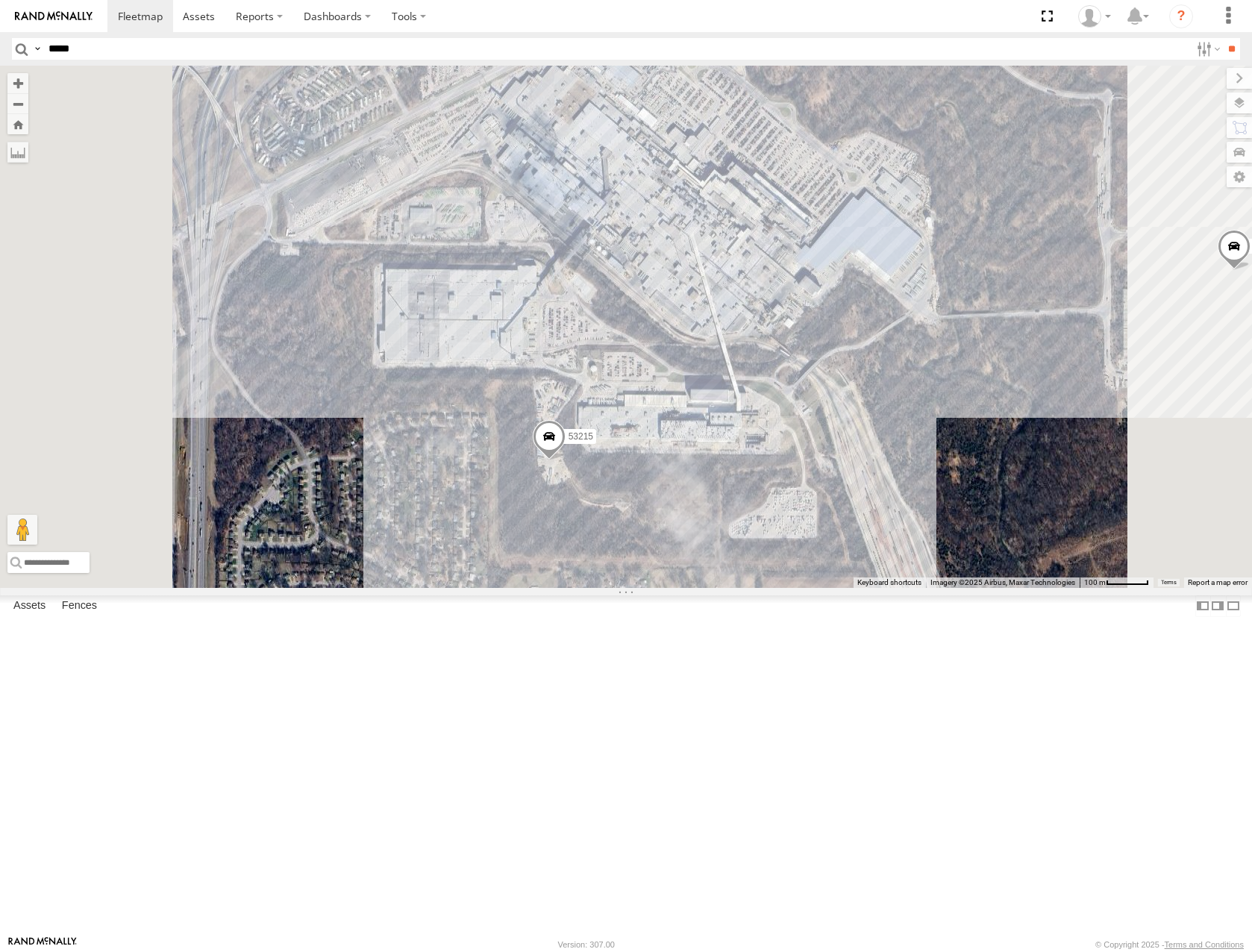
click at [565, 460] on span at bounding box center [549, 440] width 33 height 41
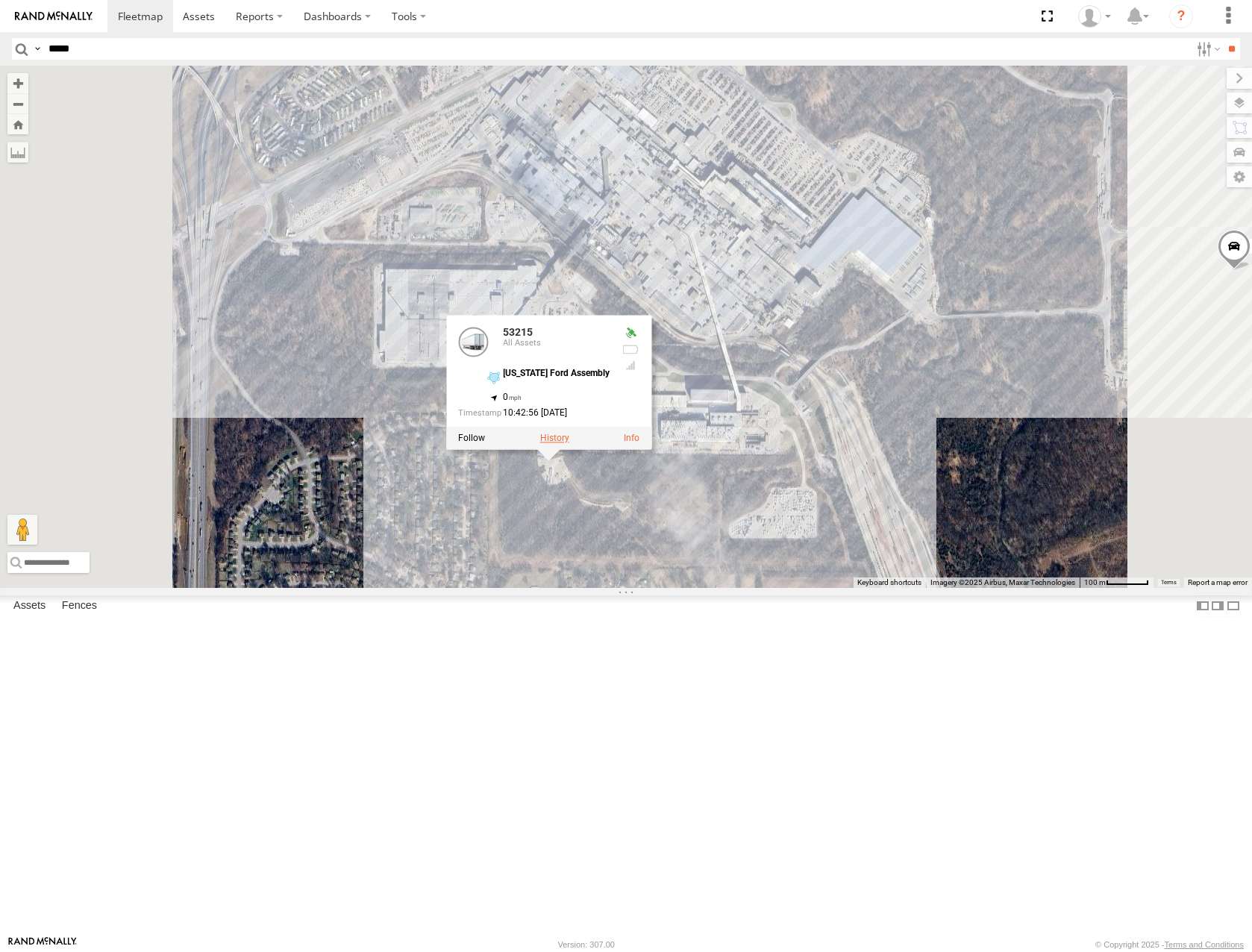
click at [569, 443] on label at bounding box center [554, 437] width 29 height 10
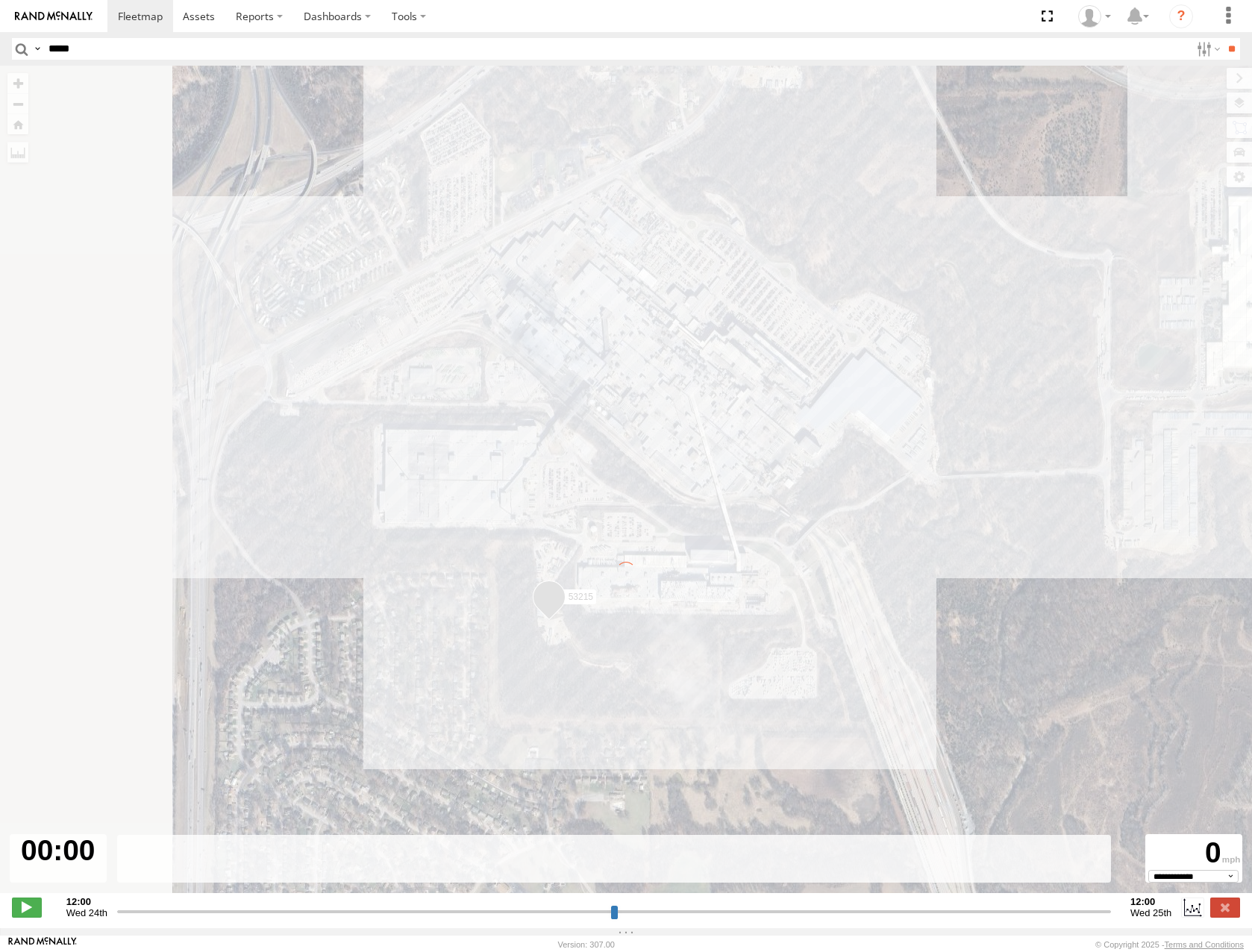
type input "**********"
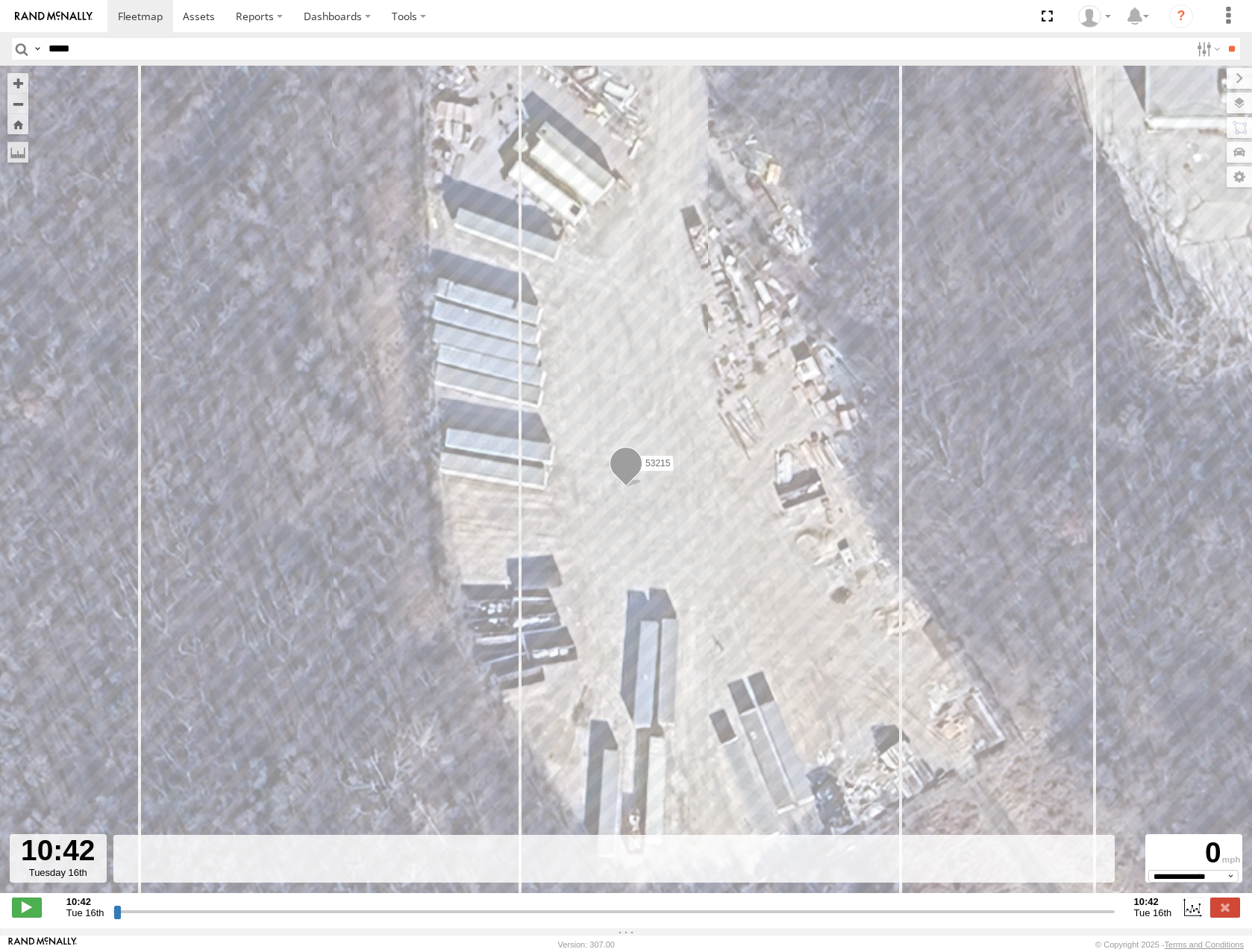
drag, startPoint x: 112, startPoint y: 916, endPoint x: 315, endPoint y: 898, distance: 203.8
click at [315, 898] on div "← Move left → Move right ↑ Move up ↓ Move down + Zoom in - Zoom out Home Jump l…" at bounding box center [626, 496] width 1252 height 863
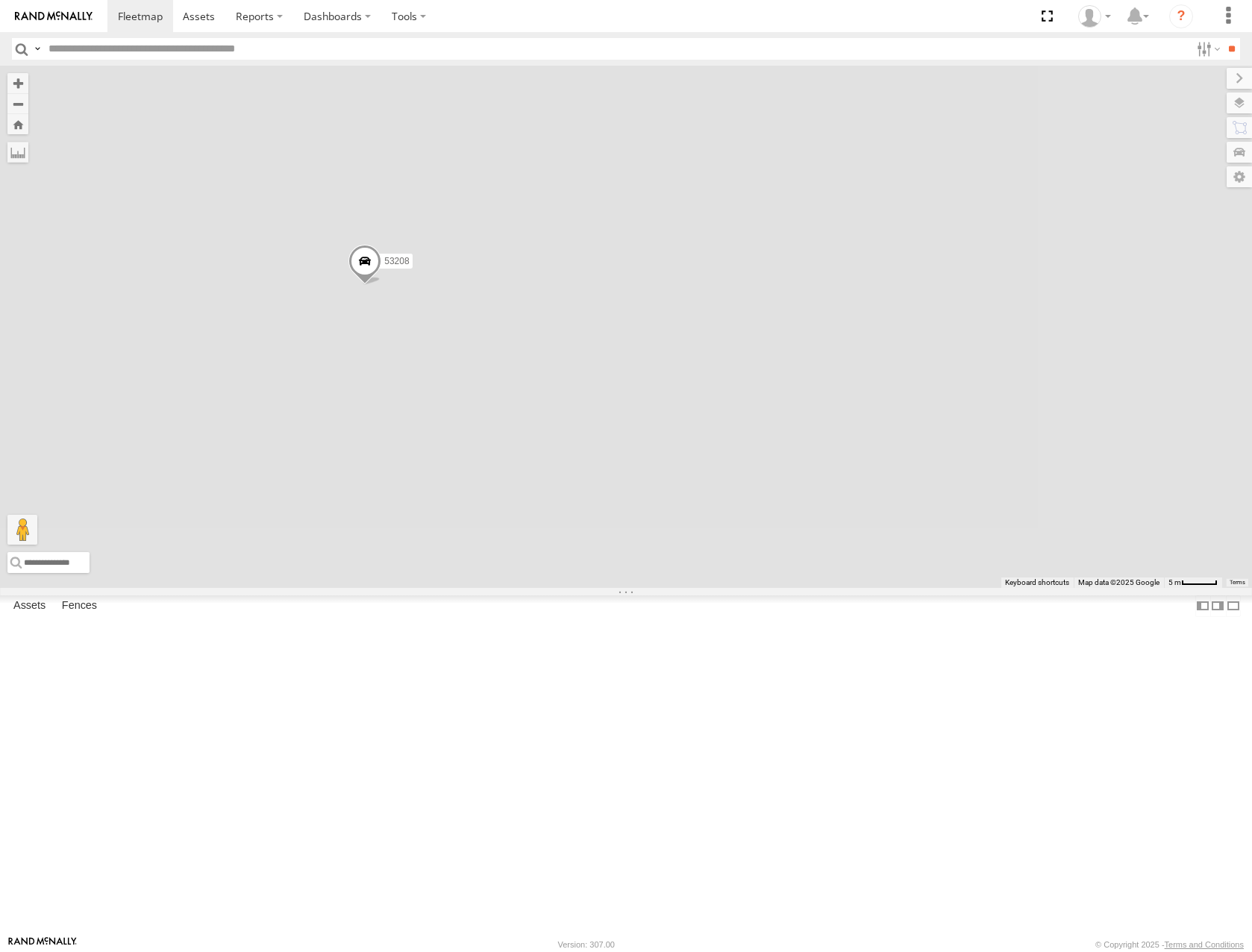
drag, startPoint x: 864, startPoint y: 301, endPoint x: 911, endPoint y: 391, distance: 101.5
click at [911, 391] on div "53280 53216 53287 53213 53143 53239 53257 53278 53264 53236 53270 53255 53279 5…" at bounding box center [626, 326] width 1252 height 522
click at [1236, 105] on label at bounding box center [1224, 103] width 54 height 21
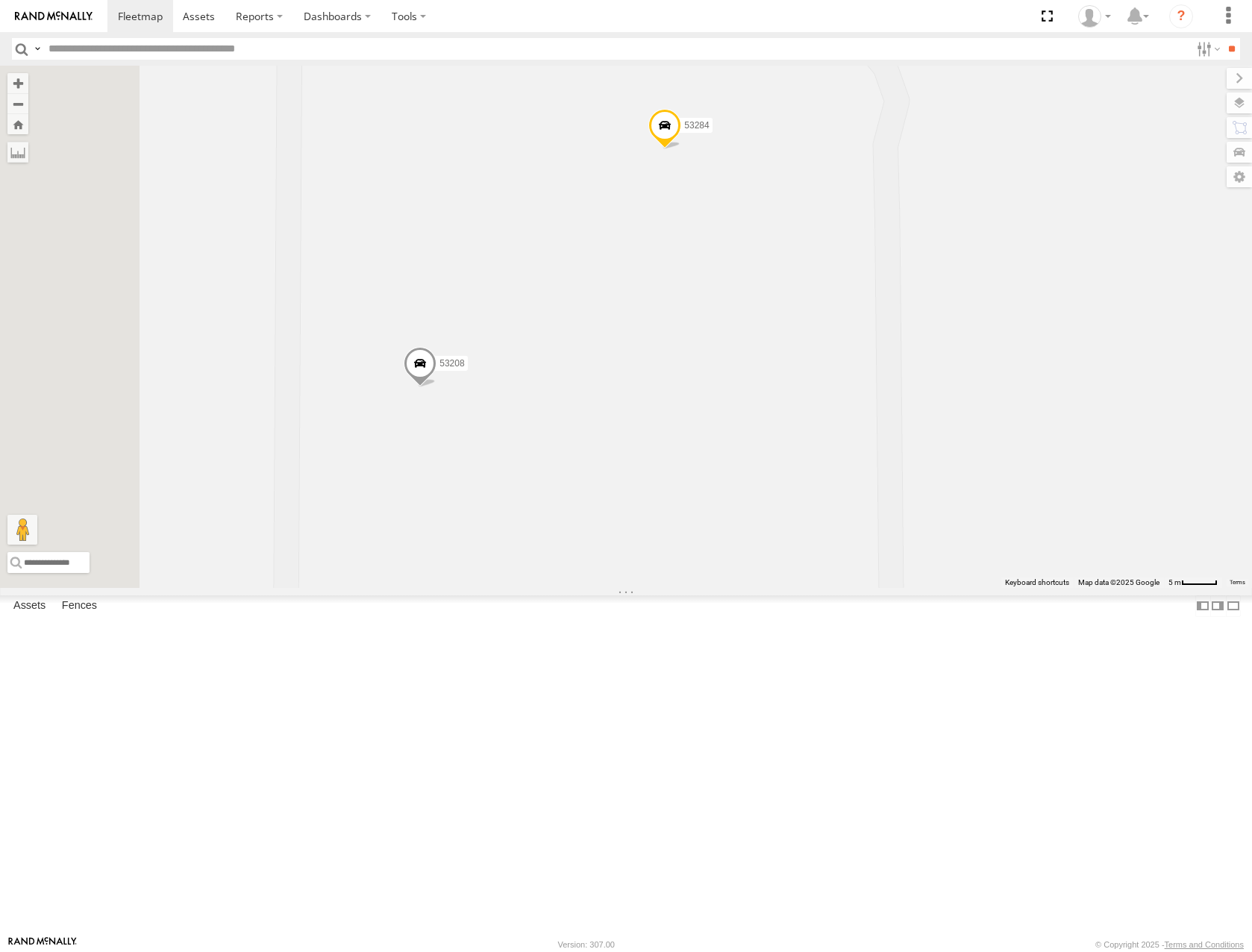
click at [0, 0] on span "Overlays" at bounding box center [0, 0] width 0 height 0
click at [0, 0] on span "Basemaps" at bounding box center [0, 0] width 0 height 0
click at [0, 0] on span "Satellite" at bounding box center [0, 0] width 0 height 0
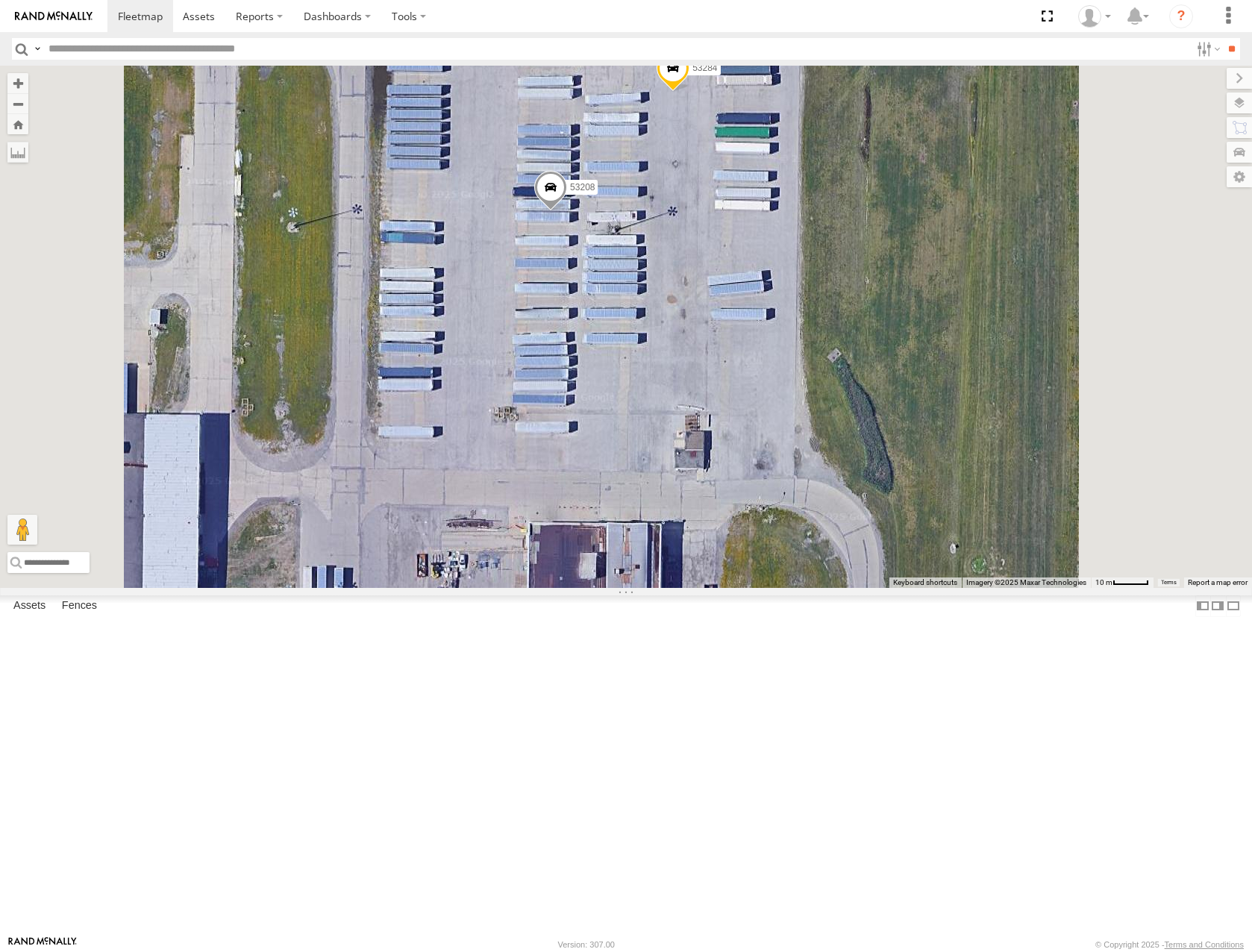
click at [684, 22] on span at bounding box center [667, 2] width 33 height 41
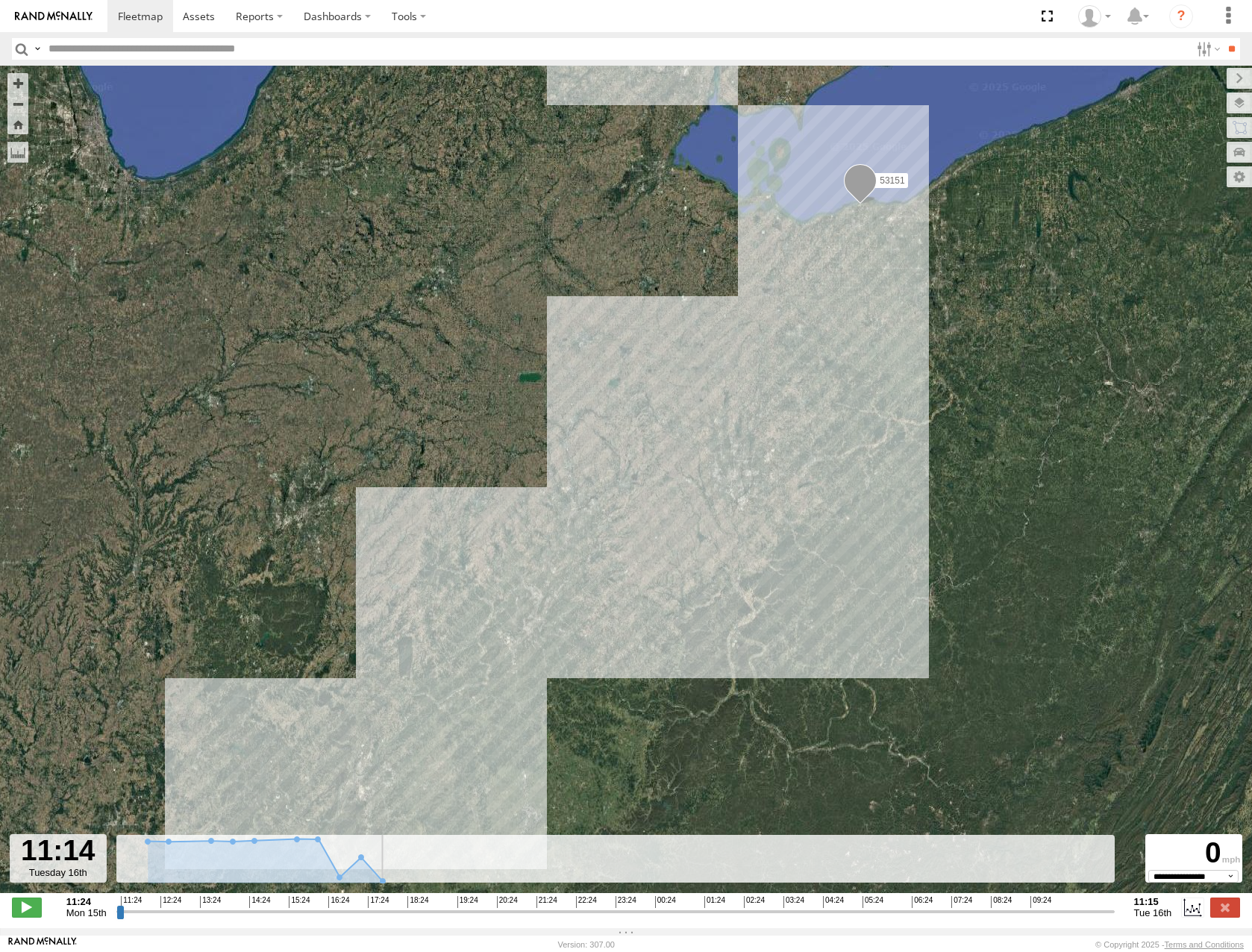
drag, startPoint x: 119, startPoint y: 919, endPoint x: 1109, endPoint y: 878, distance: 990.8
click at [1109, 904] on input "range" at bounding box center [615, 911] width 998 height 14
drag, startPoint x: 874, startPoint y: 373, endPoint x: 830, endPoint y: 539, distance: 171.7
click at [830, 539] on div "53151" at bounding box center [626, 487] width 1252 height 843
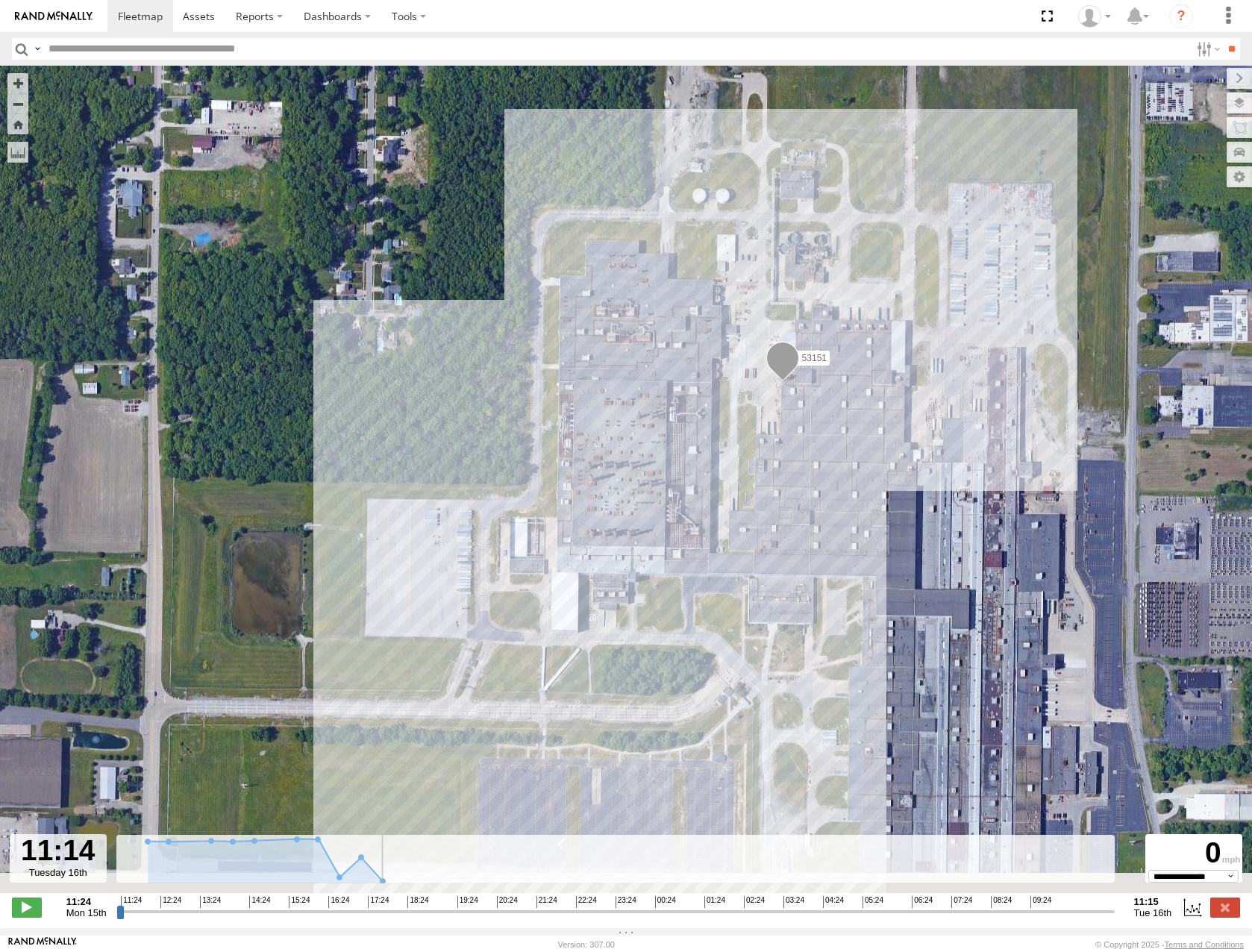
drag, startPoint x: 813, startPoint y: 629, endPoint x: 792, endPoint y: 498, distance: 132.7
click at [797, 490] on div "53151" at bounding box center [626, 487] width 1252 height 843
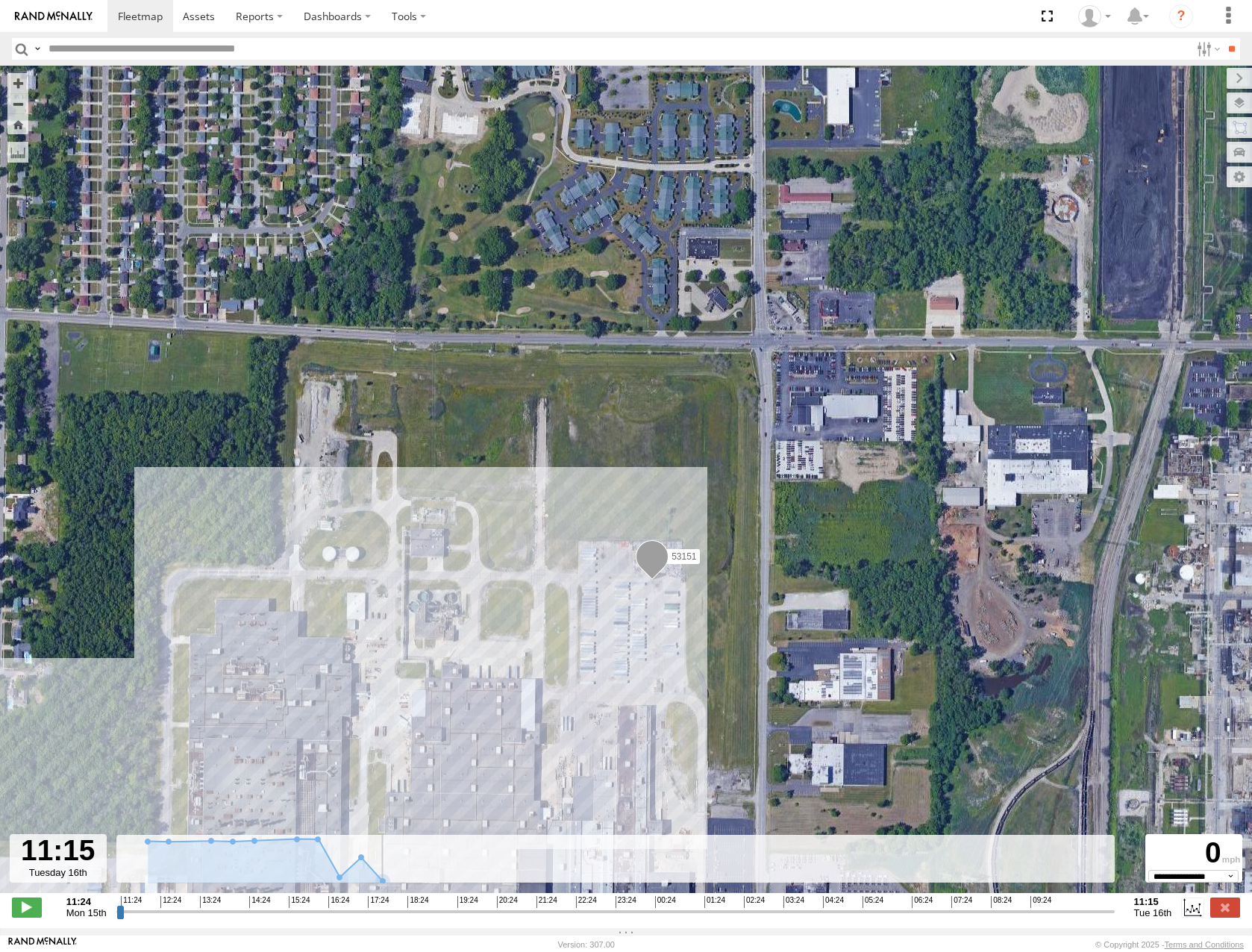
drag, startPoint x: 1015, startPoint y: 919, endPoint x: 1147, endPoint y: 935, distance: 133.0
type input "**********"
click at [1114, 919] on input "range" at bounding box center [615, 911] width 998 height 14
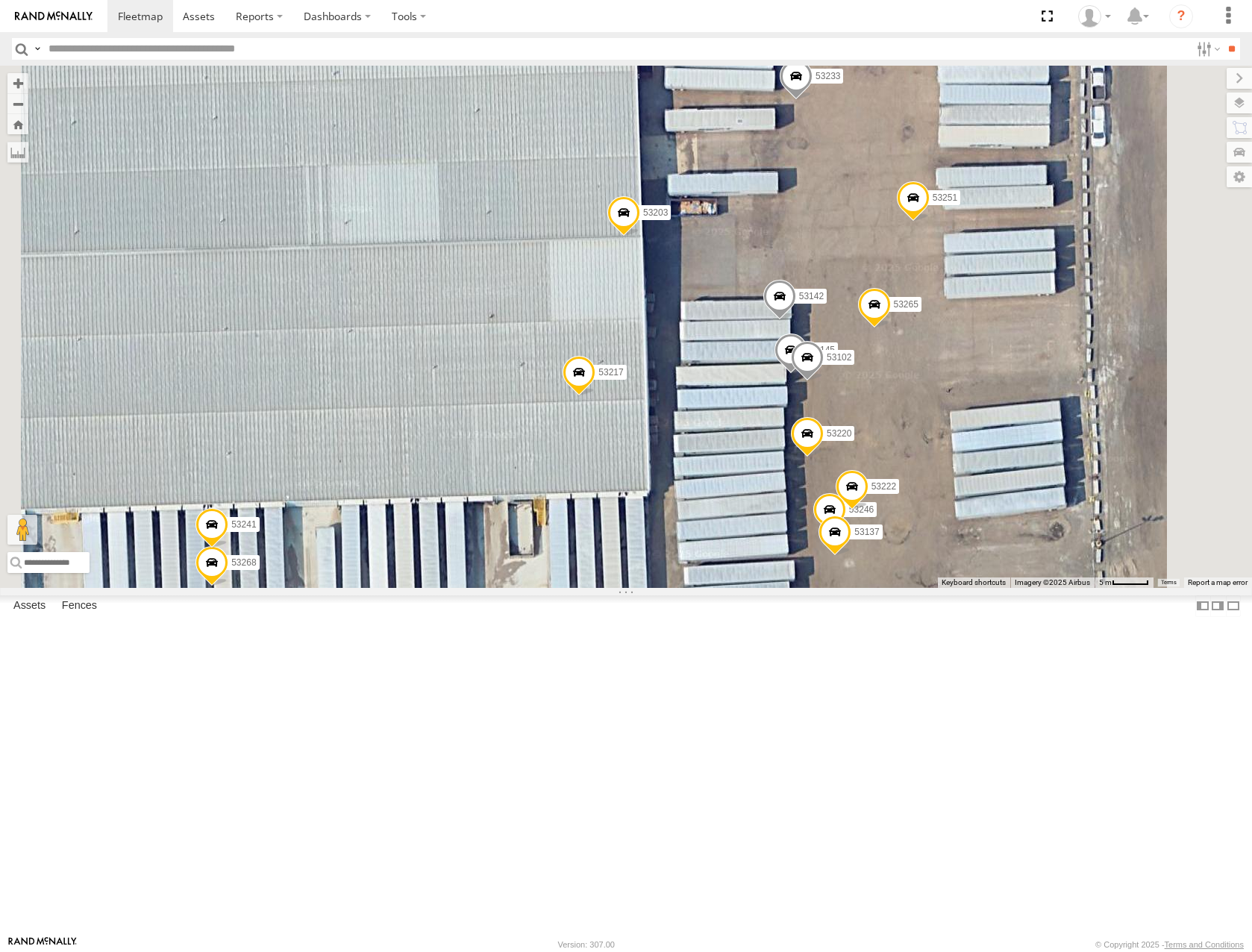
drag, startPoint x: 1012, startPoint y: 398, endPoint x: 1002, endPoint y: 349, distance: 50.0
click at [1005, 349] on div "53280 53216 53287 53213 53143 53239 53257 53270 53278 53264 53236 53255 53279 5…" at bounding box center [626, 326] width 1252 height 522
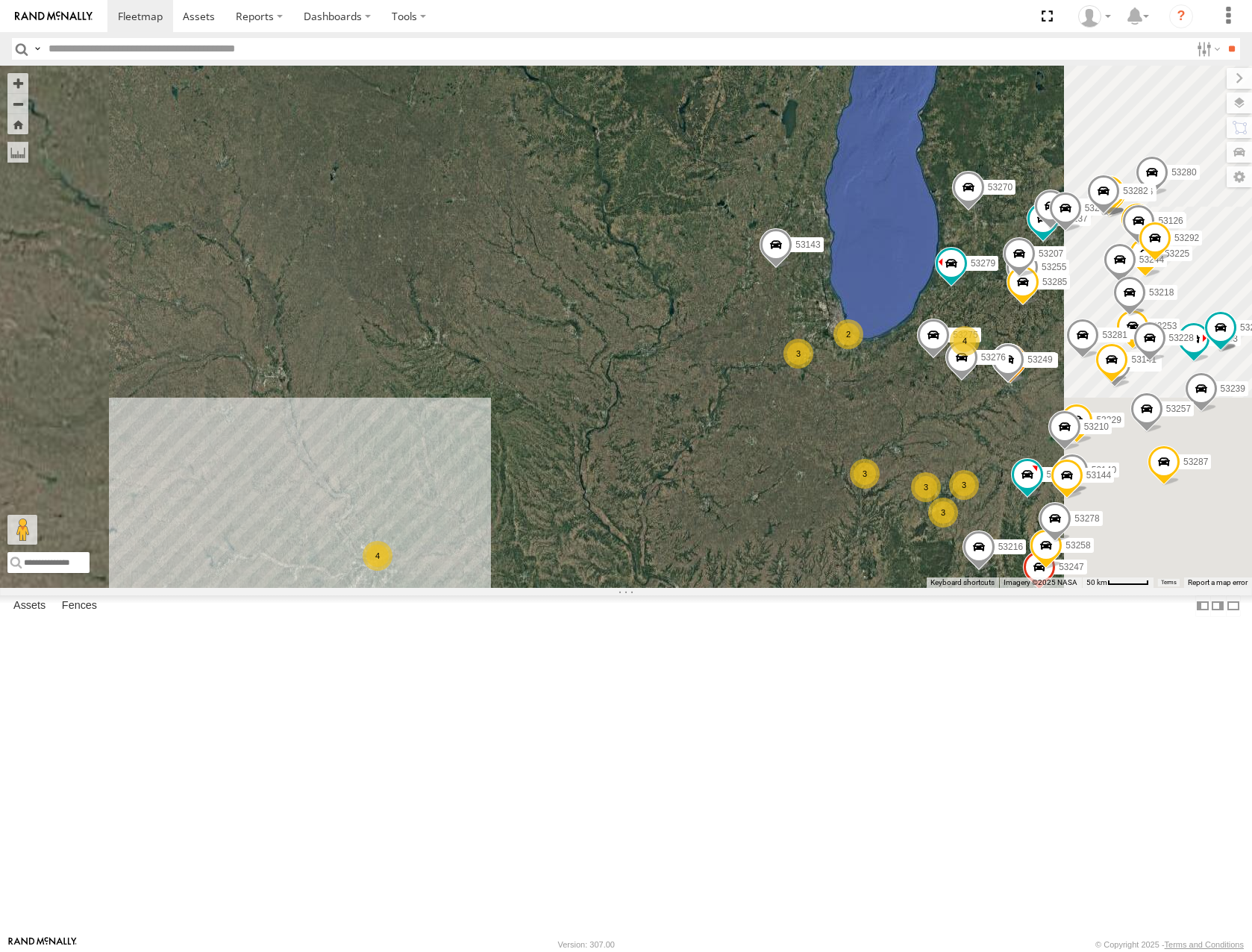
drag, startPoint x: 827, startPoint y: 367, endPoint x: 725, endPoint y: 233, distance: 168.4
click at [743, 256] on div "53206 53243 53234 53271 53147 53280 53216 53255 53106 53272 53230 53262 53279 5…" at bounding box center [626, 326] width 1252 height 522
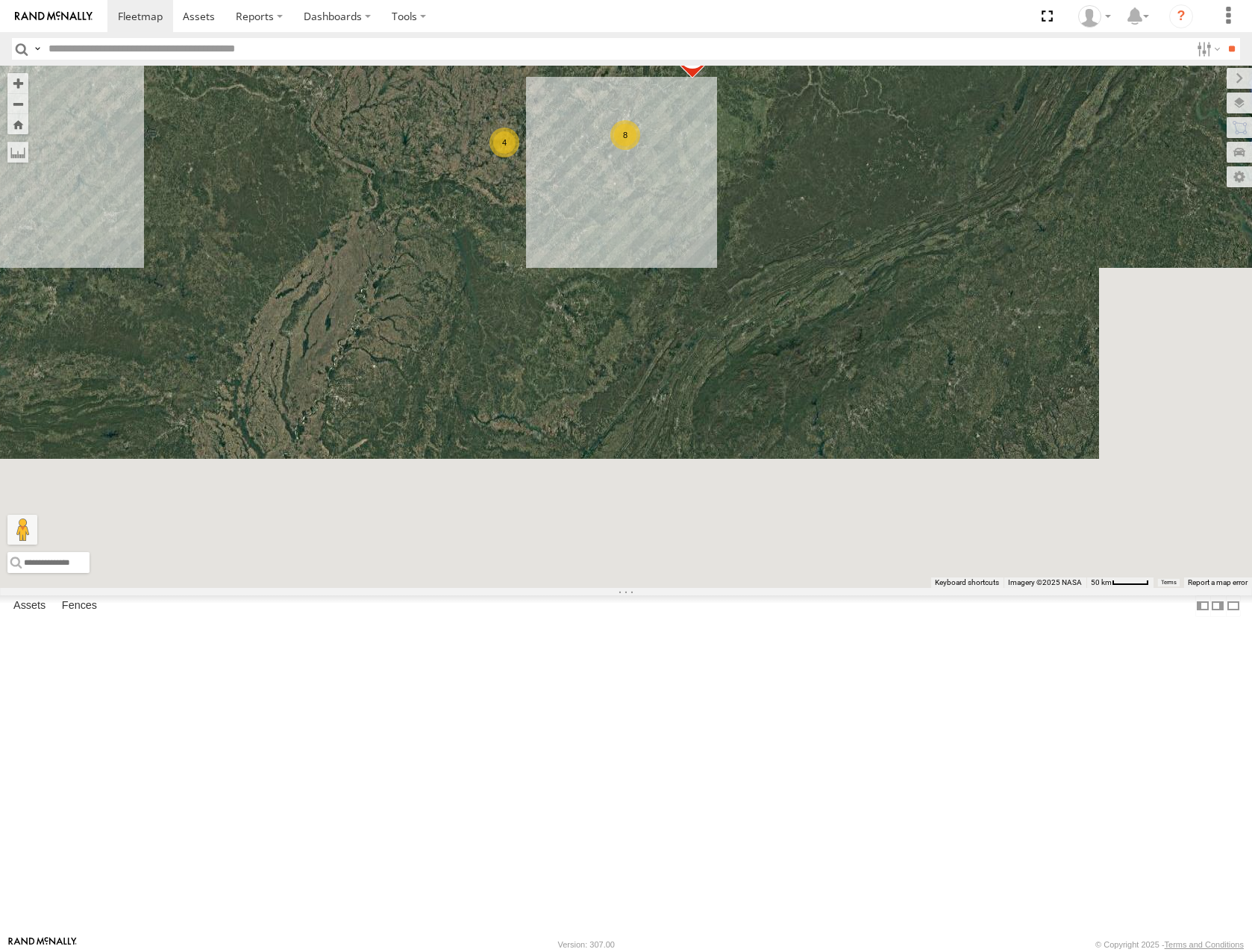
drag, startPoint x: 788, startPoint y: 260, endPoint x: 976, endPoint y: 491, distance: 297.8
click at [992, 511] on div "53206 53234 53271 53280 53216 53255 53106 53272 53279 53247 53275 53209 53285 5…" at bounding box center [626, 326] width 1252 height 522
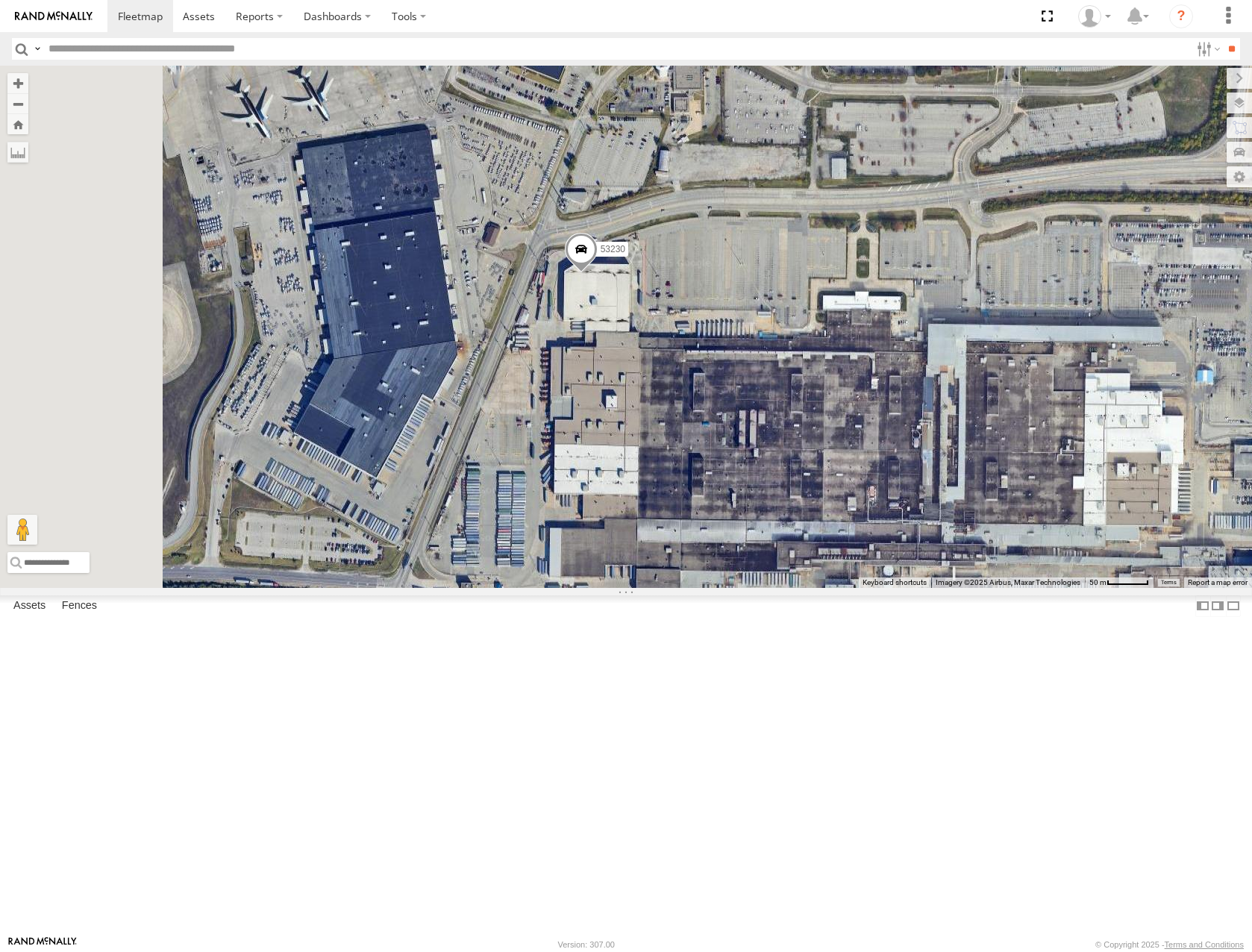
drag, startPoint x: 765, startPoint y: 430, endPoint x: 917, endPoint y: 551, distance: 194.3
click at [917, 554] on div "53206 53271 53280 53216 53255 53106 53272 53279 53275 53209 53285 53225 53246 5…" at bounding box center [626, 326] width 1252 height 522
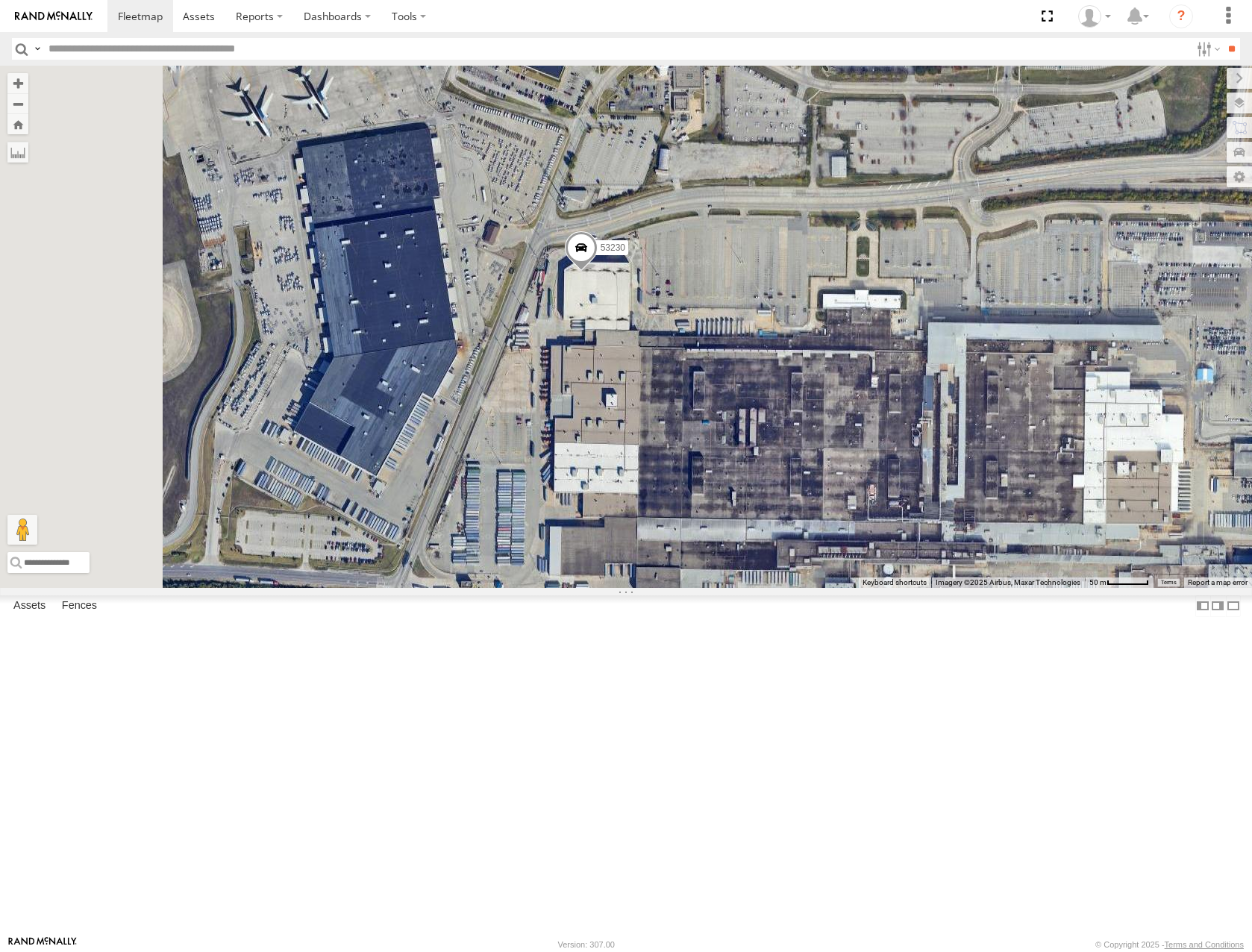
click at [930, 527] on div "53206 53271 53280 53216 53255 53106 53272 53279 53275 53209 53285 53225 53246 5…" at bounding box center [626, 326] width 1252 height 522
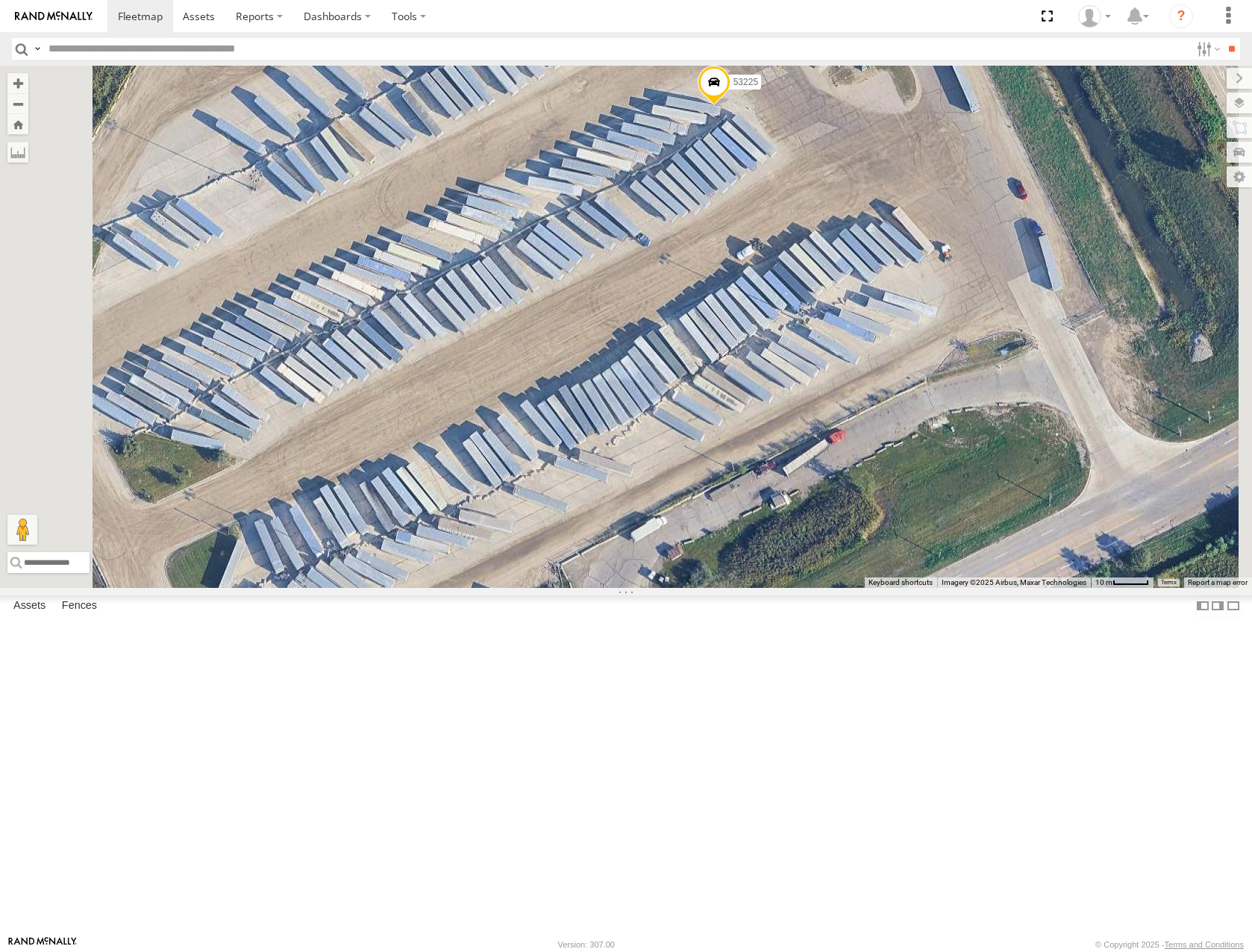
drag, startPoint x: 1014, startPoint y: 438, endPoint x: 1027, endPoint y: 485, distance: 48.8
click at [1028, 485] on div "53215 53216 53279 53285 53287 53213 53143 53207 53239 53231 53257 53133 53270 5…" at bounding box center [626, 326] width 1252 height 522
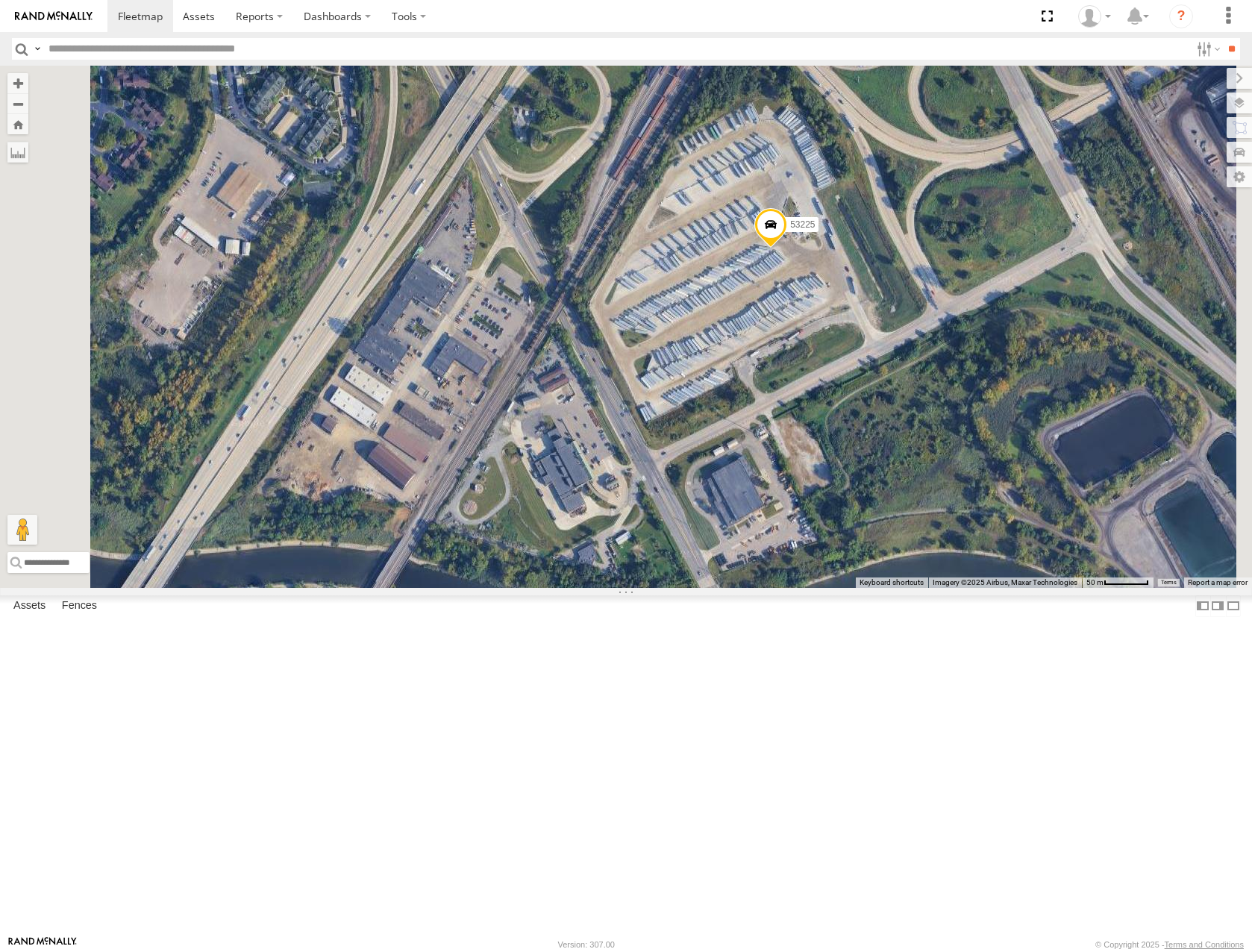
drag, startPoint x: 1033, startPoint y: 427, endPoint x: 1007, endPoint y: 425, distance: 26.1
click at [1007, 425] on div "53215 53216 53279 53285 53287 53213 53143 53207 53239 53231 53257 53133 53270 5…" at bounding box center [626, 326] width 1252 height 522
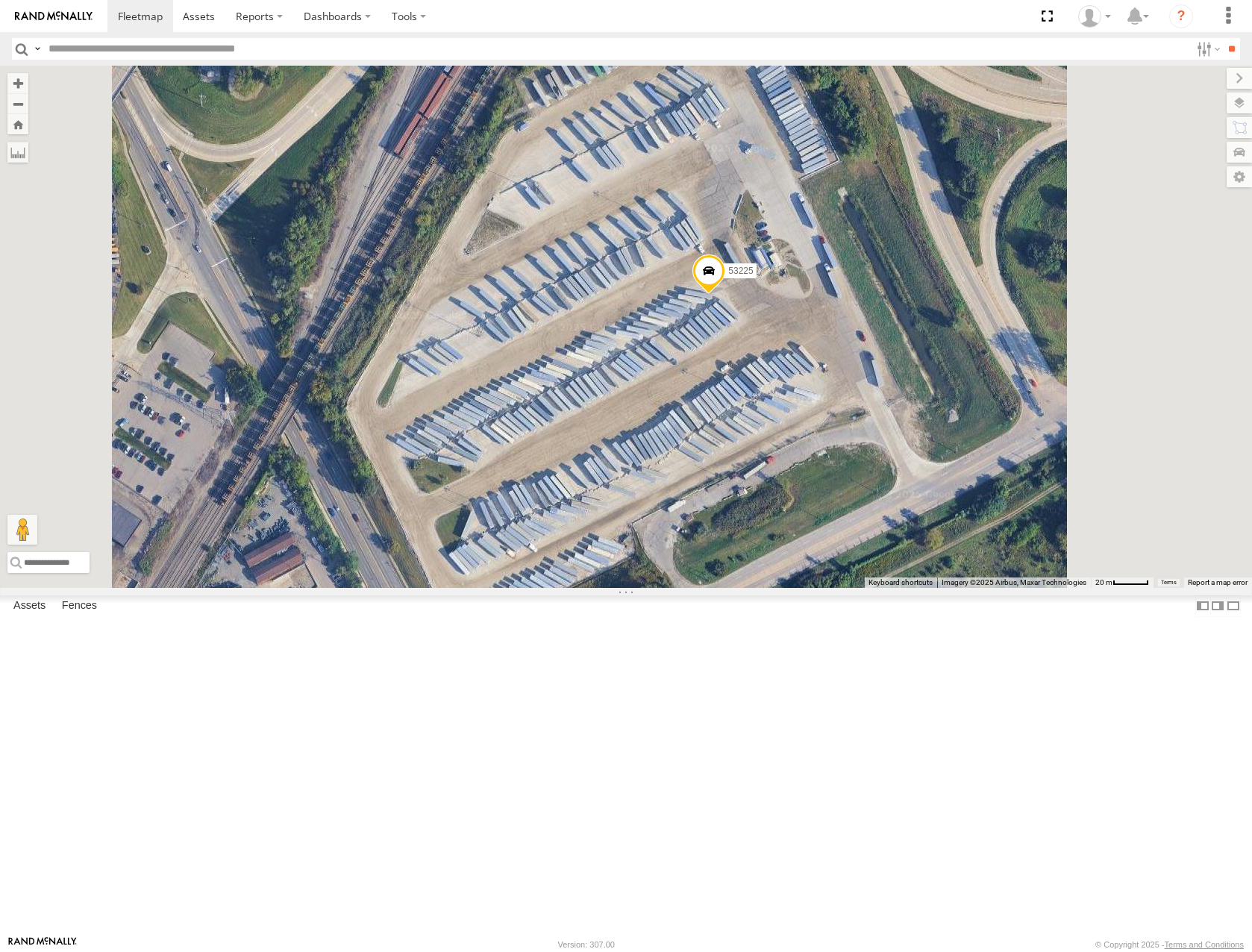
drag, startPoint x: 1004, startPoint y: 459, endPoint x: 985, endPoint y: 496, distance: 41.6
click at [985, 496] on div "53215 53216 53279 53285 53287 53213 53143 53207 53239 53231 53257 53133 53270 5…" at bounding box center [626, 326] width 1252 height 522
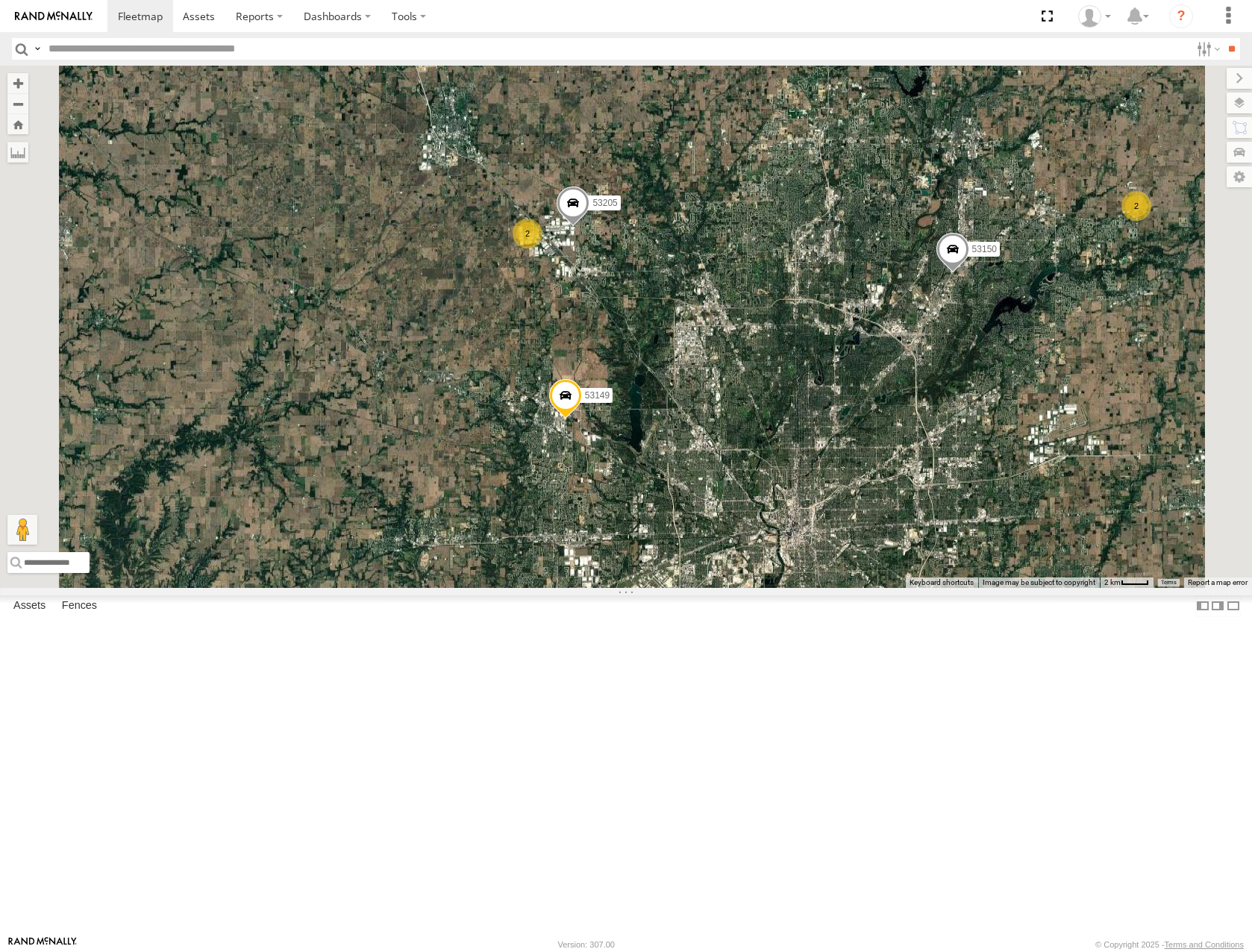
drag, startPoint x: 798, startPoint y: 434, endPoint x: 801, endPoint y: 447, distance: 13.3
click at [801, 447] on div "53216 53279 53213 53143 53257 53270 53278 53285 53287 53207 53239 53133 53252 5…" at bounding box center [626, 326] width 1252 height 522
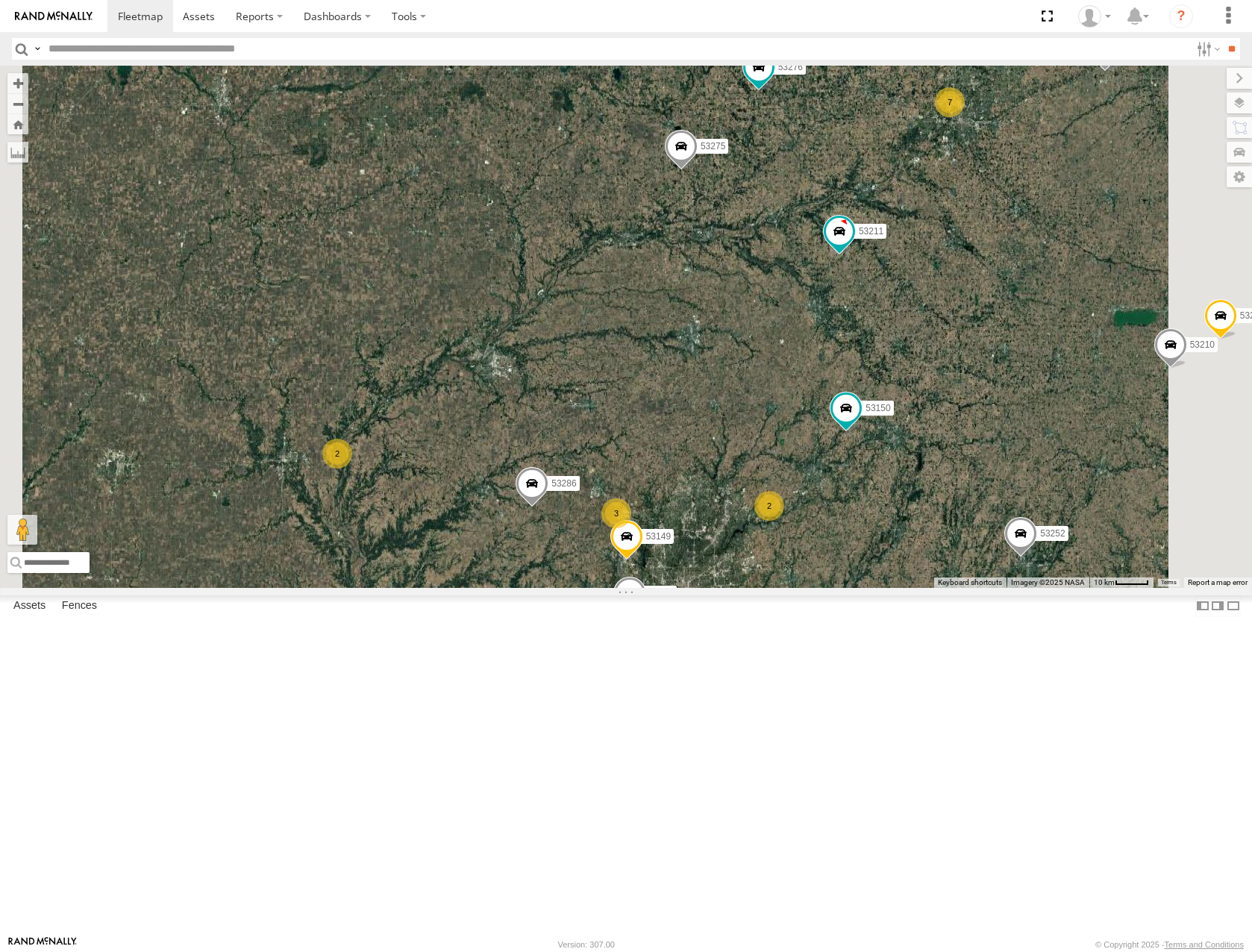
drag, startPoint x: 820, startPoint y: 573, endPoint x: 800, endPoint y: 499, distance: 76.7
click at [800, 500] on div "53216 53255 53279 53285 53287 53237 53213 53143 53239 53231 53257 53270 53278 5…" at bounding box center [626, 326] width 1252 height 522
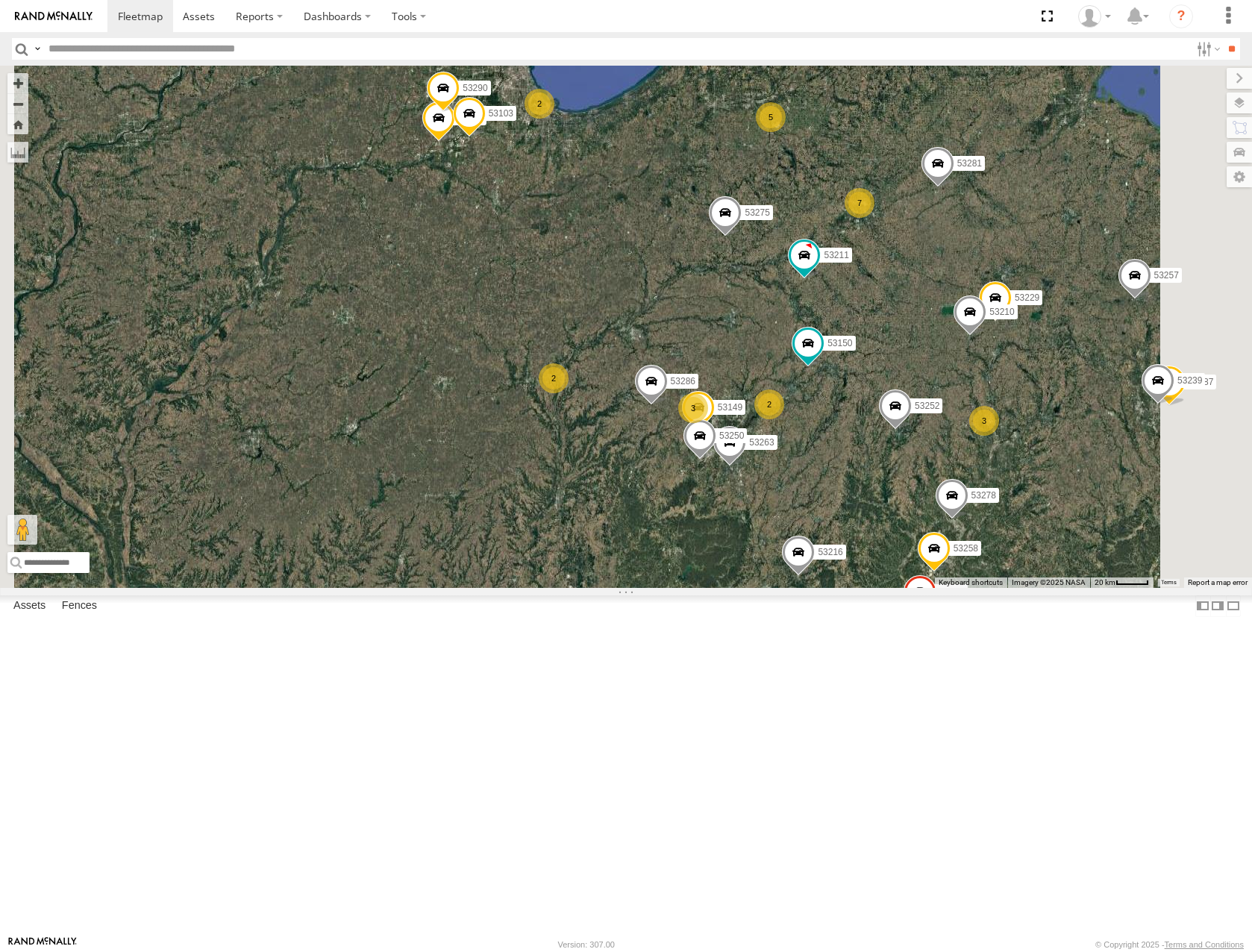
drag, startPoint x: 972, startPoint y: 448, endPoint x: 934, endPoint y: 492, distance: 58.1
click at [934, 492] on div "53216 53255 53279 53285 53287 53237 53213 53143 53239 53231 53257 53270 53278 5…" at bounding box center [626, 326] width 1252 height 522
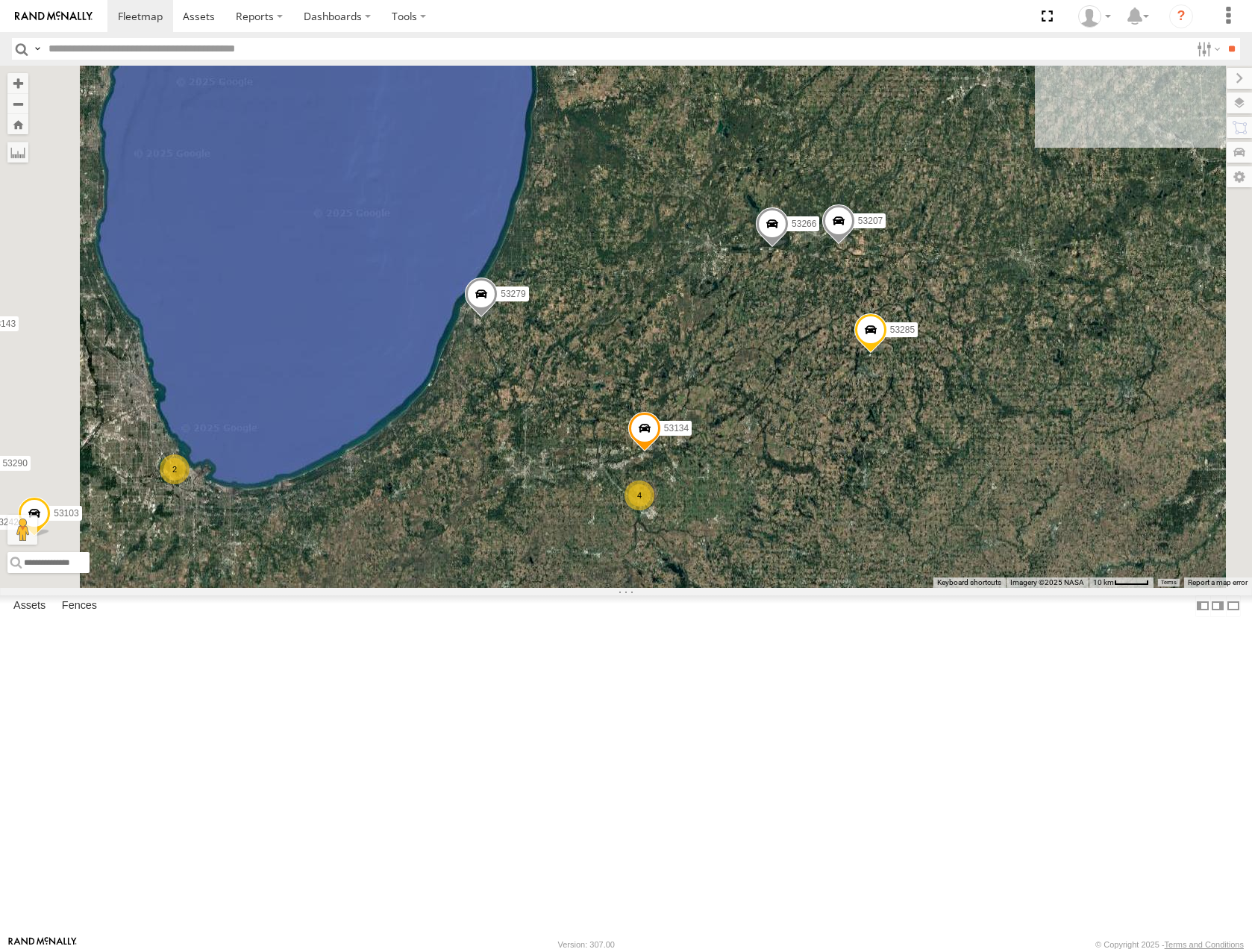
drag, startPoint x: 994, startPoint y: 677, endPoint x: 1017, endPoint y: 593, distance: 87.1
click at [1017, 587] on div "53216 53255 53279 53275 53213 53143 53257 53270 53278 53285 53237 53253 53252 5…" at bounding box center [626, 326] width 1252 height 522
